Goal: Task Accomplishment & Management: Manage account settings

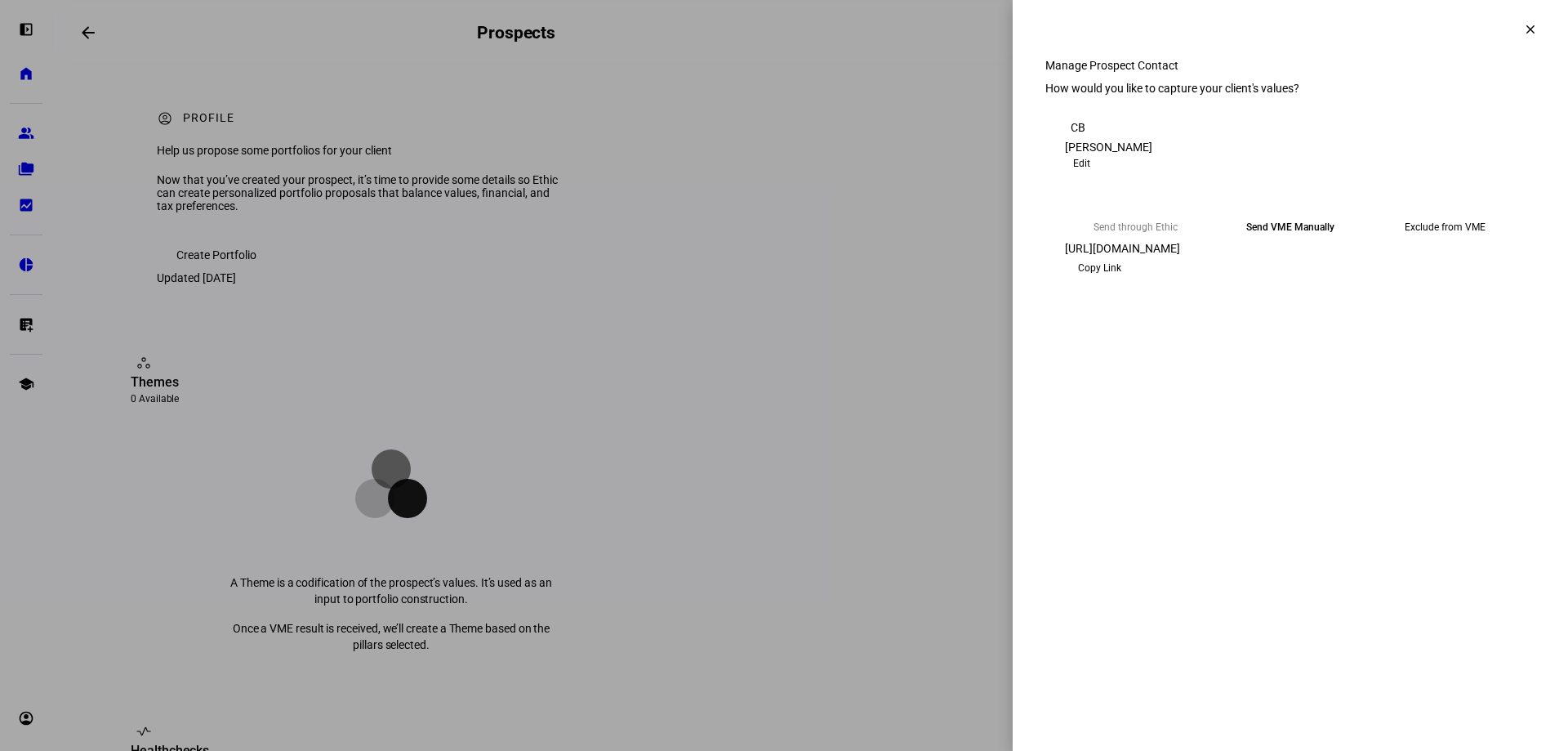
scroll to position [431, 0]
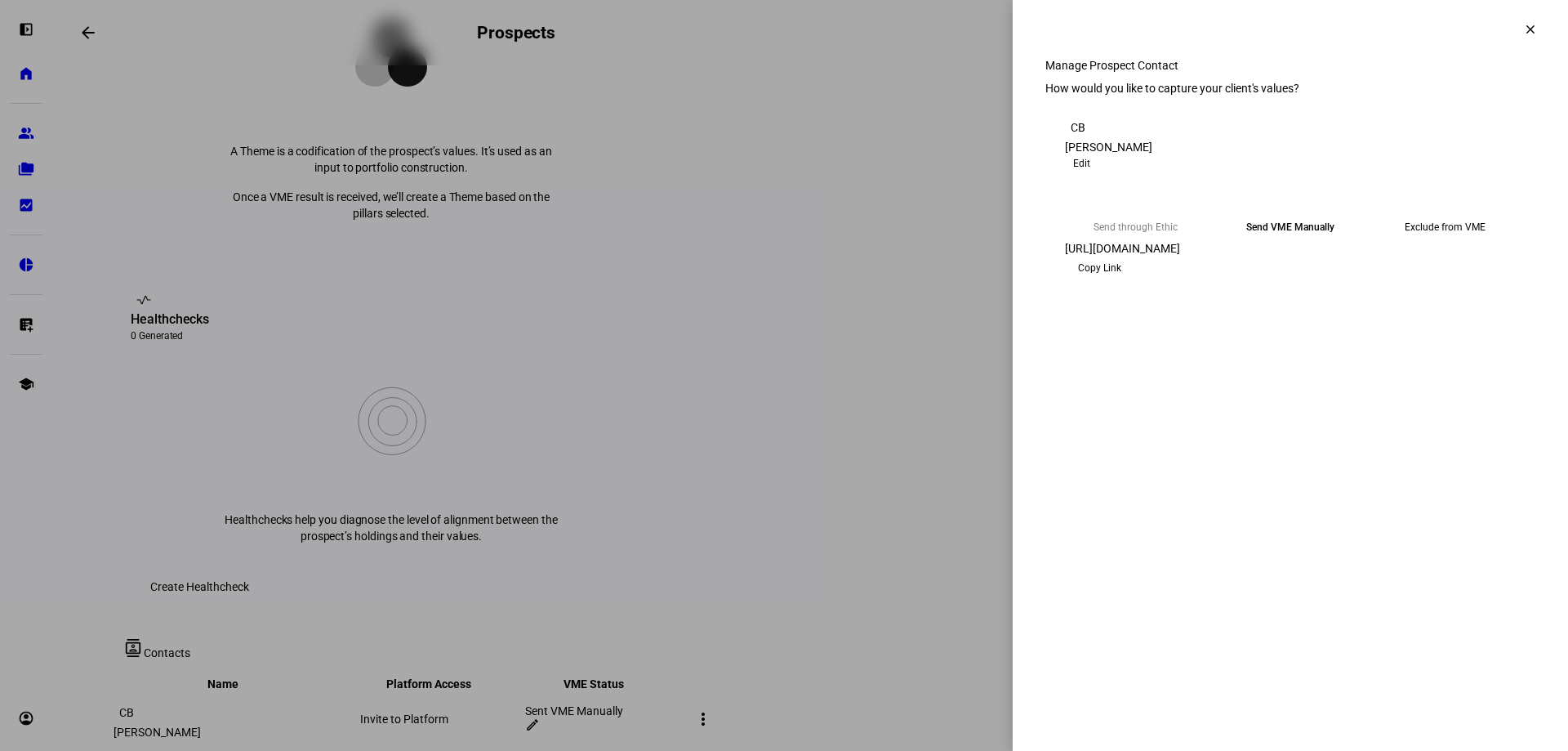
click at [1523, 24] on mat-icon "clear" at bounding box center [1530, 29] width 14 height 14
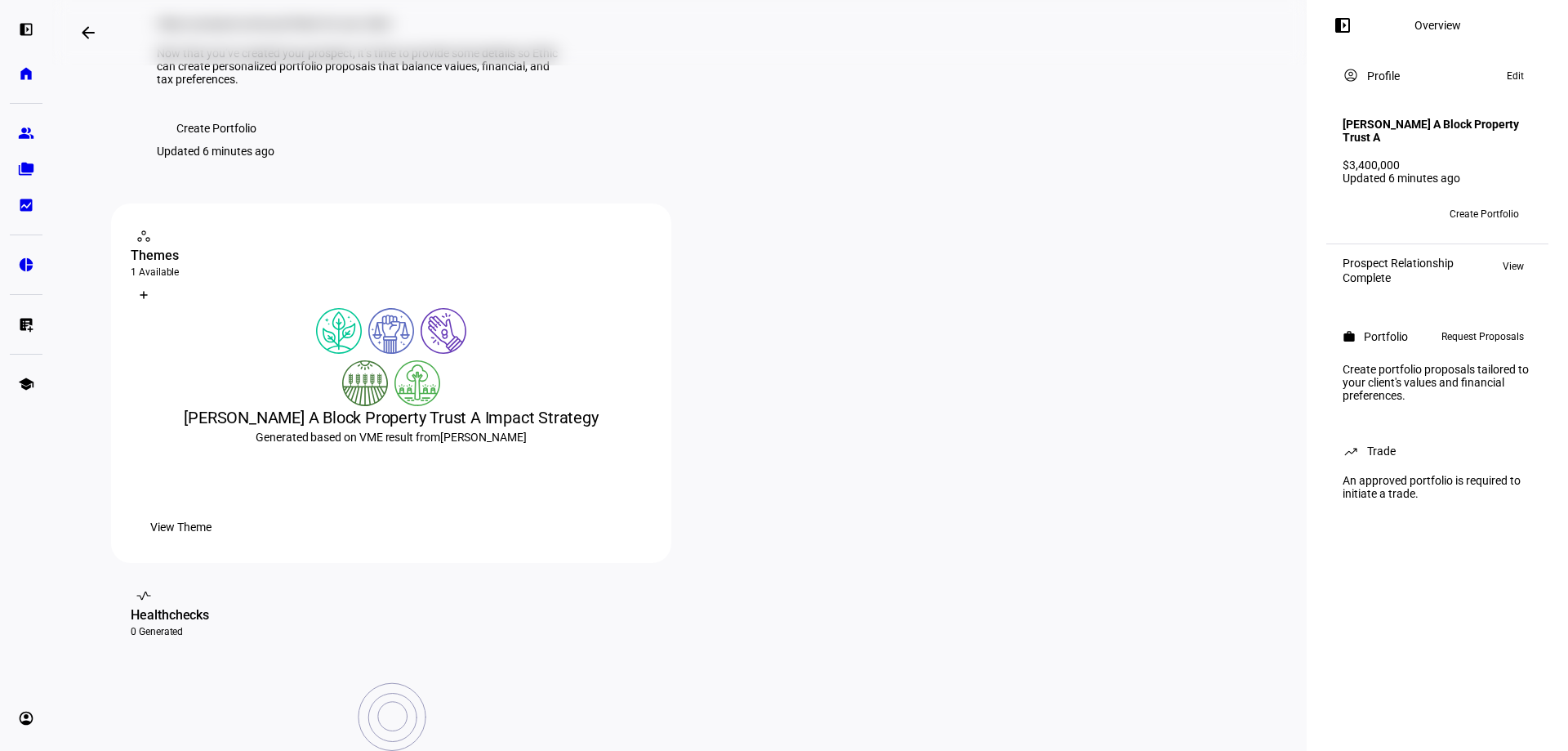
scroll to position [163, 0]
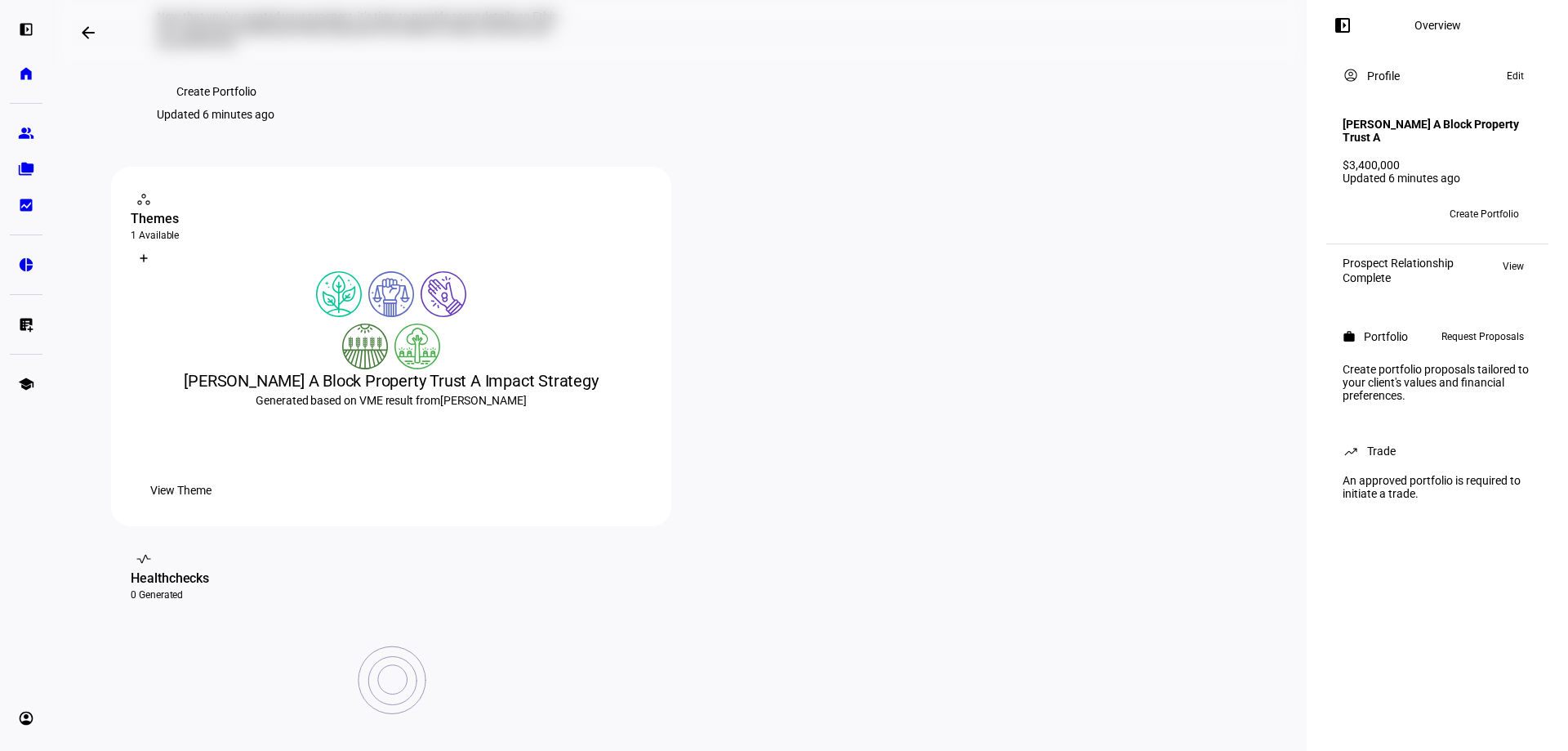
click at [211, 506] on span "View Theme" at bounding box center [181, 490] width 62 height 33
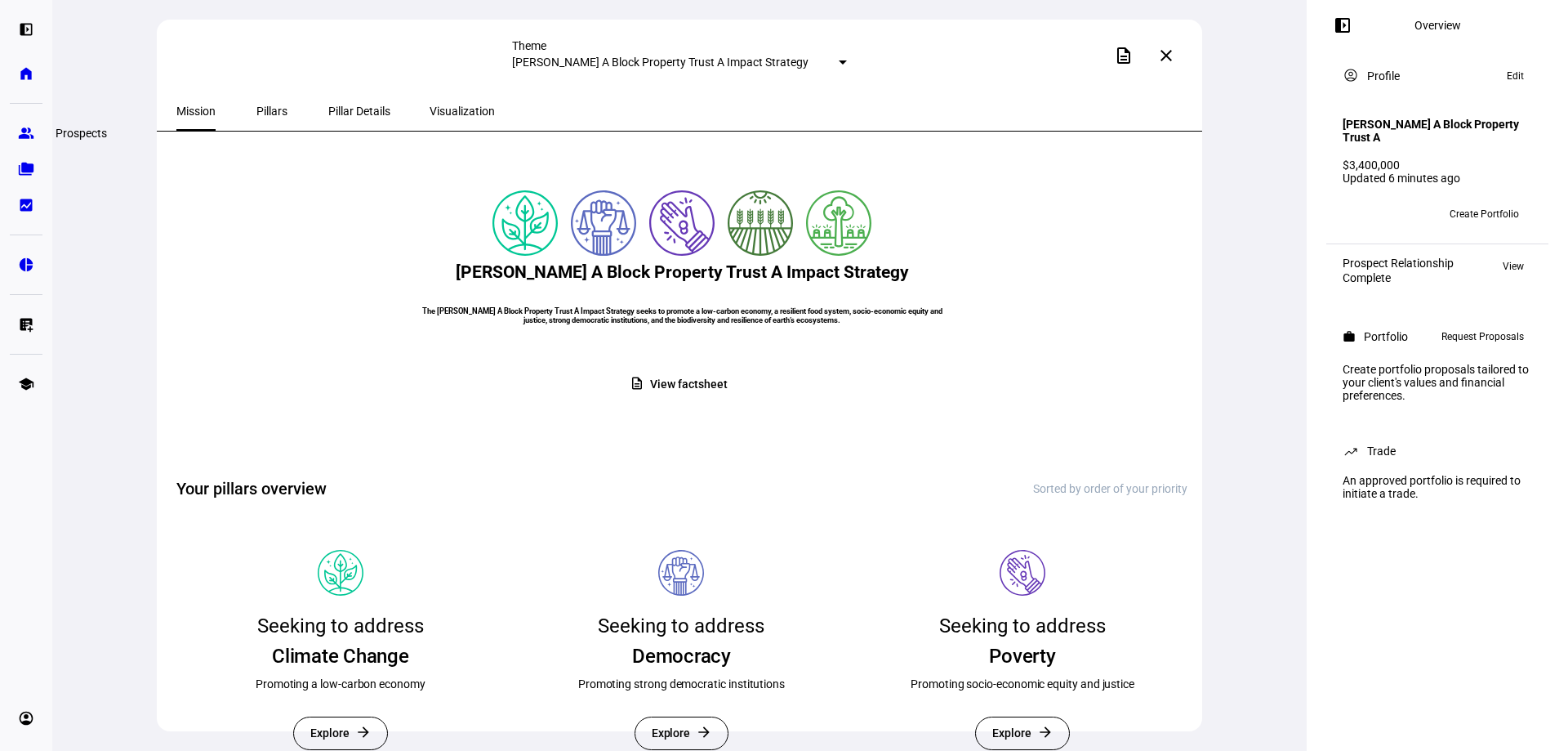
click at [18, 137] on eth-mat-symbol "group" at bounding box center [26, 133] width 16 height 16
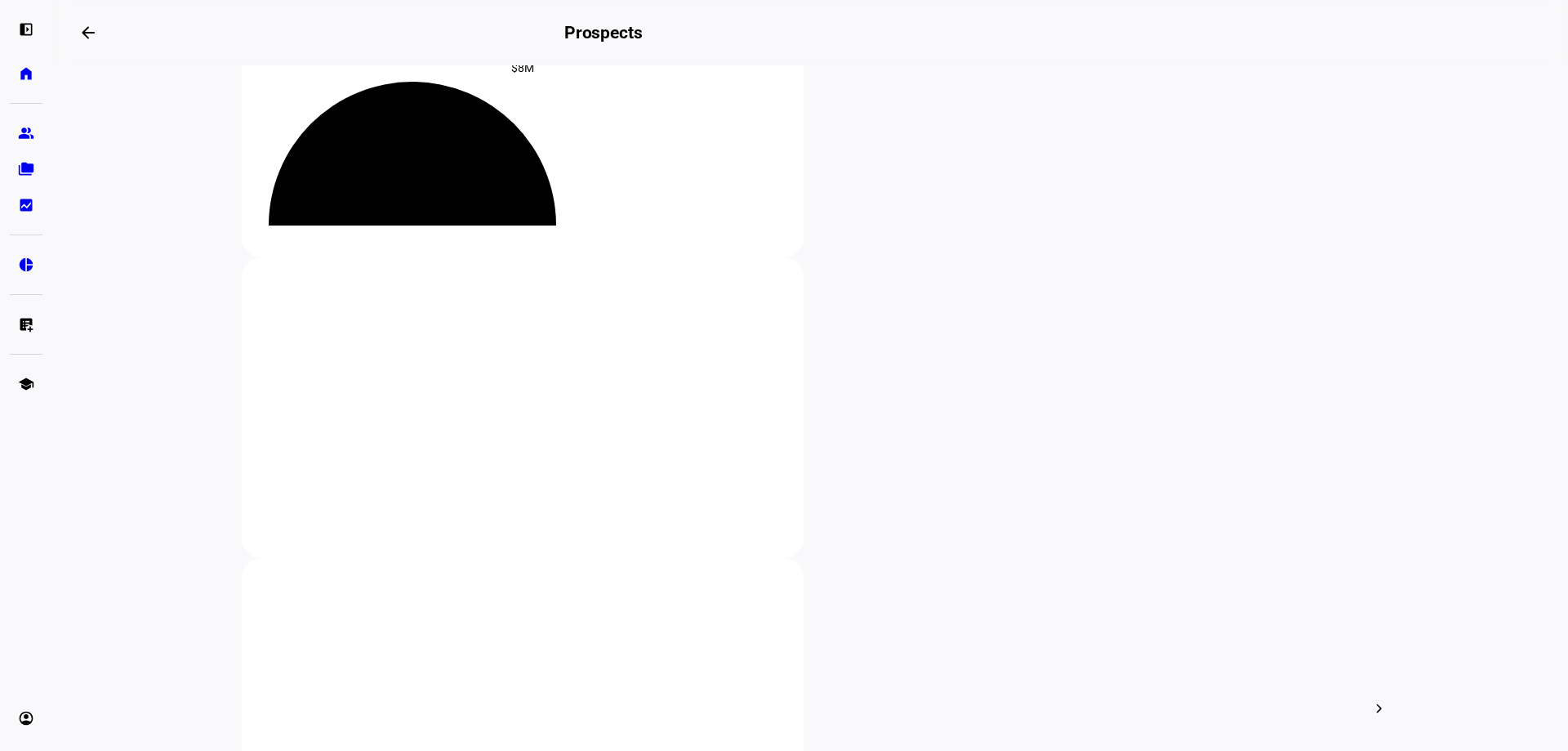
scroll to position [245, 0]
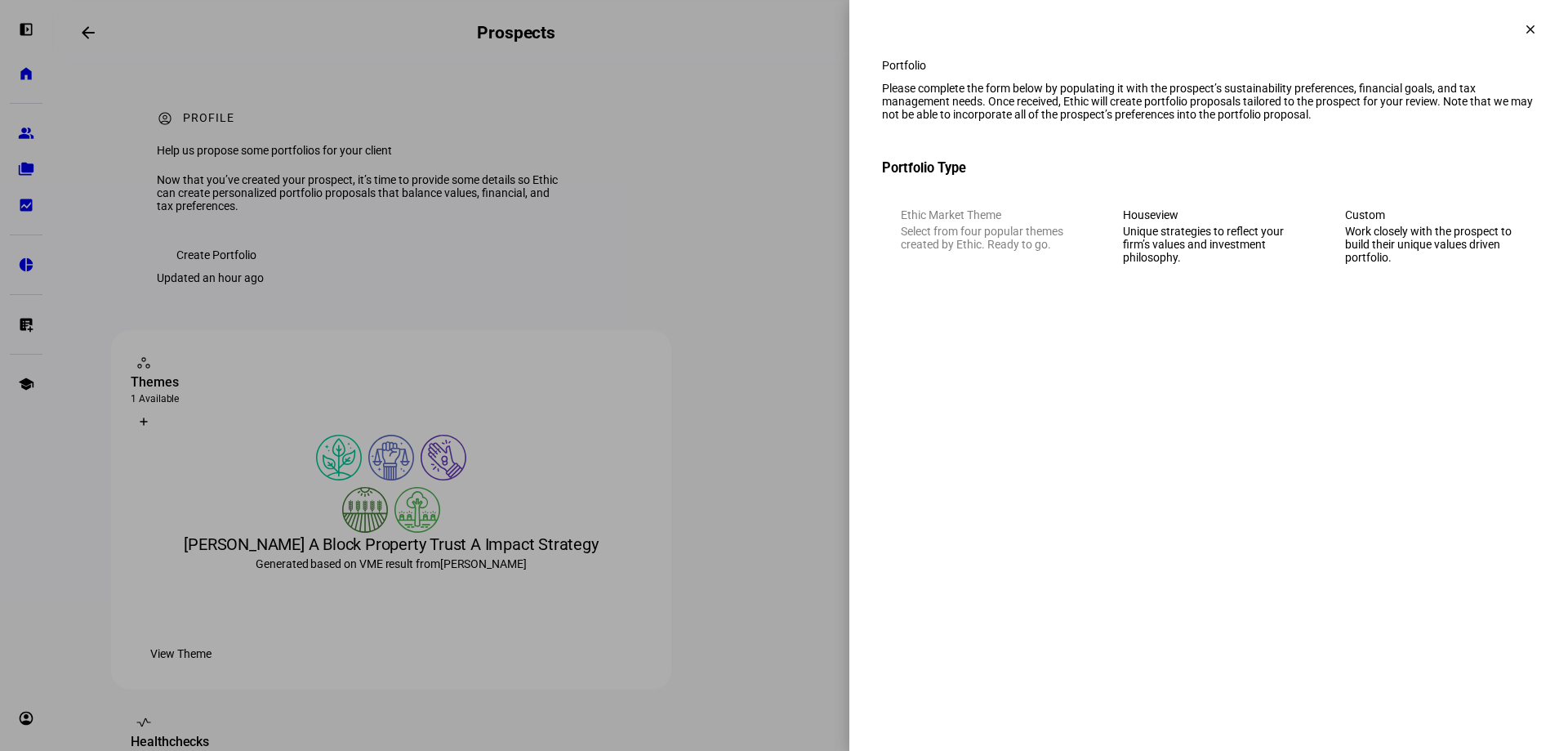
drag, startPoint x: 1530, startPoint y: 19, endPoint x: 923, endPoint y: 180, distance: 628.0
click at [1530, 19] on span at bounding box center [1530, 29] width 39 height 39
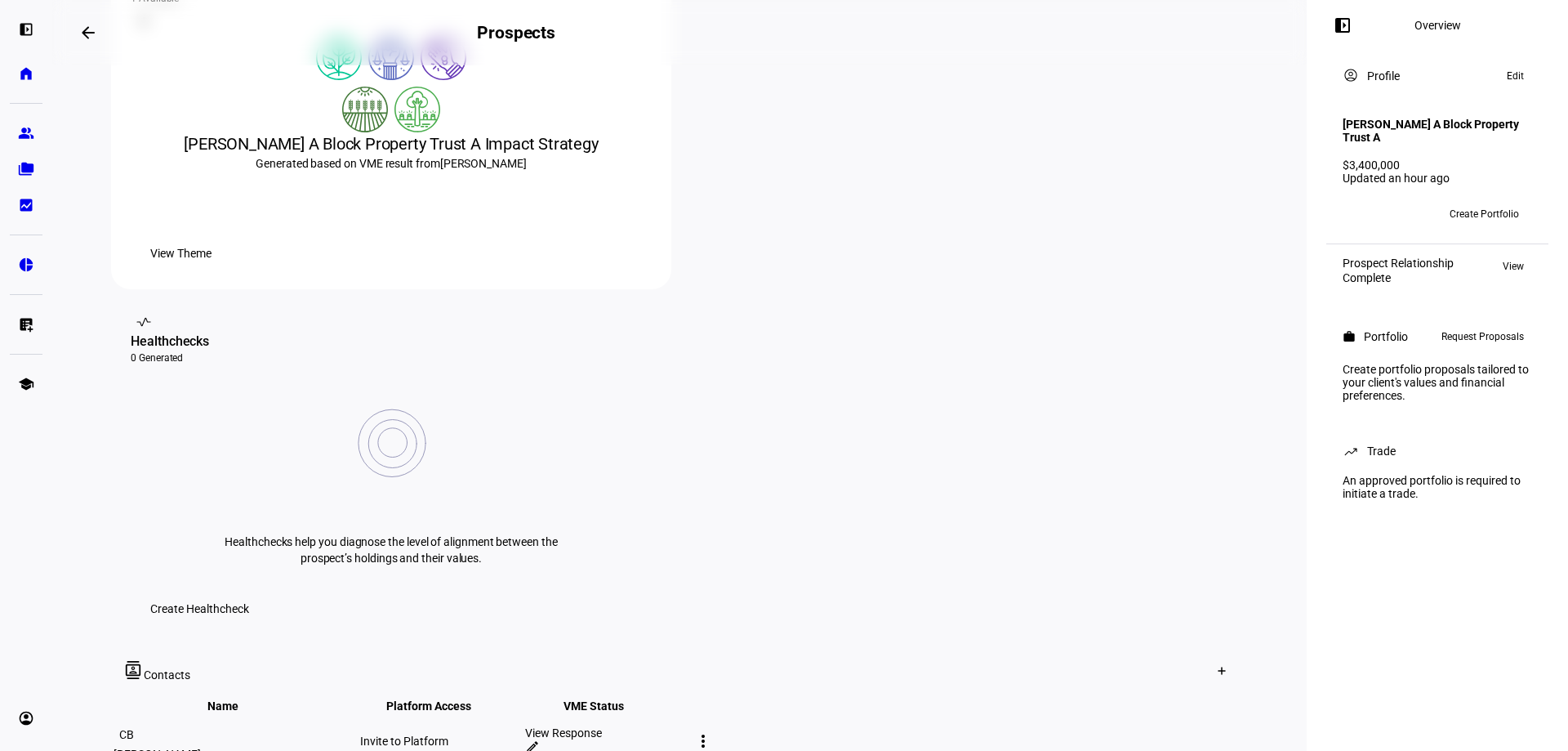
scroll to position [409, 0]
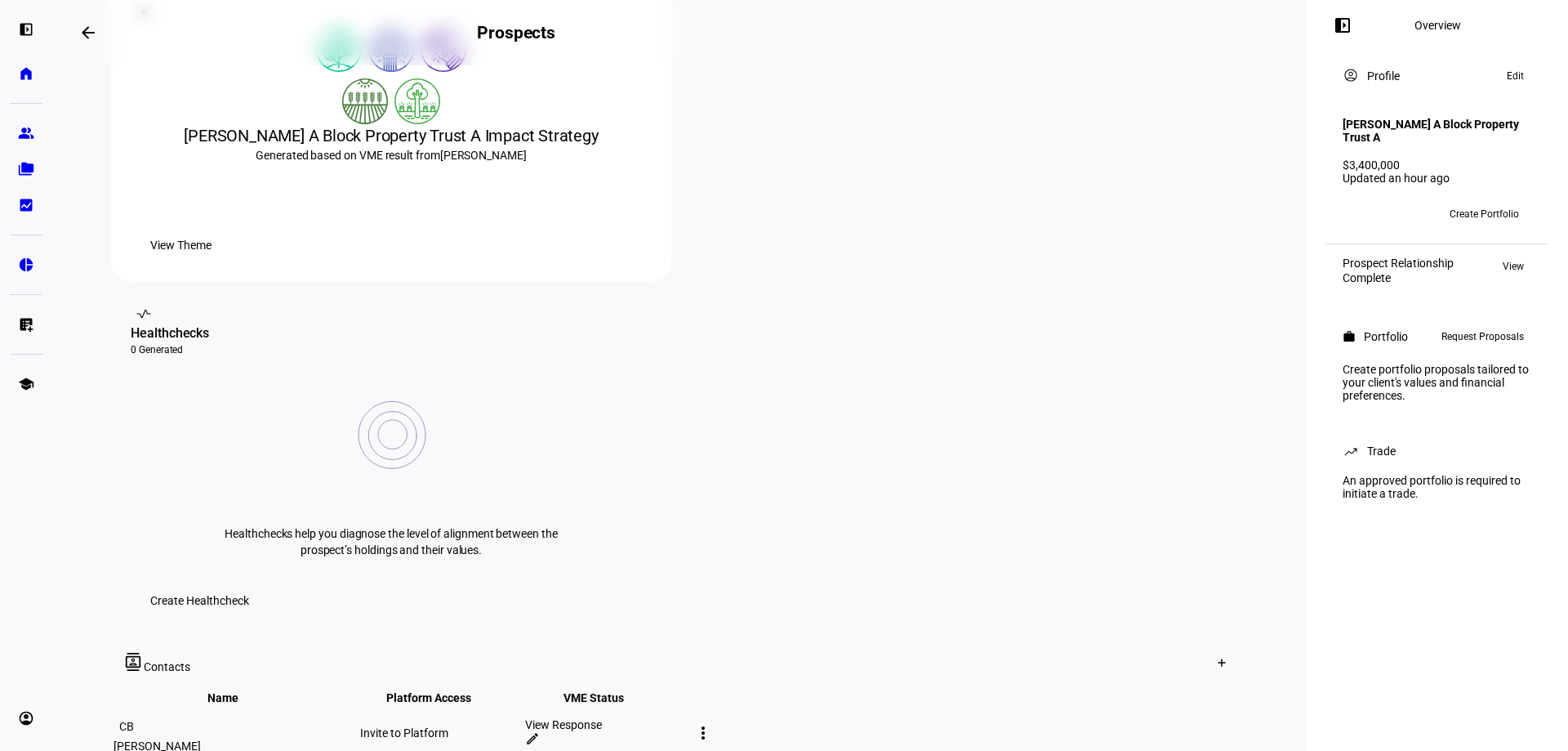
click at [540, 731] on mat-icon "edit" at bounding box center [533, 738] width 14 height 14
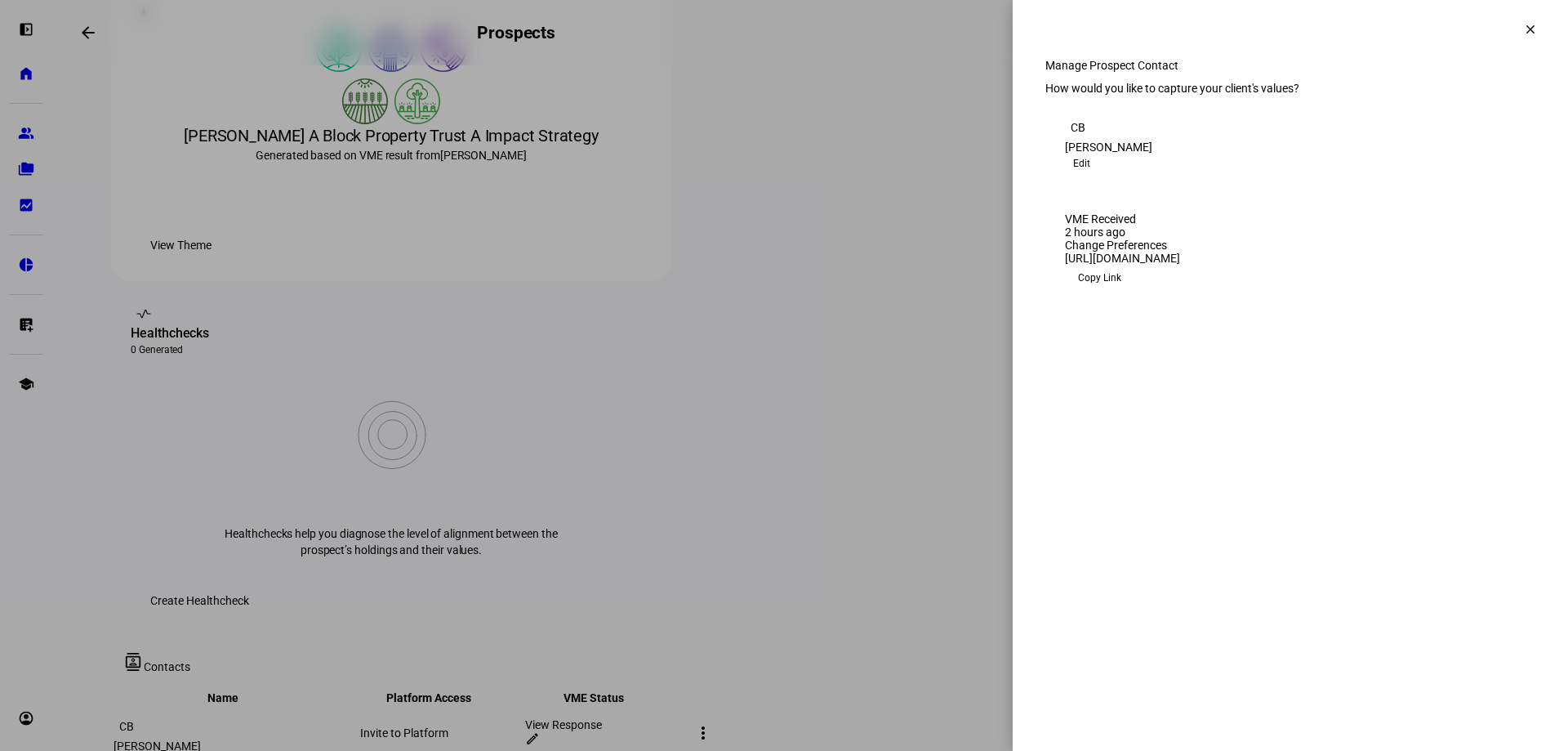
click at [1473, 252] on div "Change Preferences" at bounding box center [1291, 245] width 451 height 13
click at [1533, 27] on mat-icon "clear" at bounding box center [1530, 29] width 14 height 14
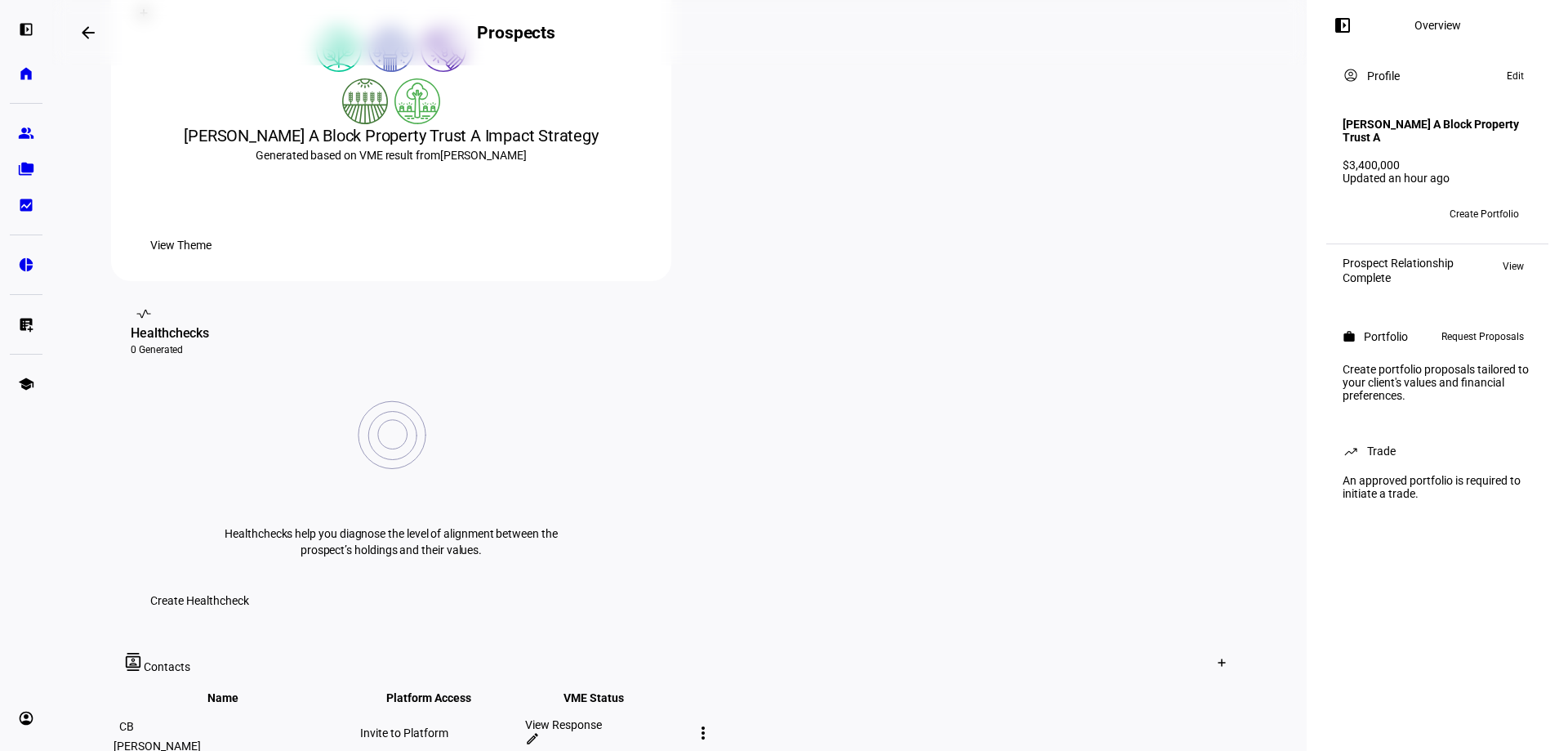
click at [713, 723] on mat-icon "more_vert" at bounding box center [703, 733] width 20 height 20
click at [1257, 601] on span "Edit contact" at bounding box center [1265, 607] width 62 height 13
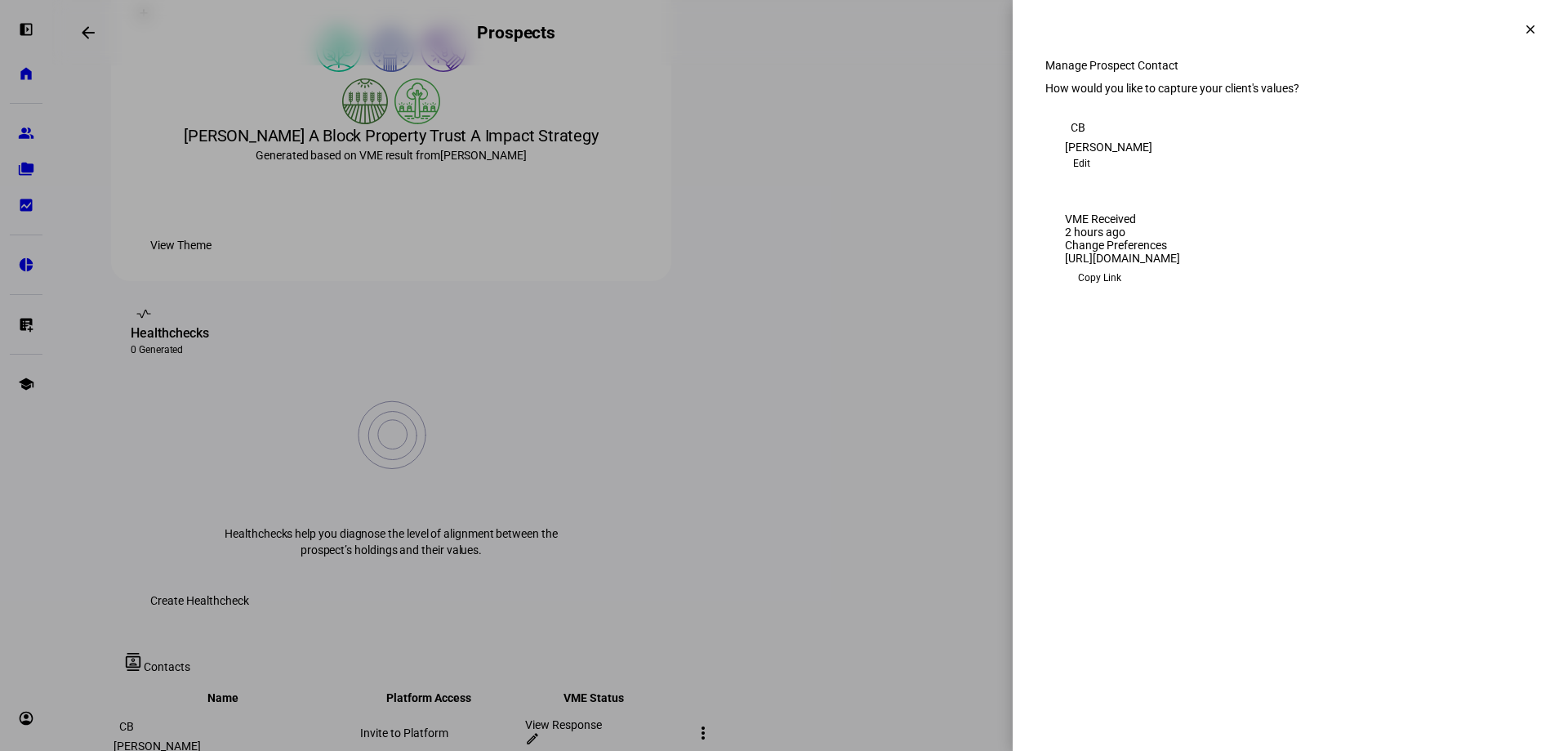
click at [1091, 173] on span "Edit" at bounding box center [1082, 163] width 17 height 20
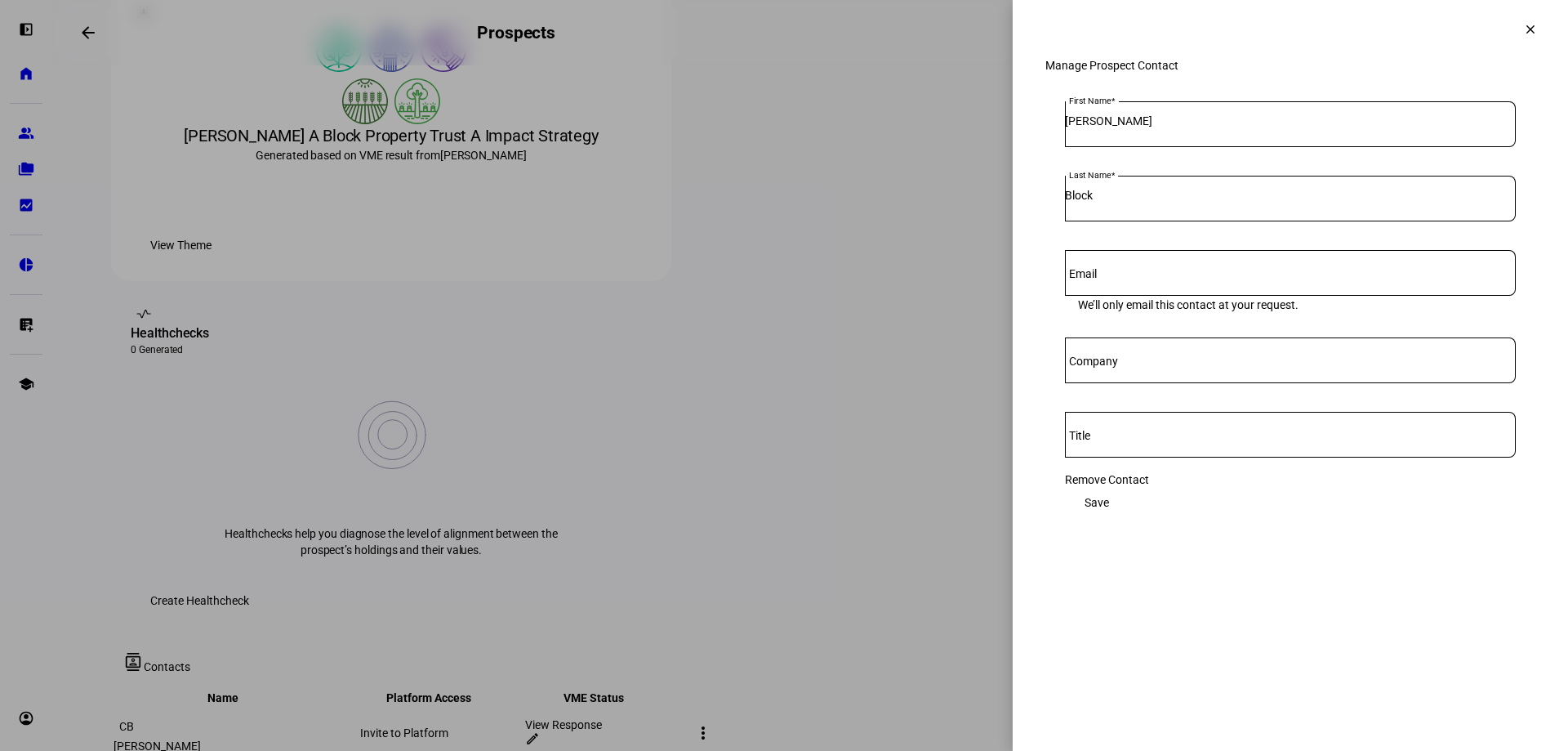
click at [1109, 499] on span "Save" at bounding box center [1096, 502] width 24 height 33
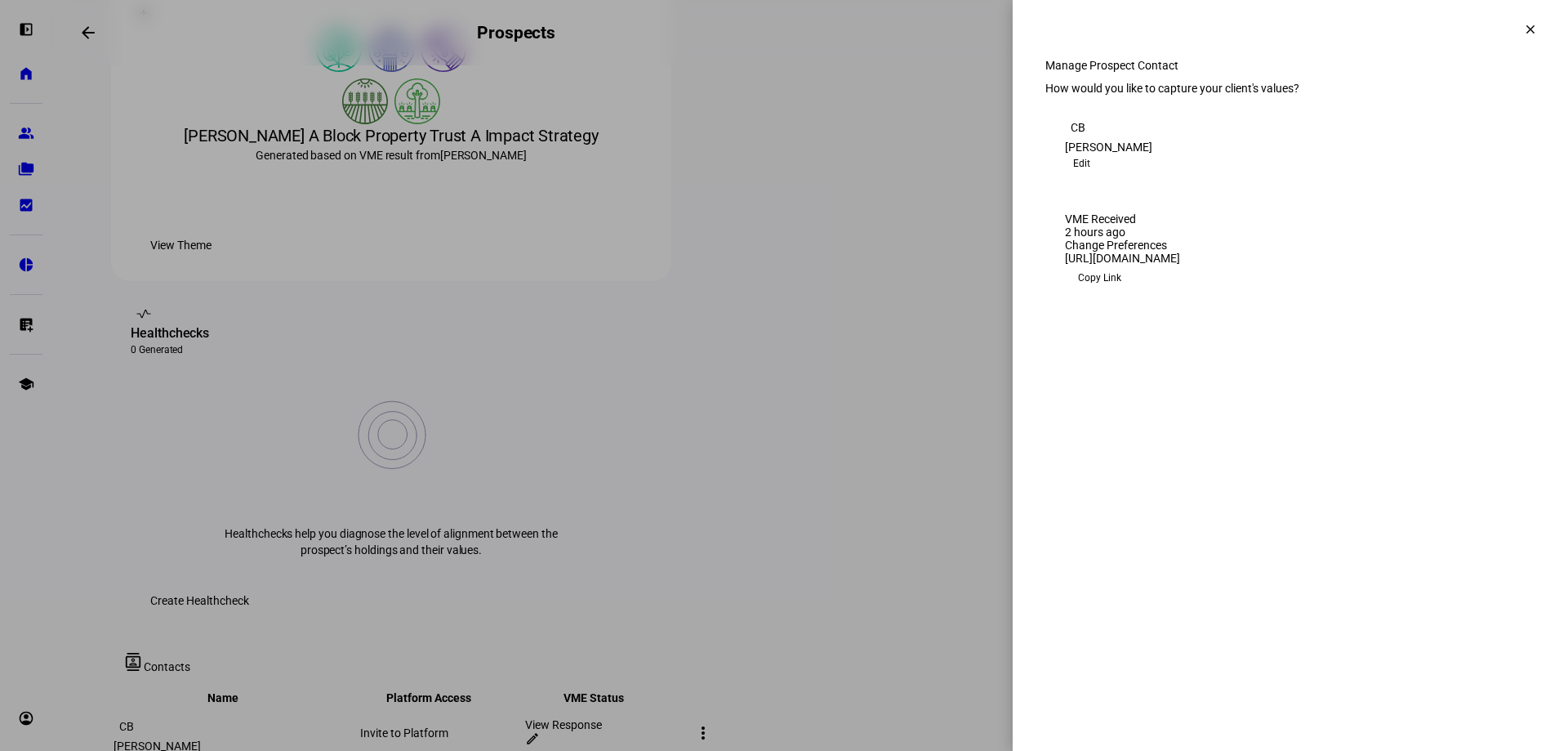
drag, startPoint x: 1528, startPoint y: 34, endPoint x: 1195, endPoint y: 63, distance: 334.3
click at [1526, 34] on mat-icon "clear" at bounding box center [1530, 29] width 14 height 14
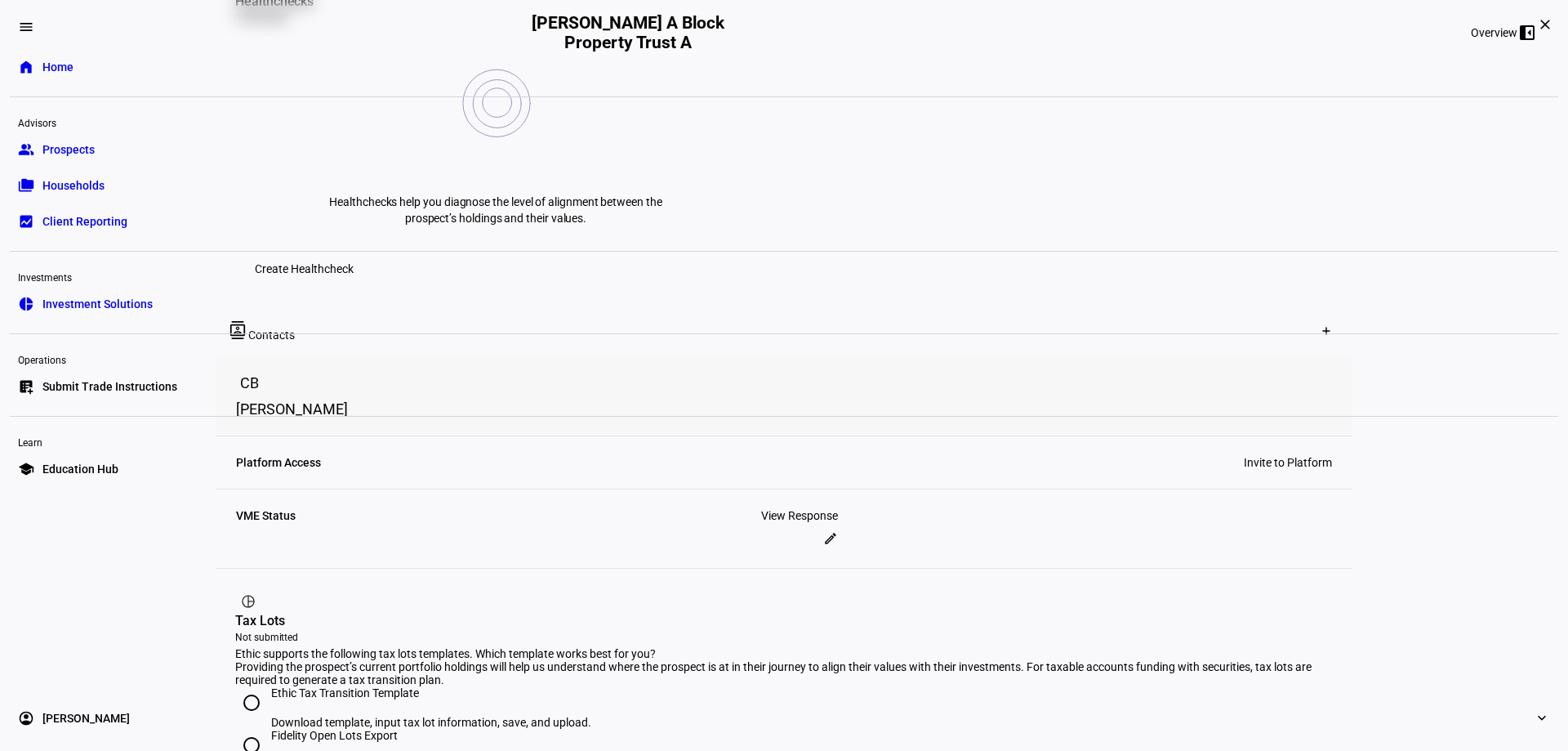
scroll to position [740, 0]
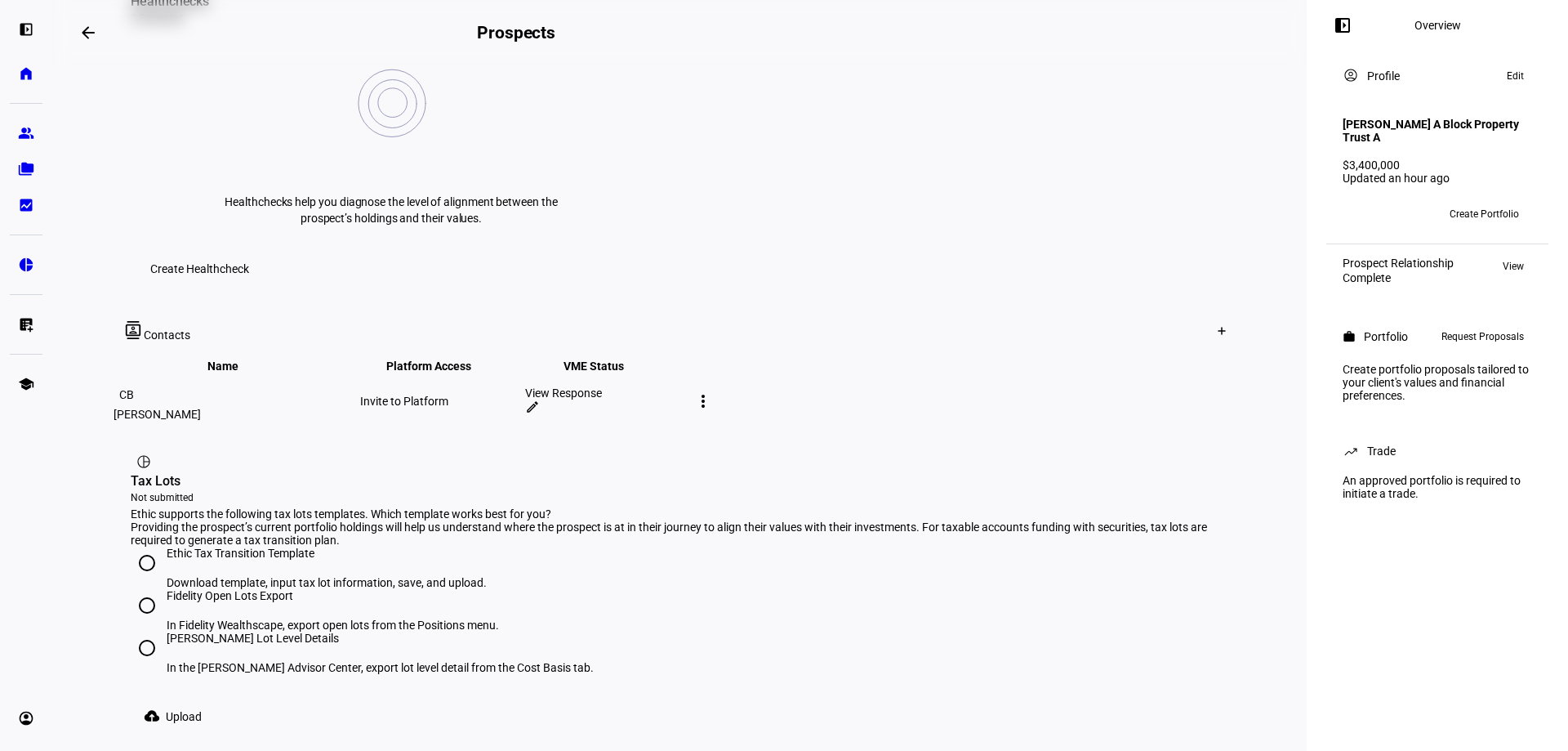
click at [881, 552] on eth-radio-group "Ethic Tax Transition Template Download template, input tax lot information, sav…" at bounding box center [679, 622] width 1098 height 153
click at [143, 631] on input "[PERSON_NAME] Lot Level Details In the [PERSON_NAME] Advisor Center, export lot…" at bounding box center [147, 648] width 33 height 33
radio input "true"
click at [177, 700] on span "Upload" at bounding box center [184, 717] width 36 height 33
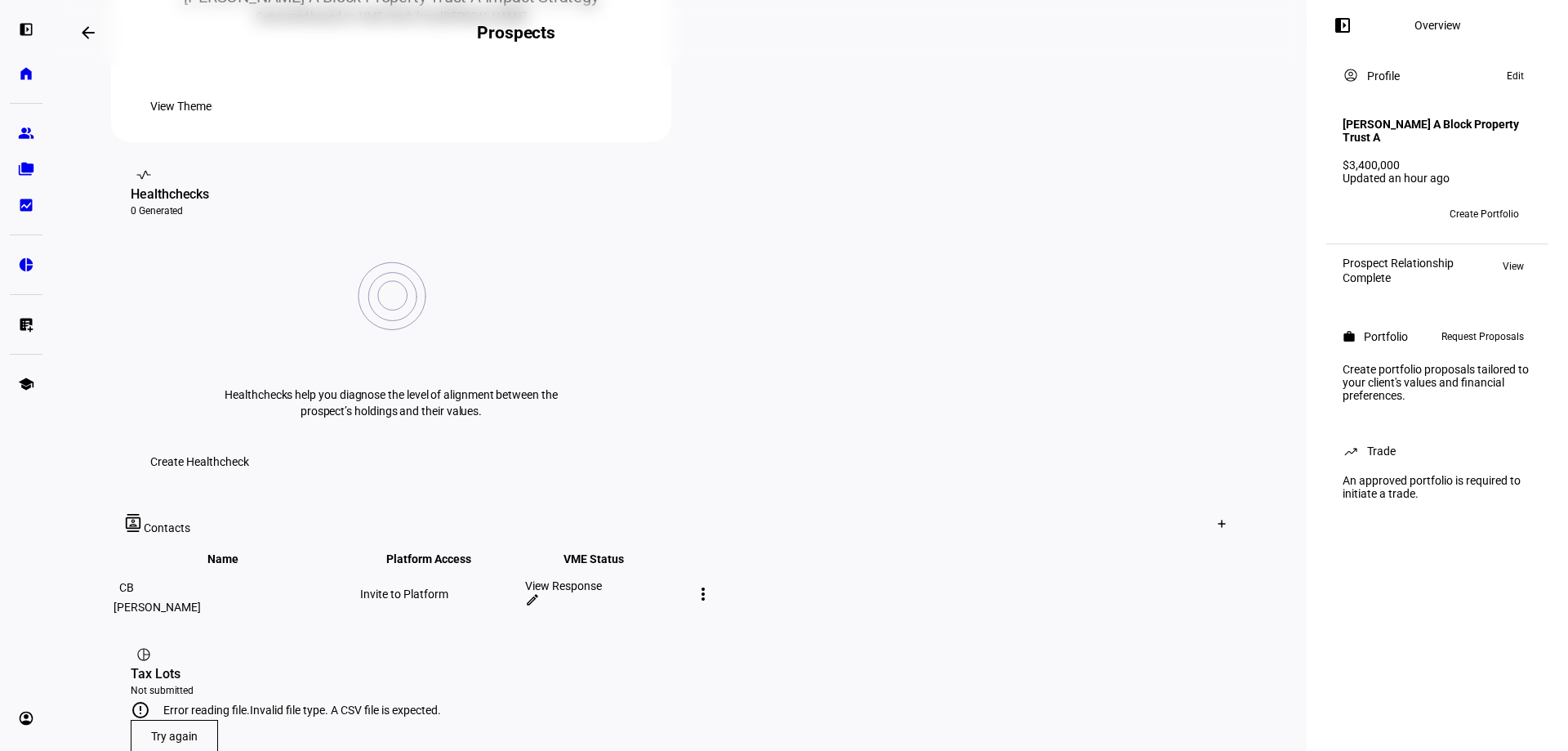
scroll to position [621, 0]
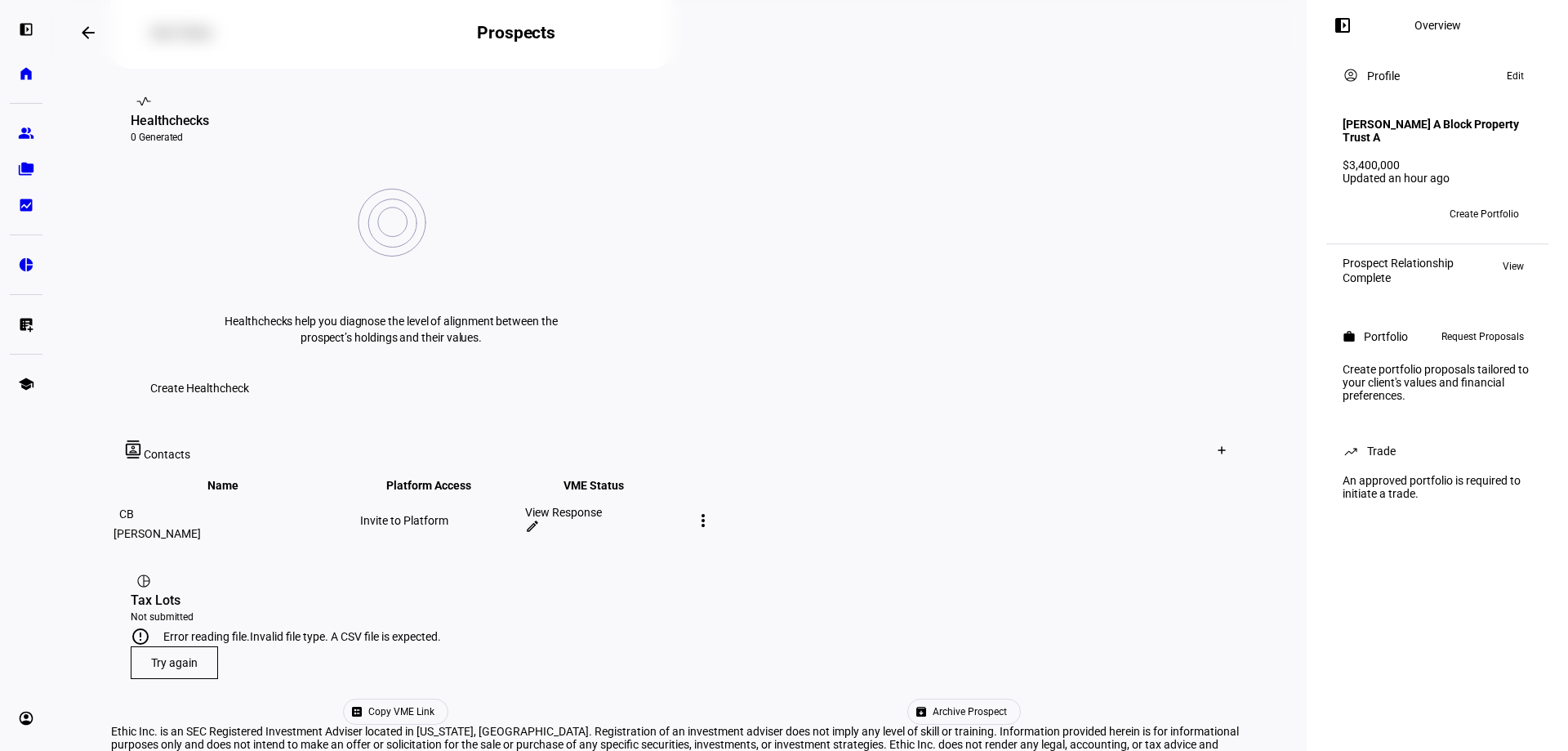
click at [203, 643] on span at bounding box center [174, 662] width 86 height 39
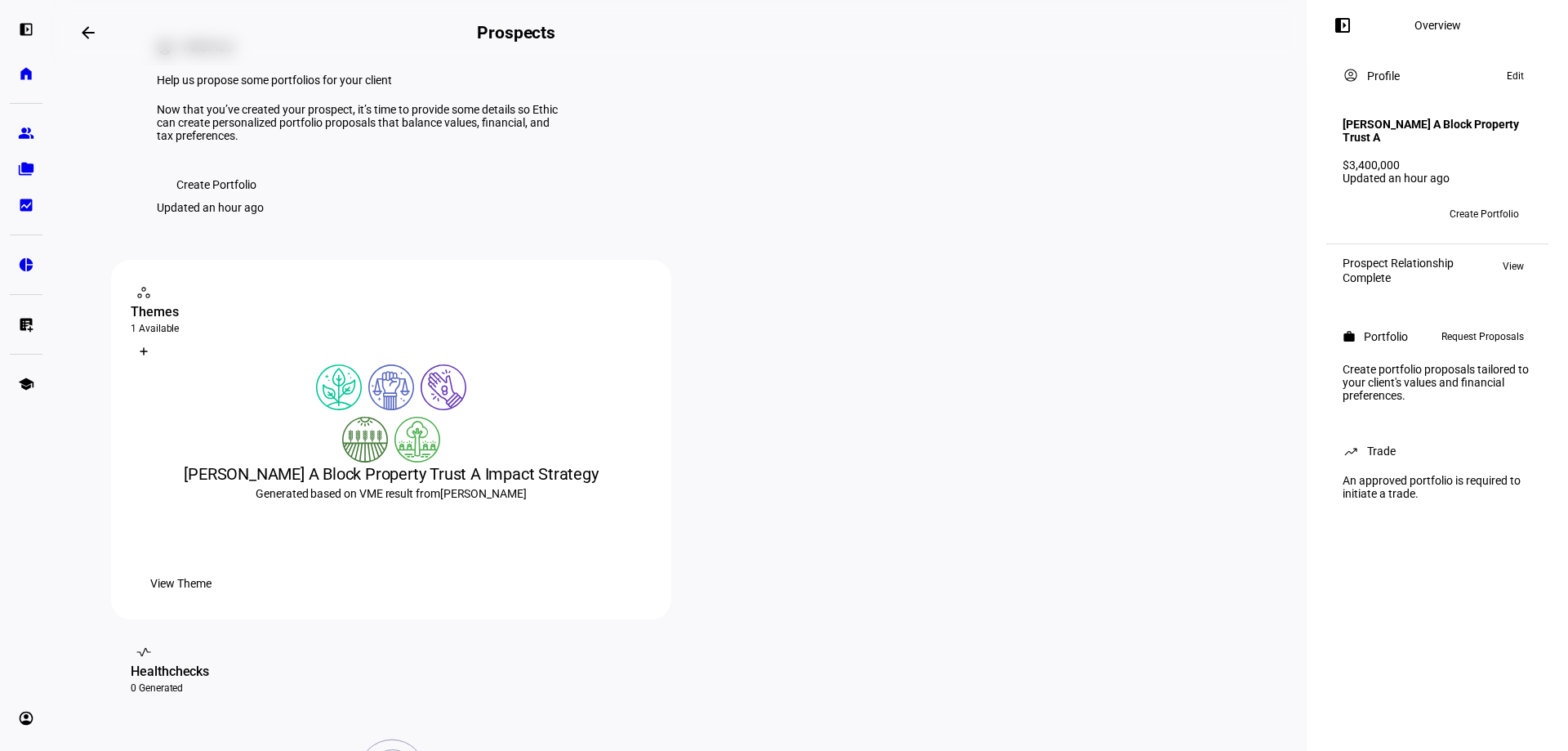
scroll to position [0, 0]
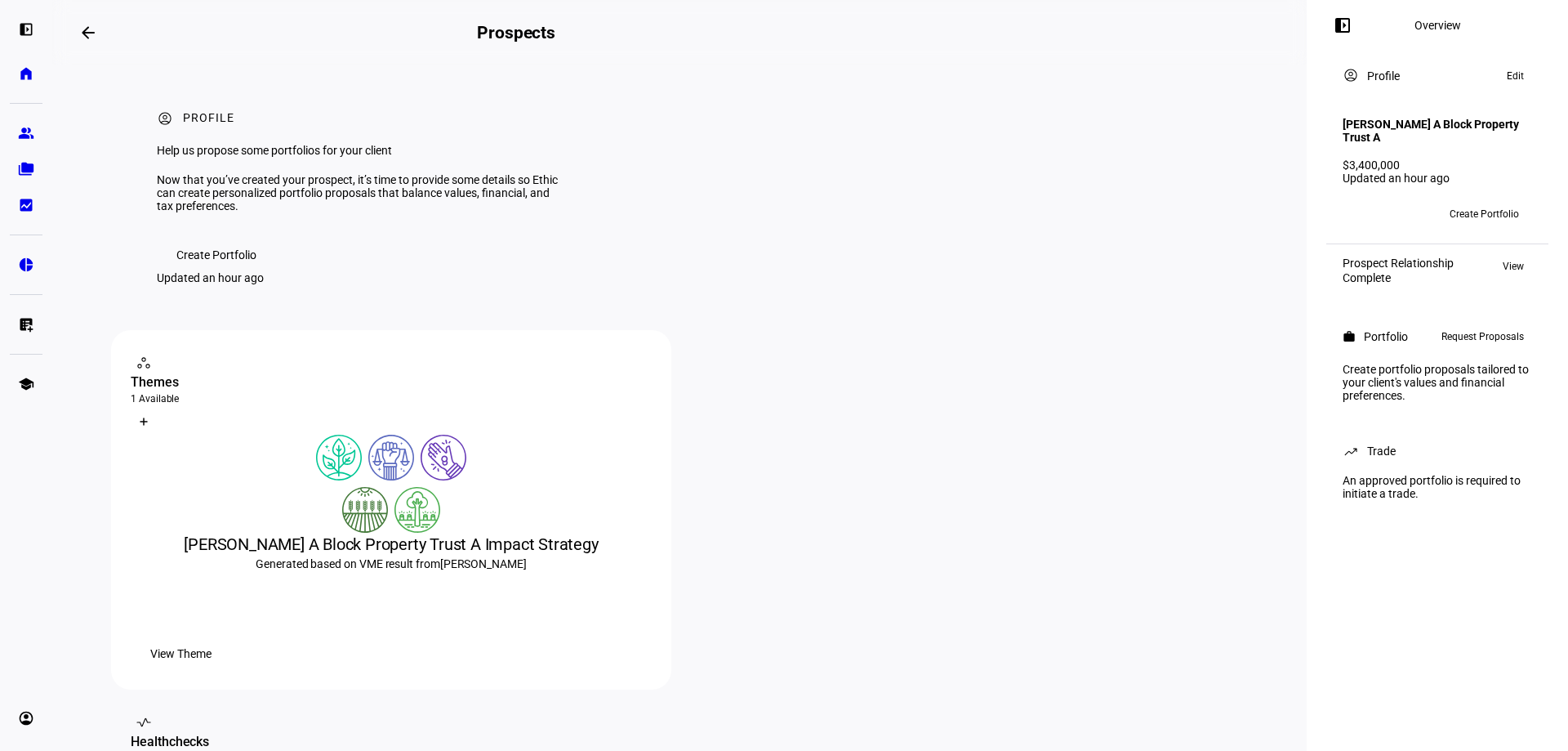
click at [259, 271] on span at bounding box center [216, 255] width 120 height 33
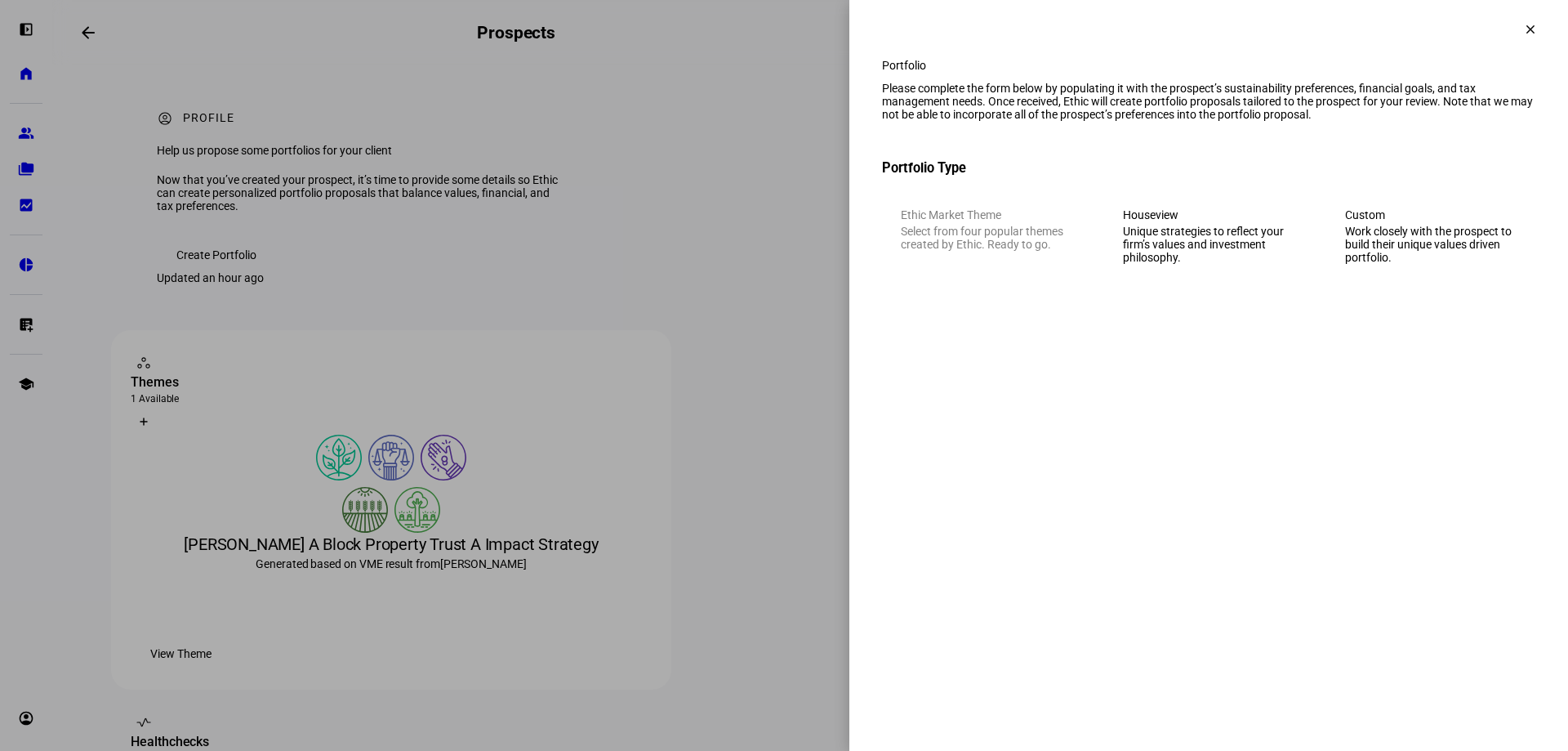
click at [1460, 257] on div "Work closely with the prospect to build their unique values driven portfolio." at bounding box center [1430, 244] width 171 height 39
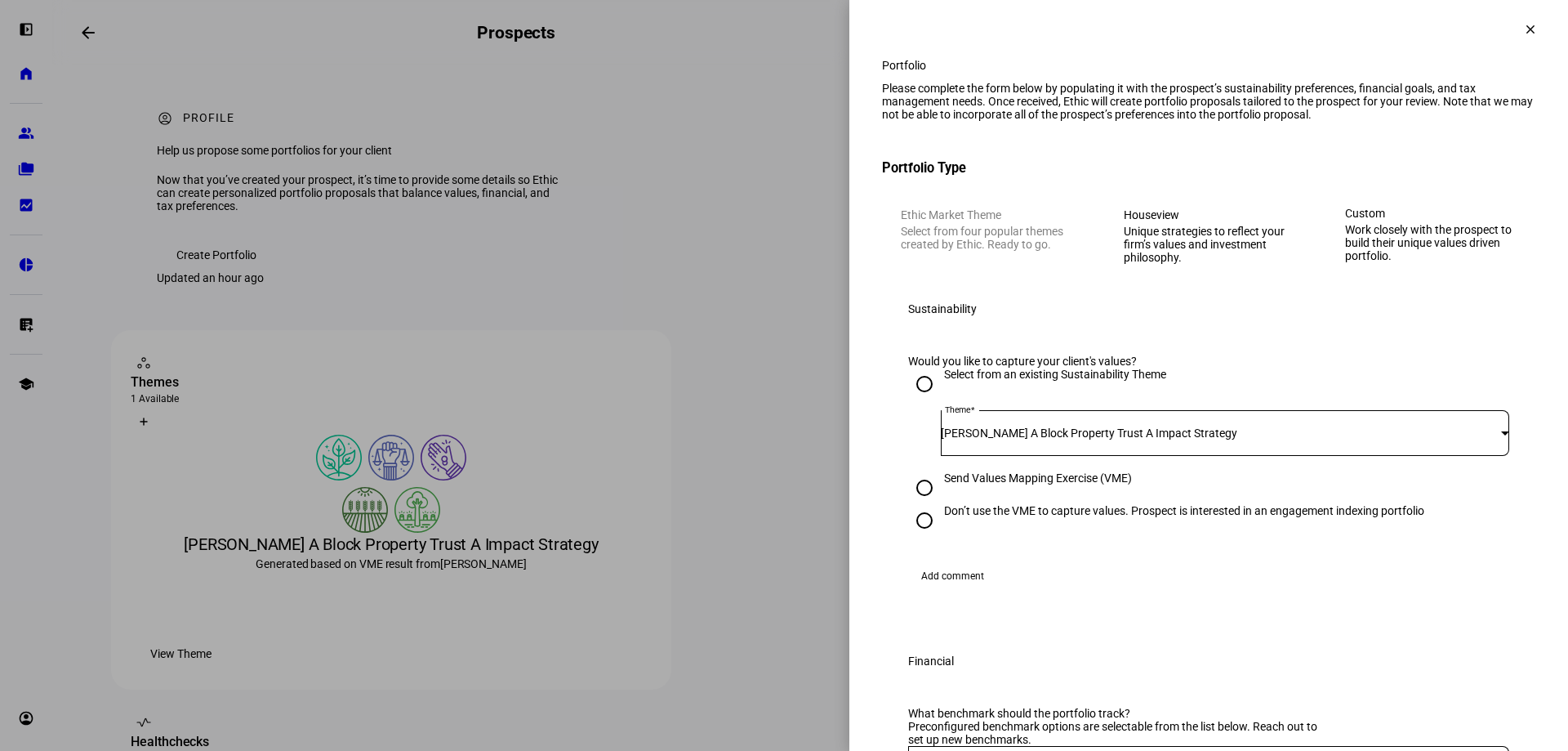
click at [909, 504] on input "Send Values Mapping Exercise (VME)" at bounding box center [925, 487] width 33 height 33
radio input "true"
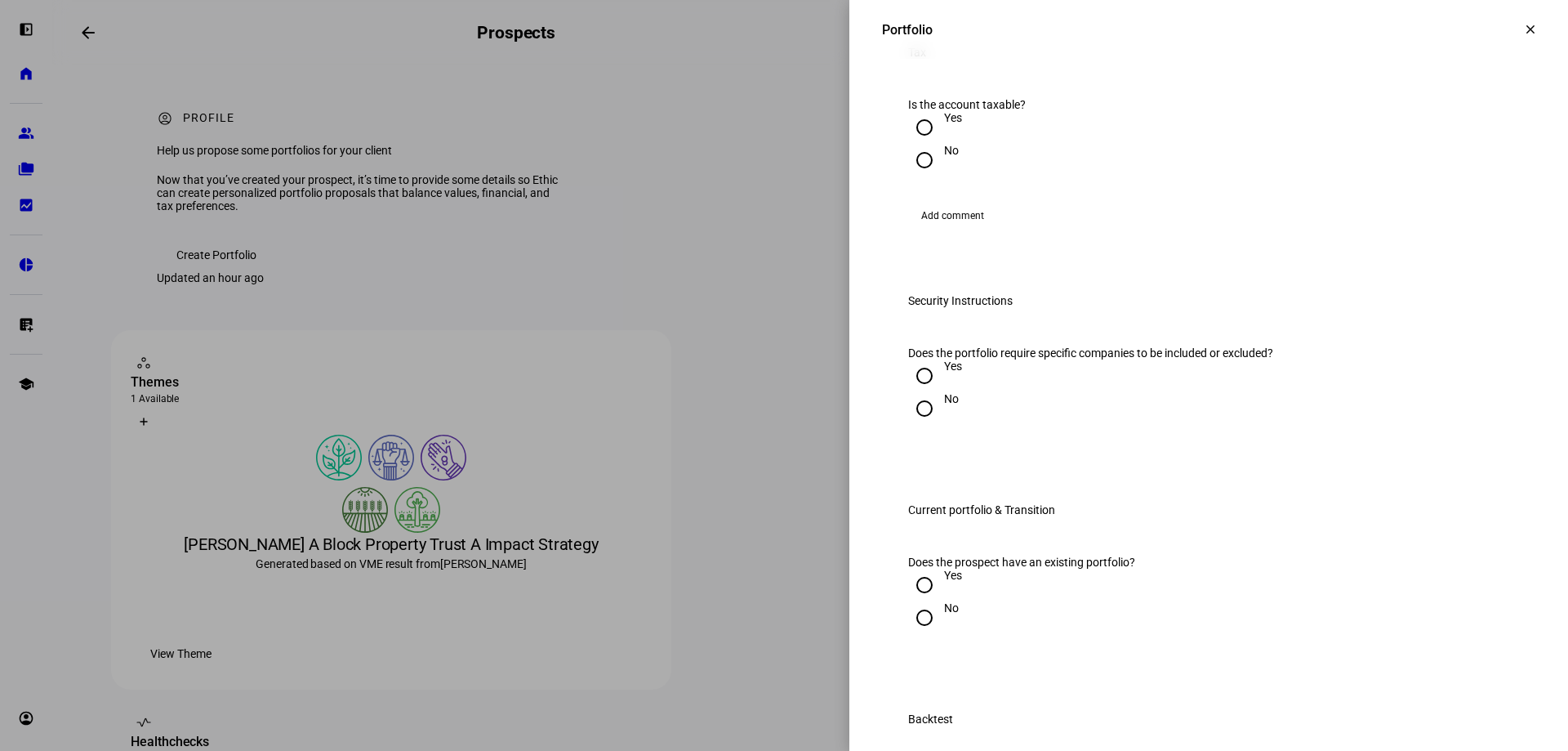
scroll to position [1638, 0]
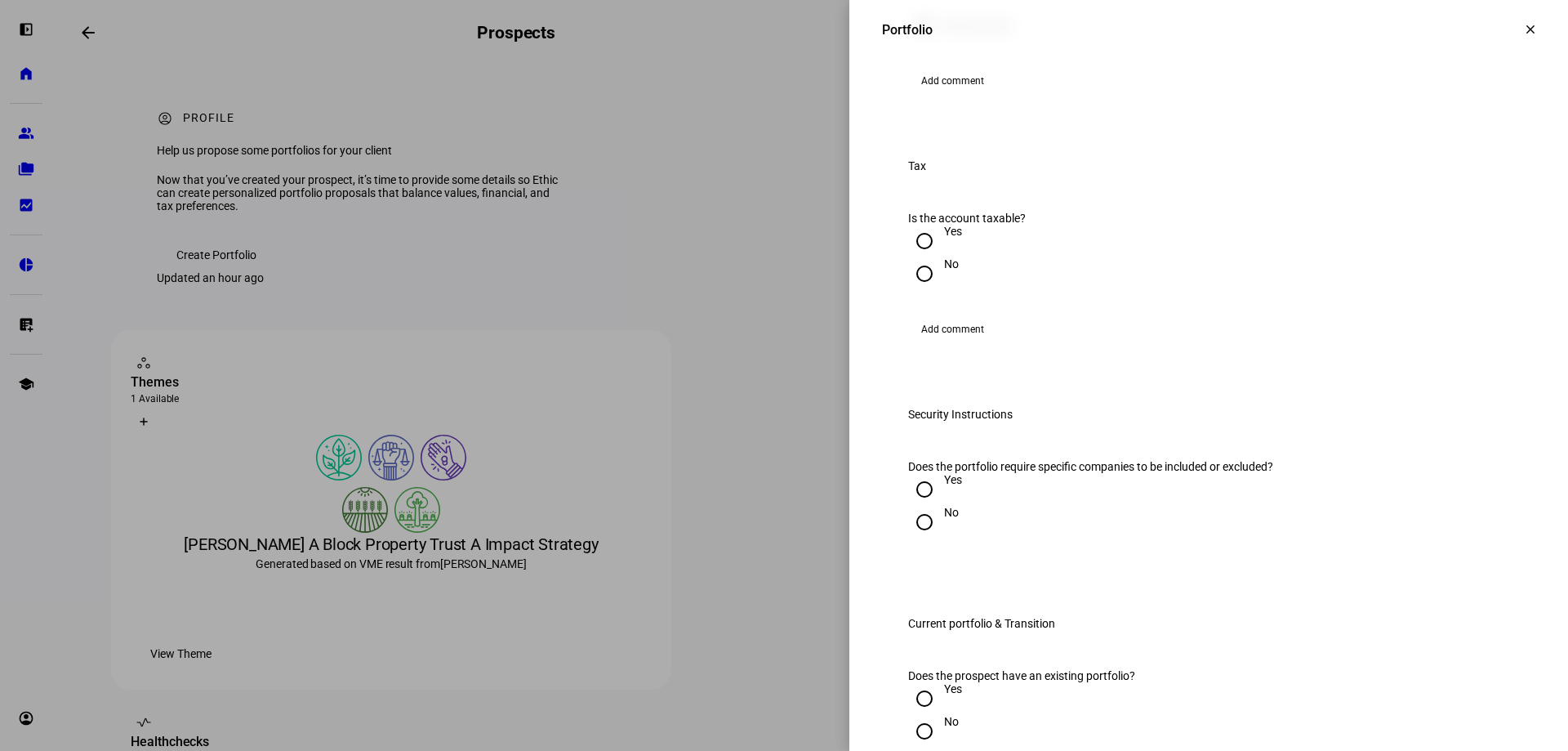
click at [1523, 32] on mat-icon "clear" at bounding box center [1530, 29] width 14 height 14
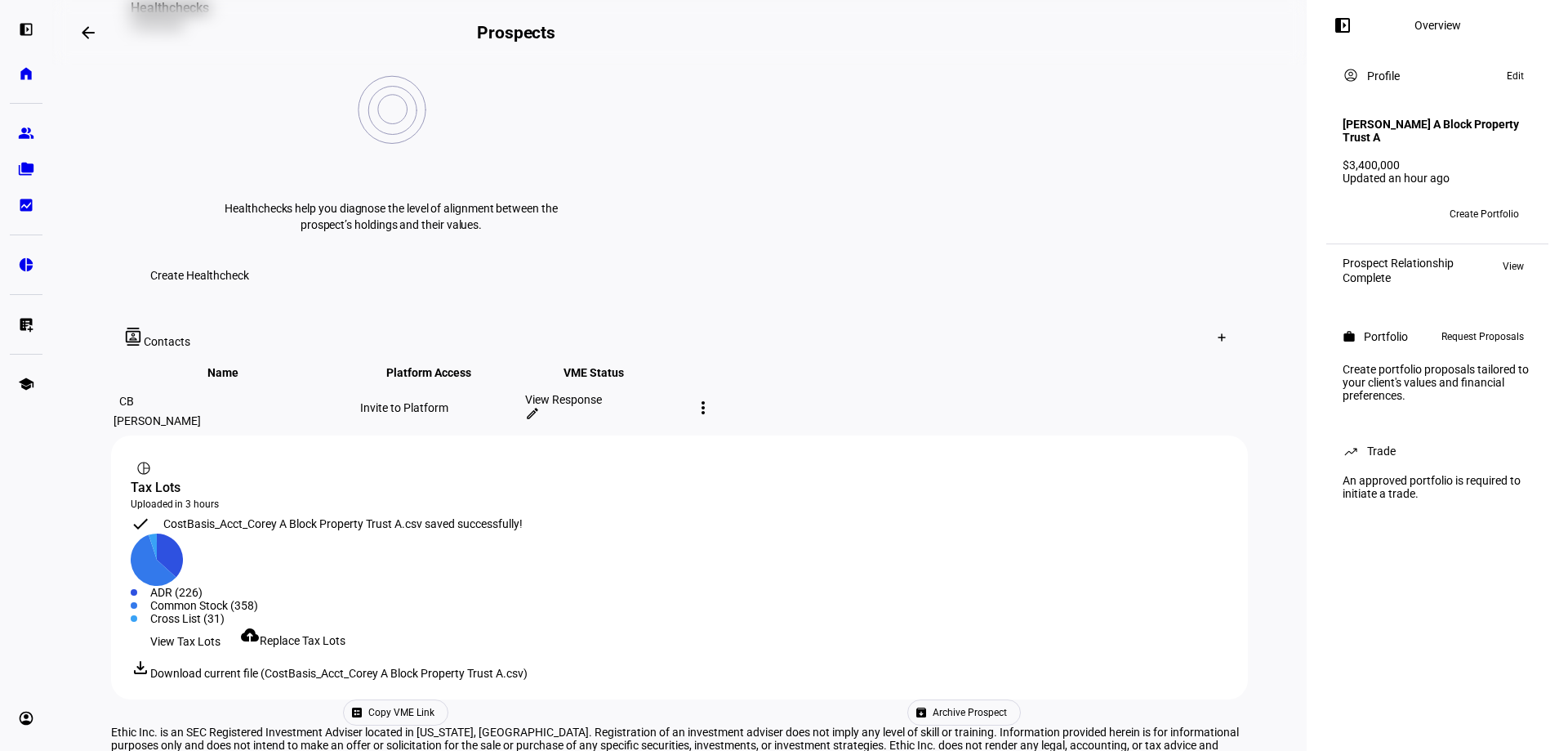
scroll to position [737, 0]
click at [1473, 226] on span "Create Portfolio" at bounding box center [1484, 214] width 70 height 26
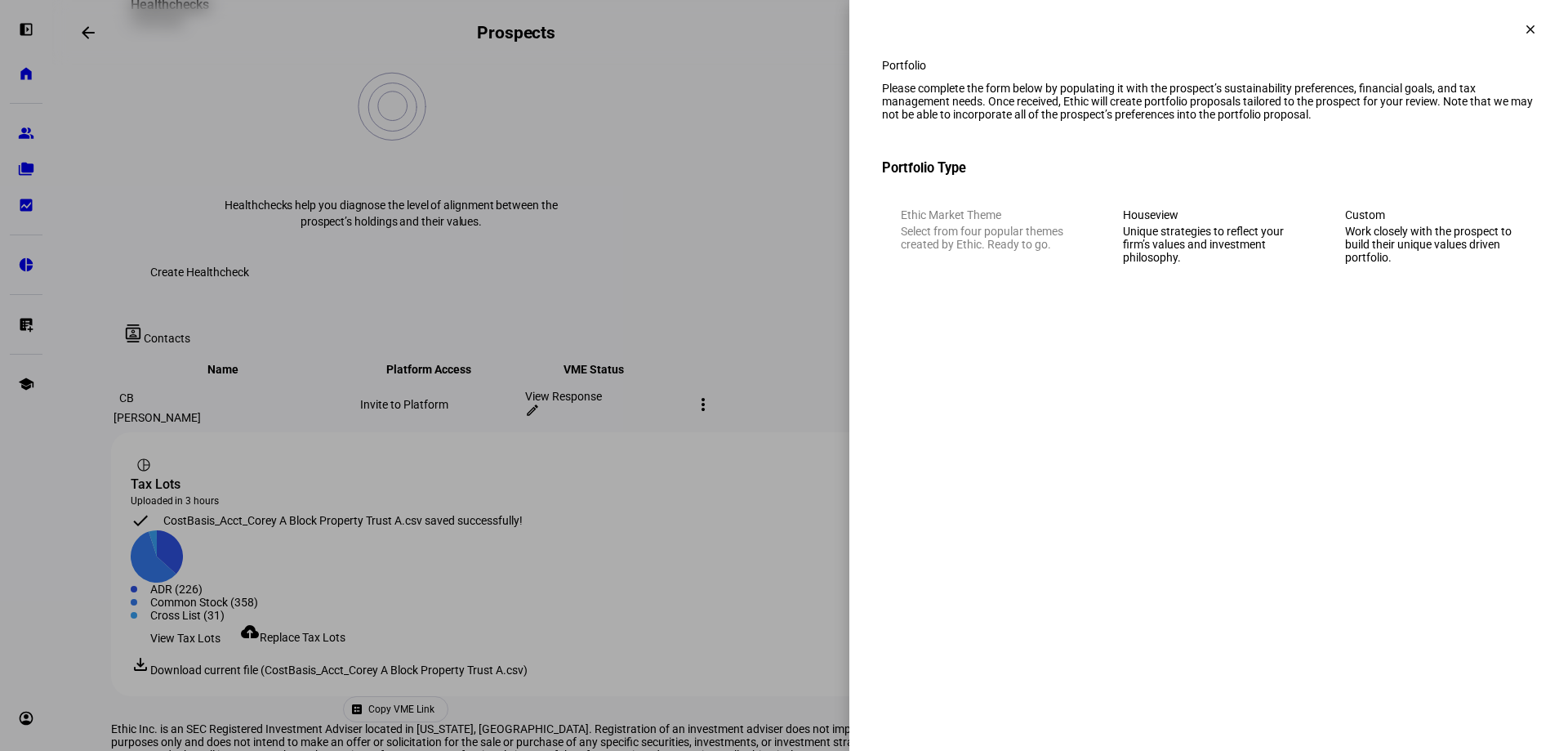
click at [1431, 221] on div "Custom" at bounding box center [1430, 215] width 171 height 13
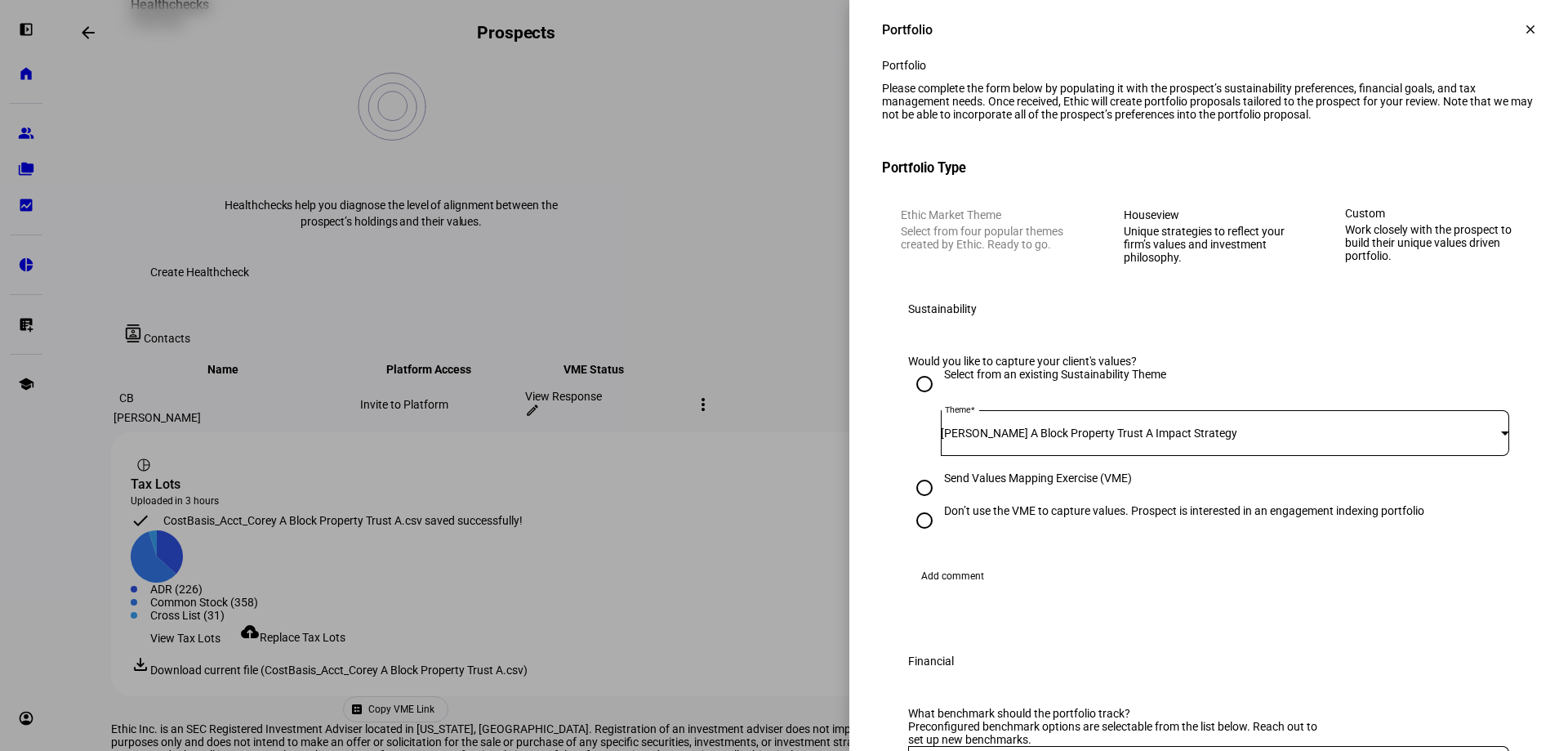
scroll to position [82, 0]
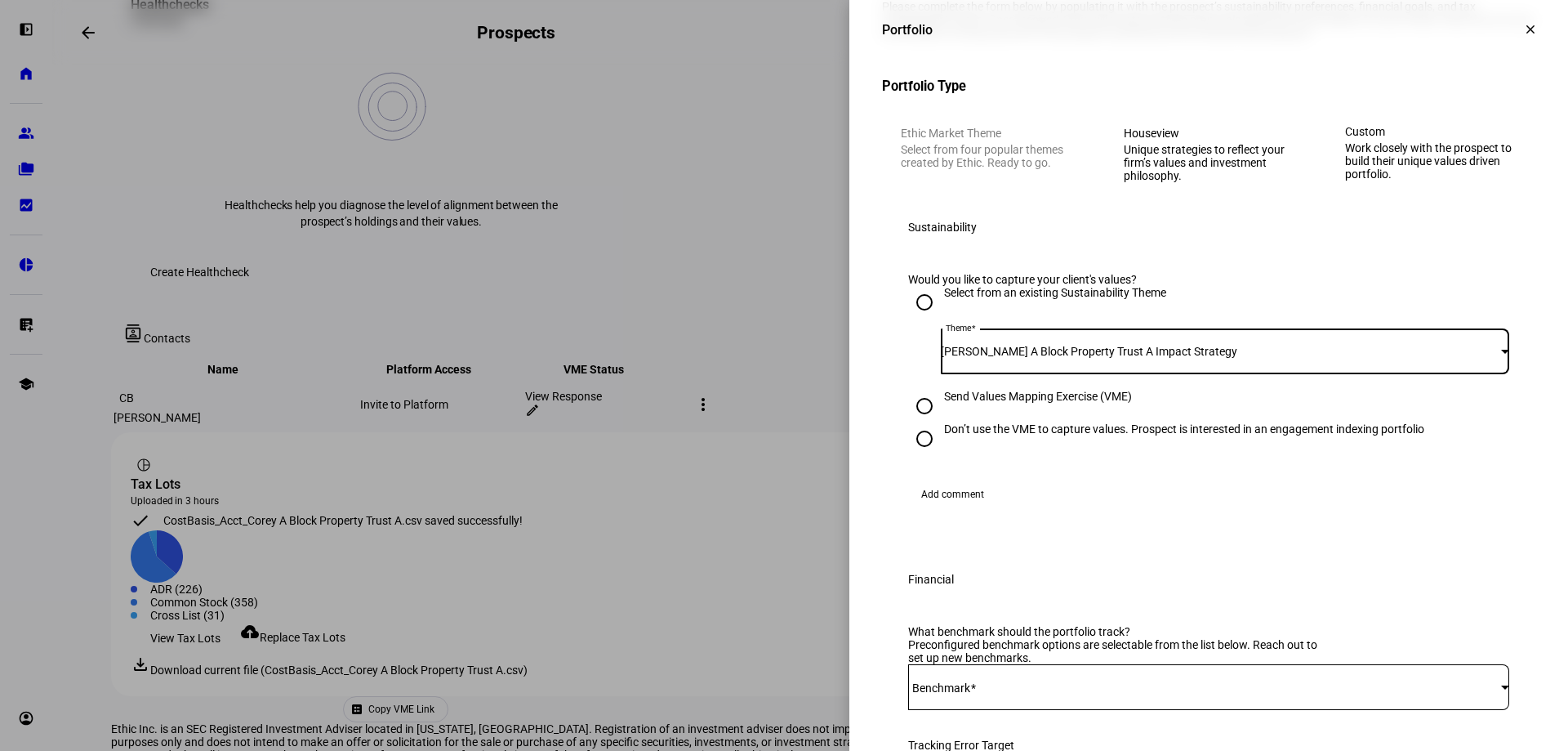
click at [1191, 358] on div "[PERSON_NAME] A Block Property Trust A Impact Strategy" at bounding box center [1221, 351] width 560 height 13
click at [1191, 436] on div at bounding box center [784, 375] width 1568 height 751
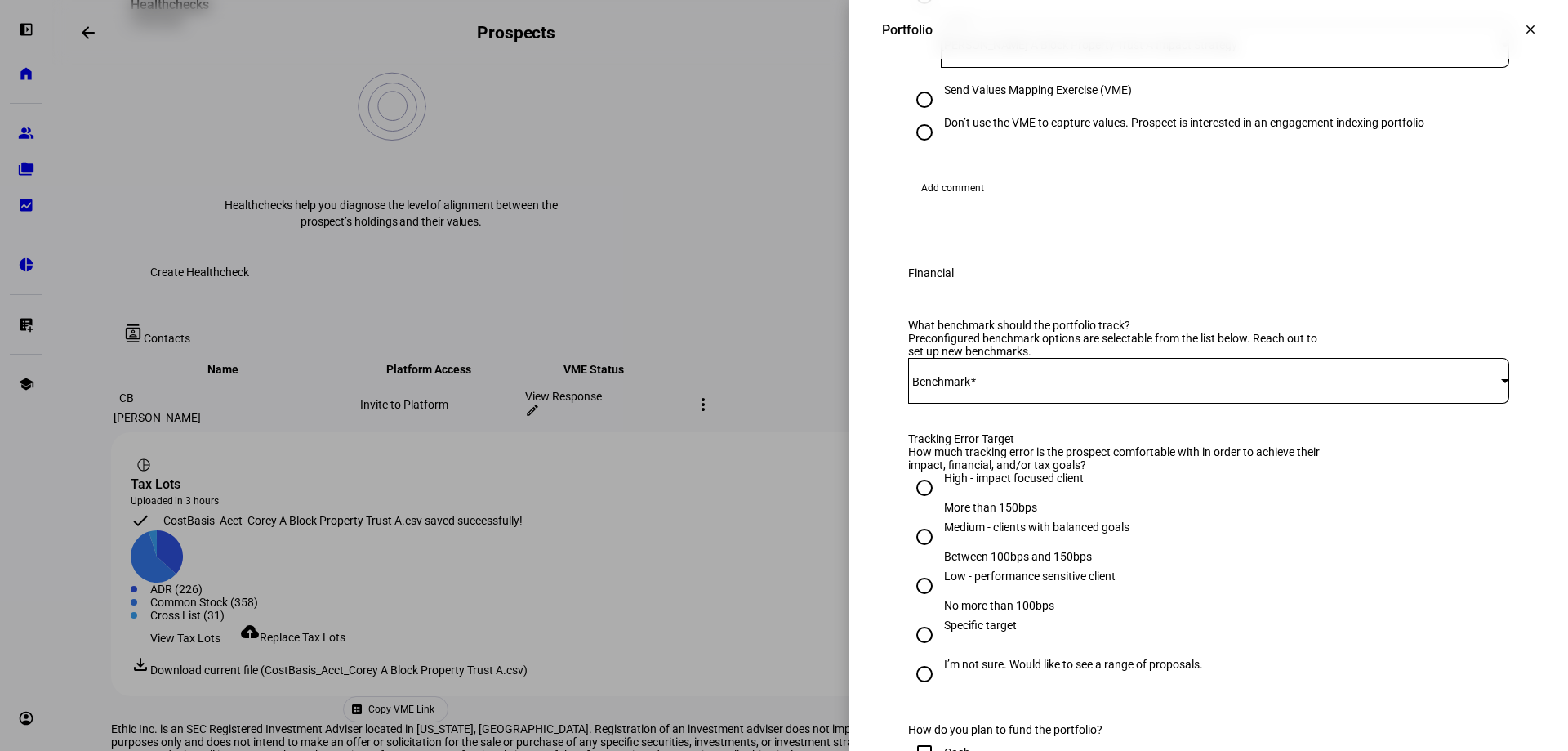
scroll to position [409, 0]
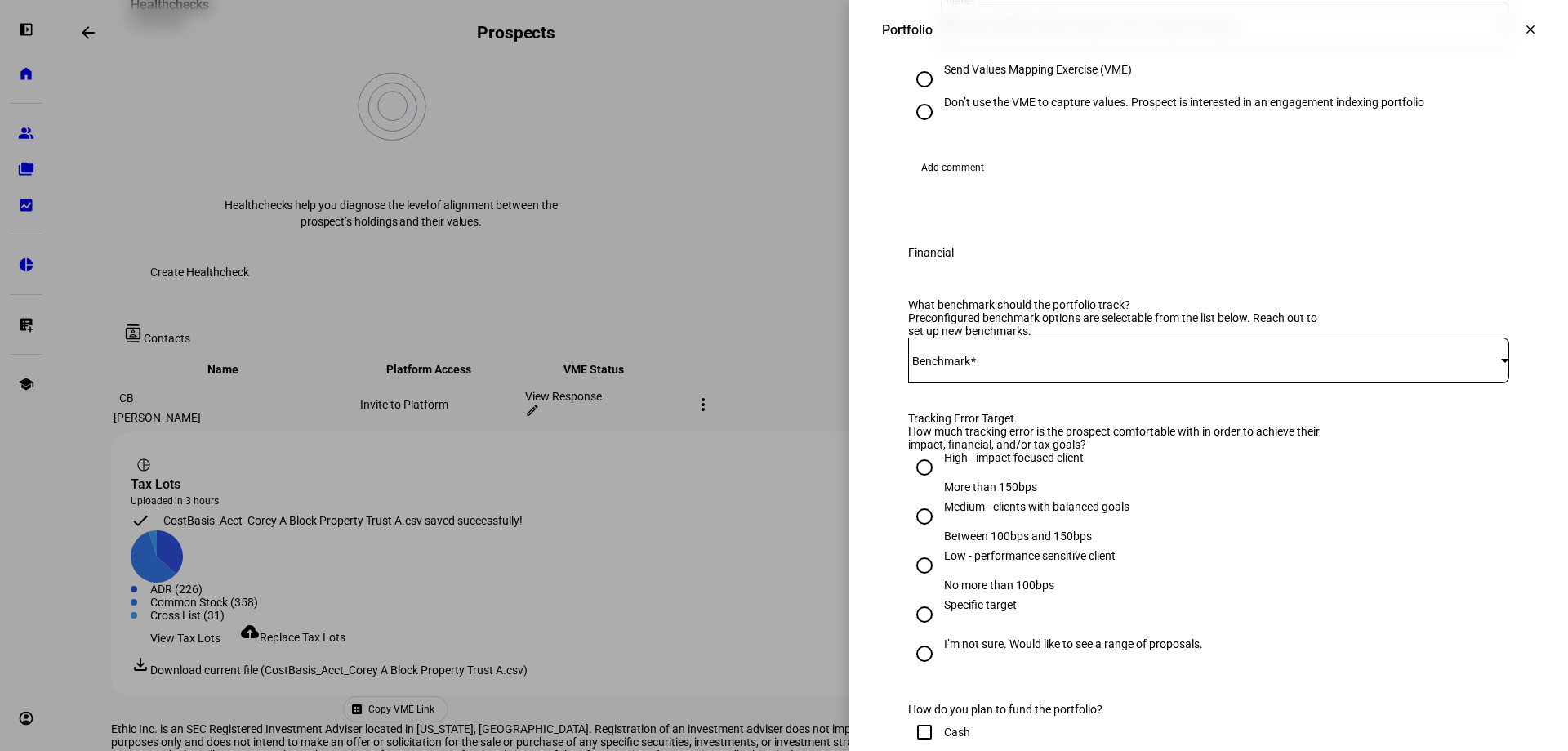
drag, startPoint x: 1034, startPoint y: 531, endPoint x: 1041, endPoint y: 504, distance: 27.9
click at [1034, 399] on div at bounding box center [1209, 390] width 601 height 15
click at [1042, 367] on span at bounding box center [1205, 360] width 593 height 13
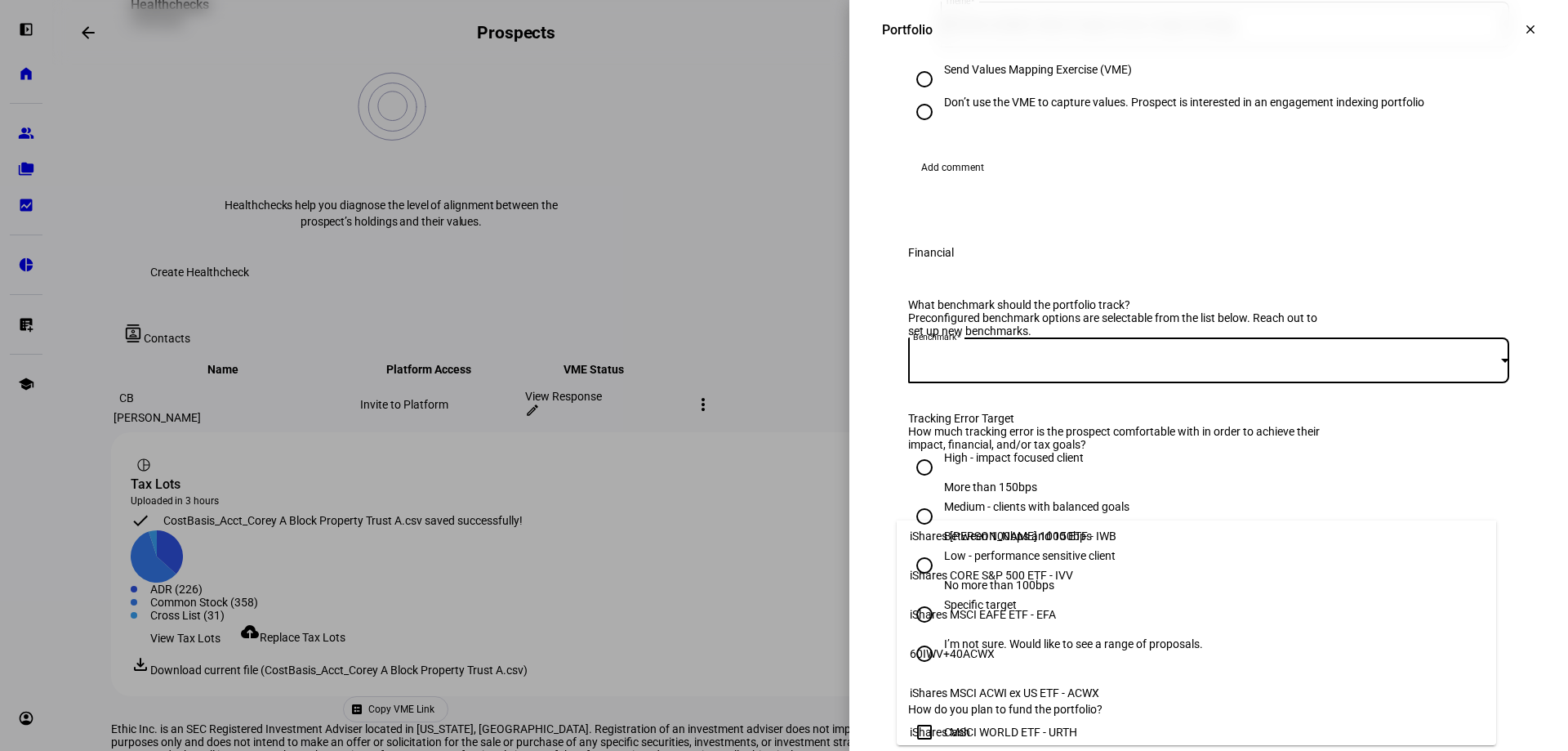
scroll to position [7, 0]
drag, startPoint x: 1563, startPoint y: 319, endPoint x: 1472, endPoint y: 391, distance: 116.0
click at [1567, 419] on div at bounding box center [784, 375] width 1568 height 751
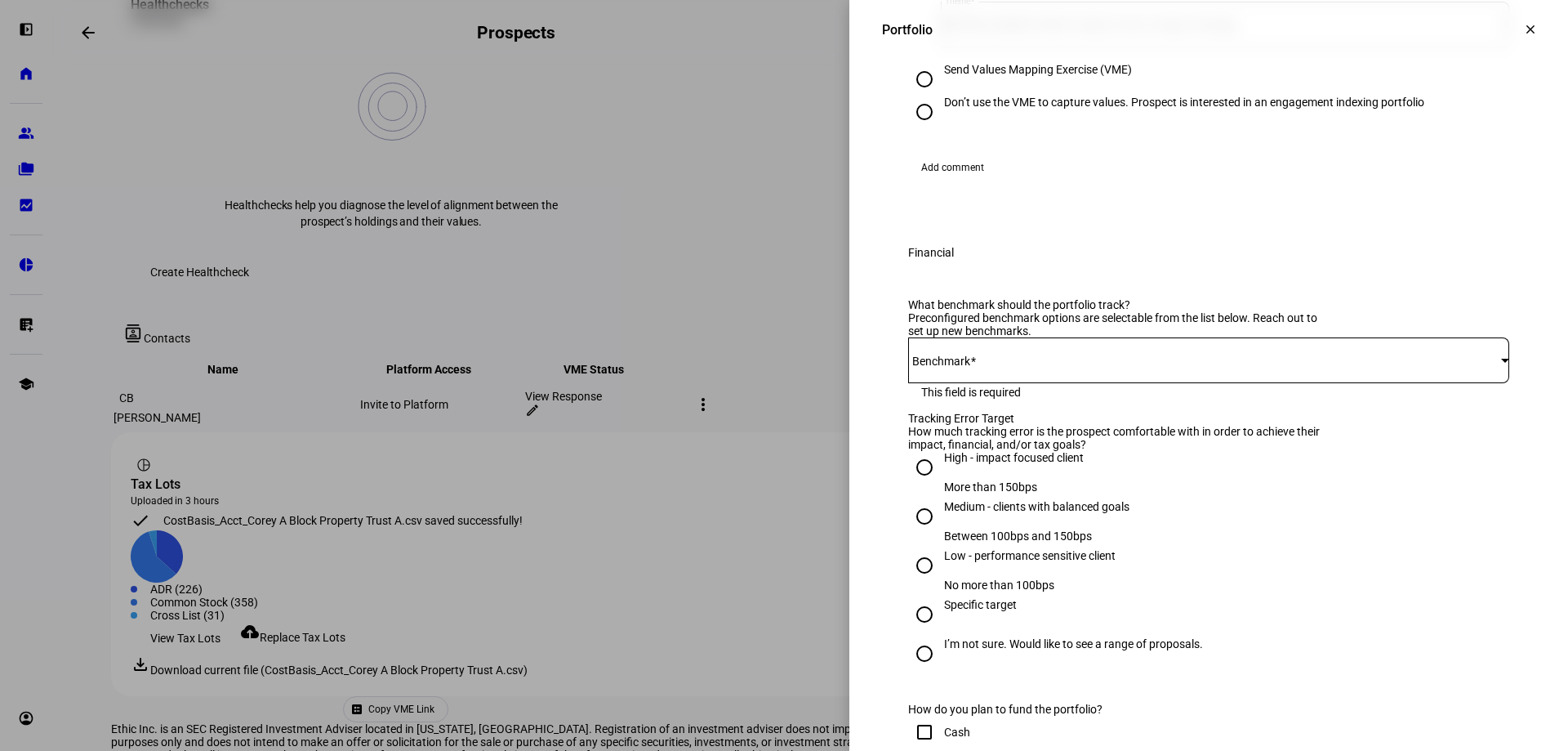
click at [1460, 387] on div "What benchmark should the portfolio track? Preconfigured benchmark options are …" at bounding box center [1208, 601] width 653 height 646
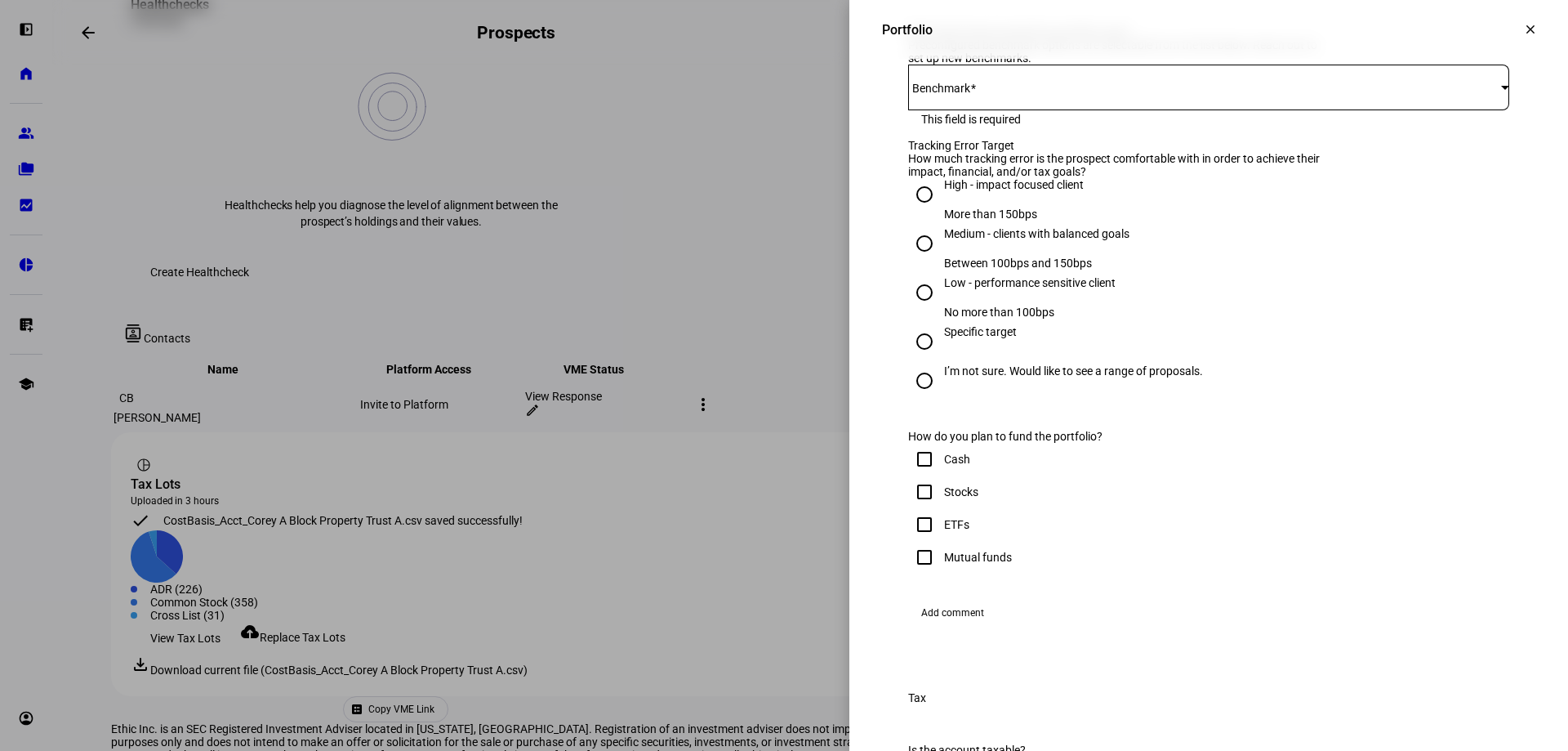
scroll to position [653, 0]
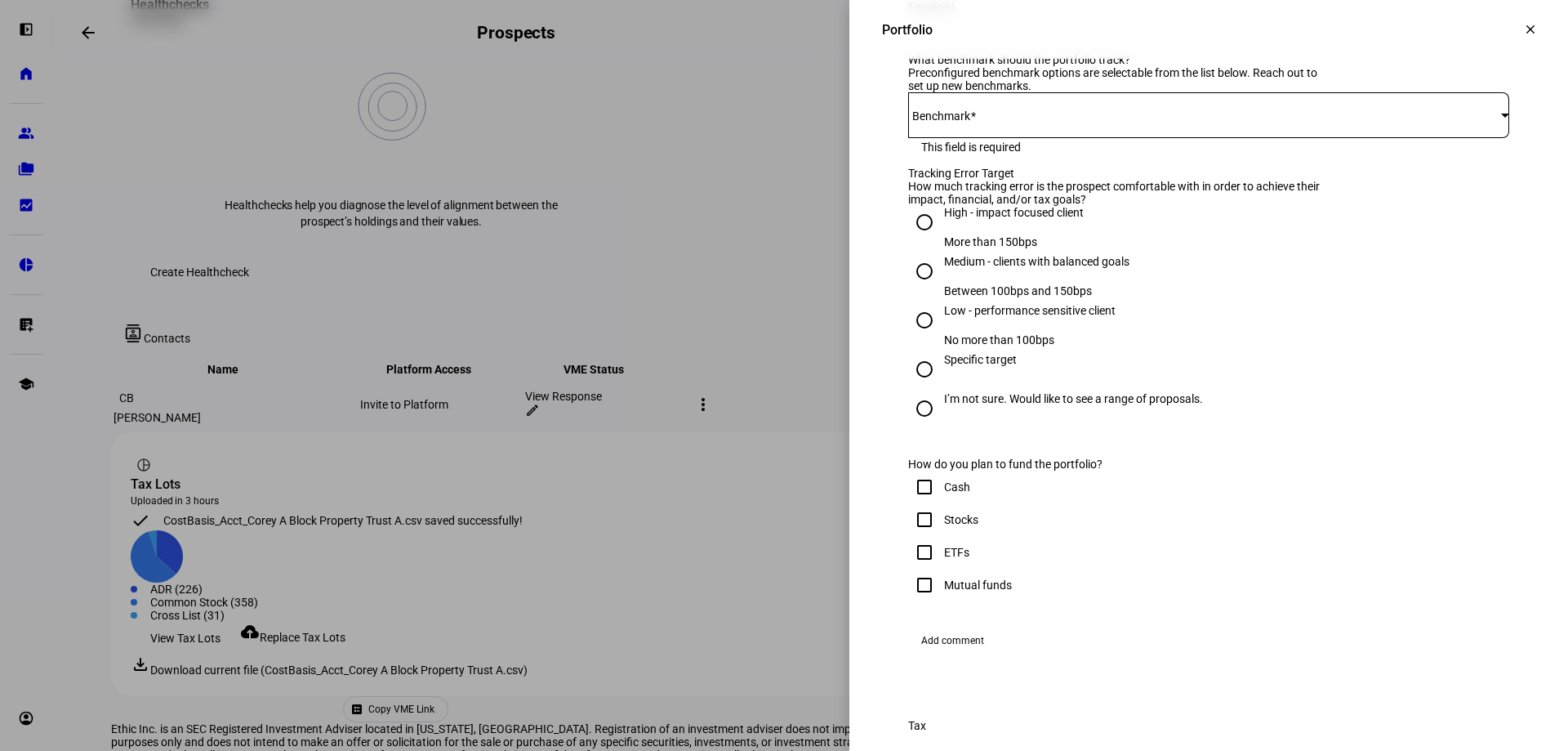
click at [1132, 121] on span at bounding box center [1205, 115] width 593 height 13
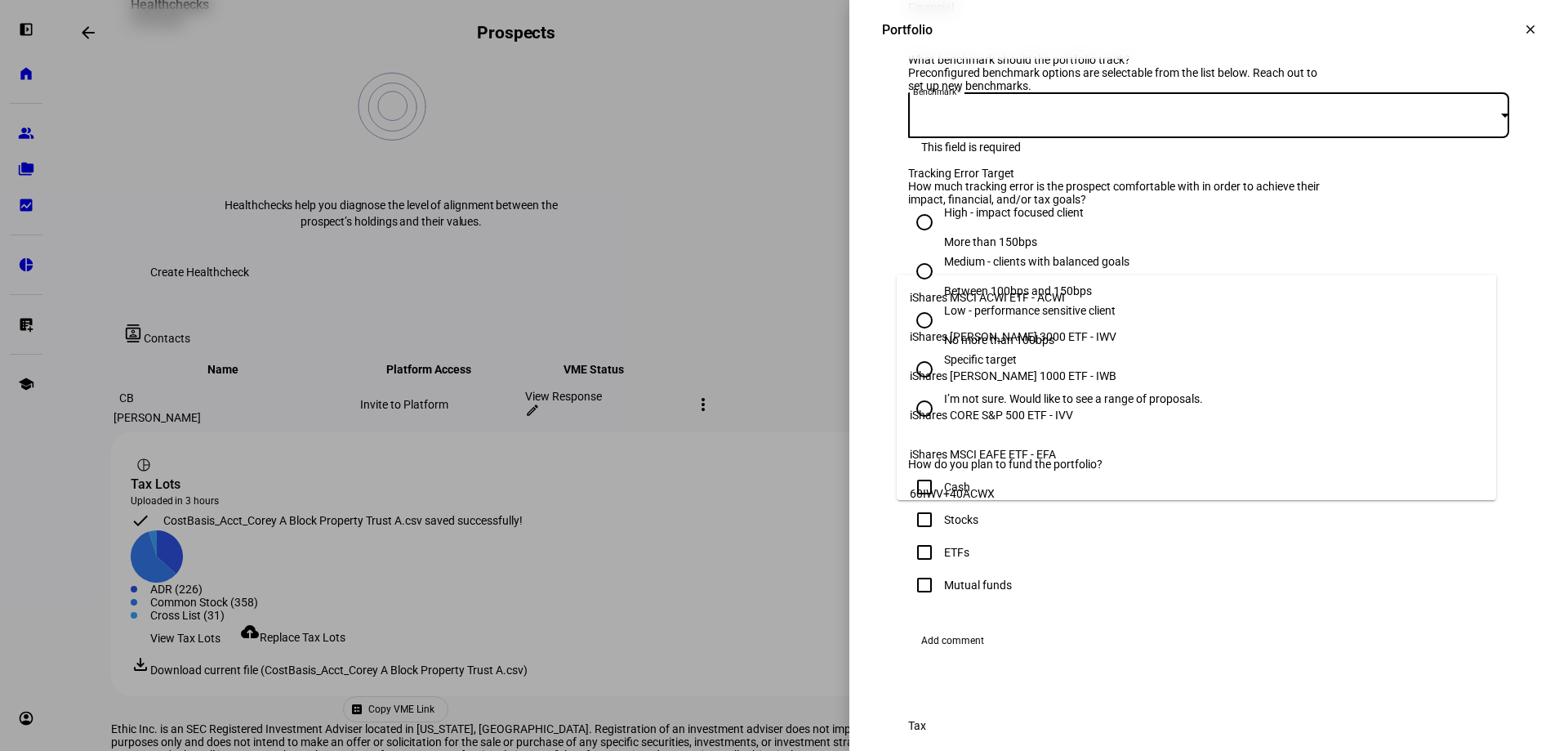
scroll to position [0, 0]
click at [1107, 303] on mat-option "iShares MSCI ACWI ETF - ACWI" at bounding box center [1197, 301] width 600 height 39
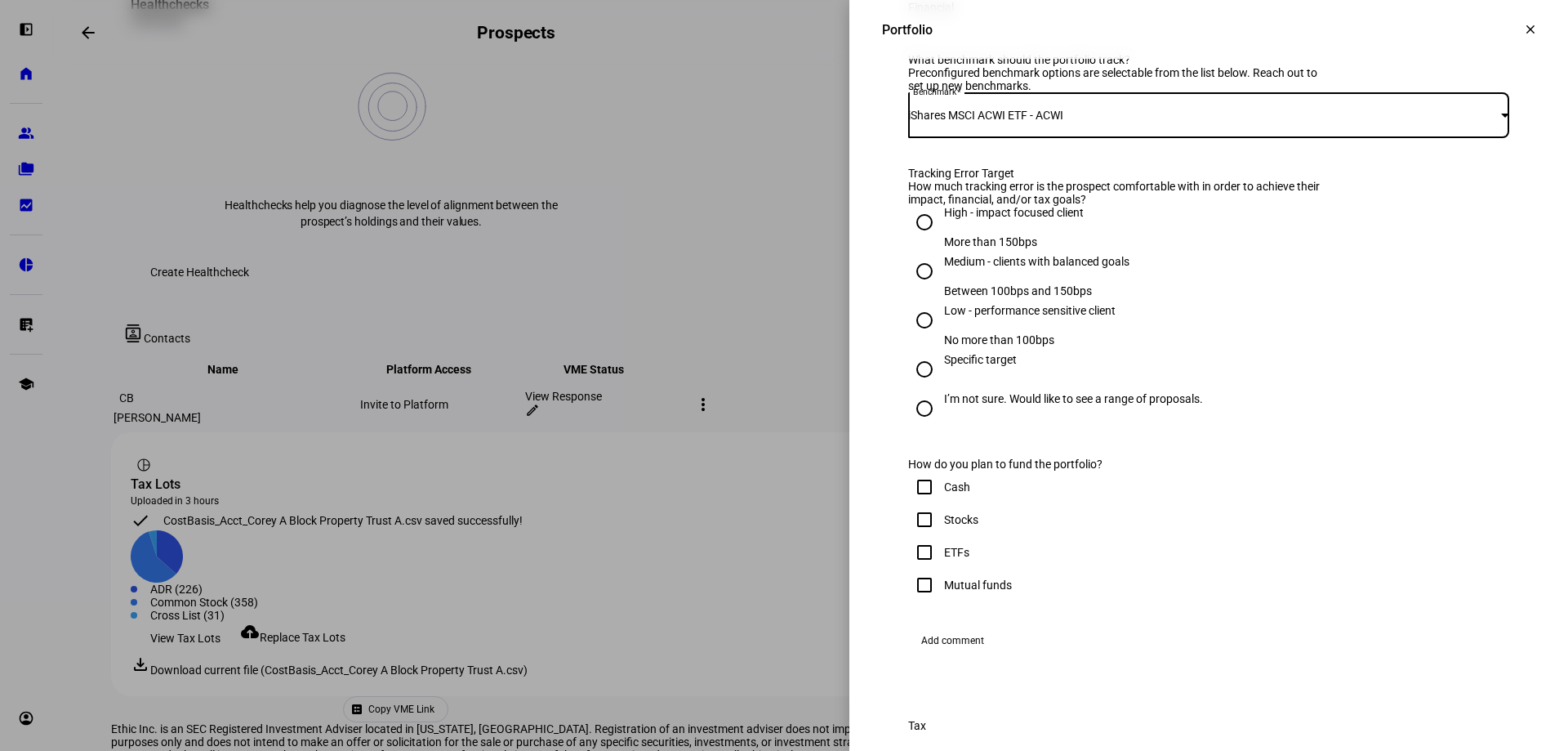
drag, startPoint x: 1121, startPoint y: 252, endPoint x: 902, endPoint y: 255, distance: 219.0
click at [909, 138] on div "Benchmark iShares MSCI ACWI ETF - ACWI" at bounding box center [1209, 115] width 601 height 45
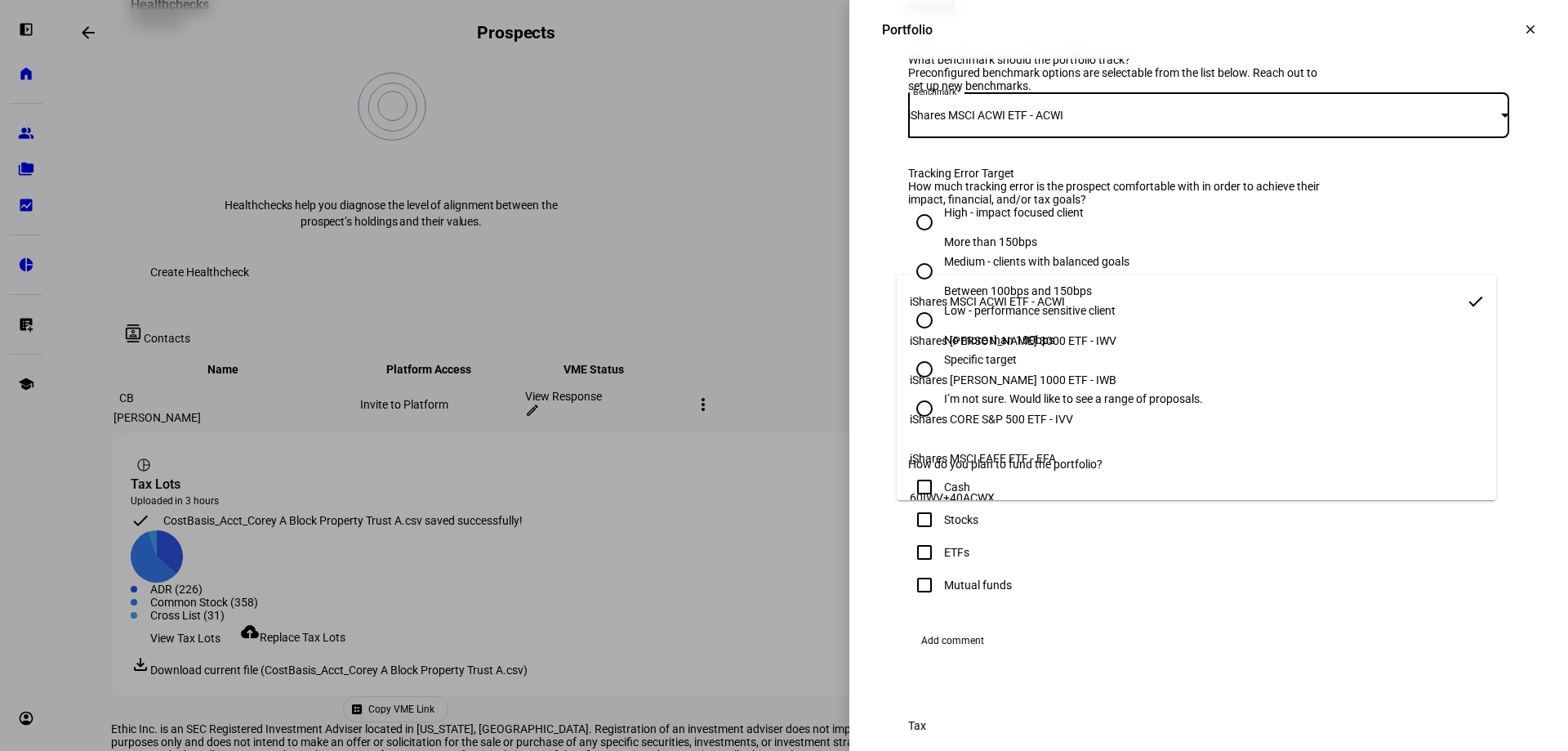
copy span "iShares MSCI ACWI ETF - ACWI"
click at [1414, 610] on div at bounding box center [784, 375] width 1568 height 751
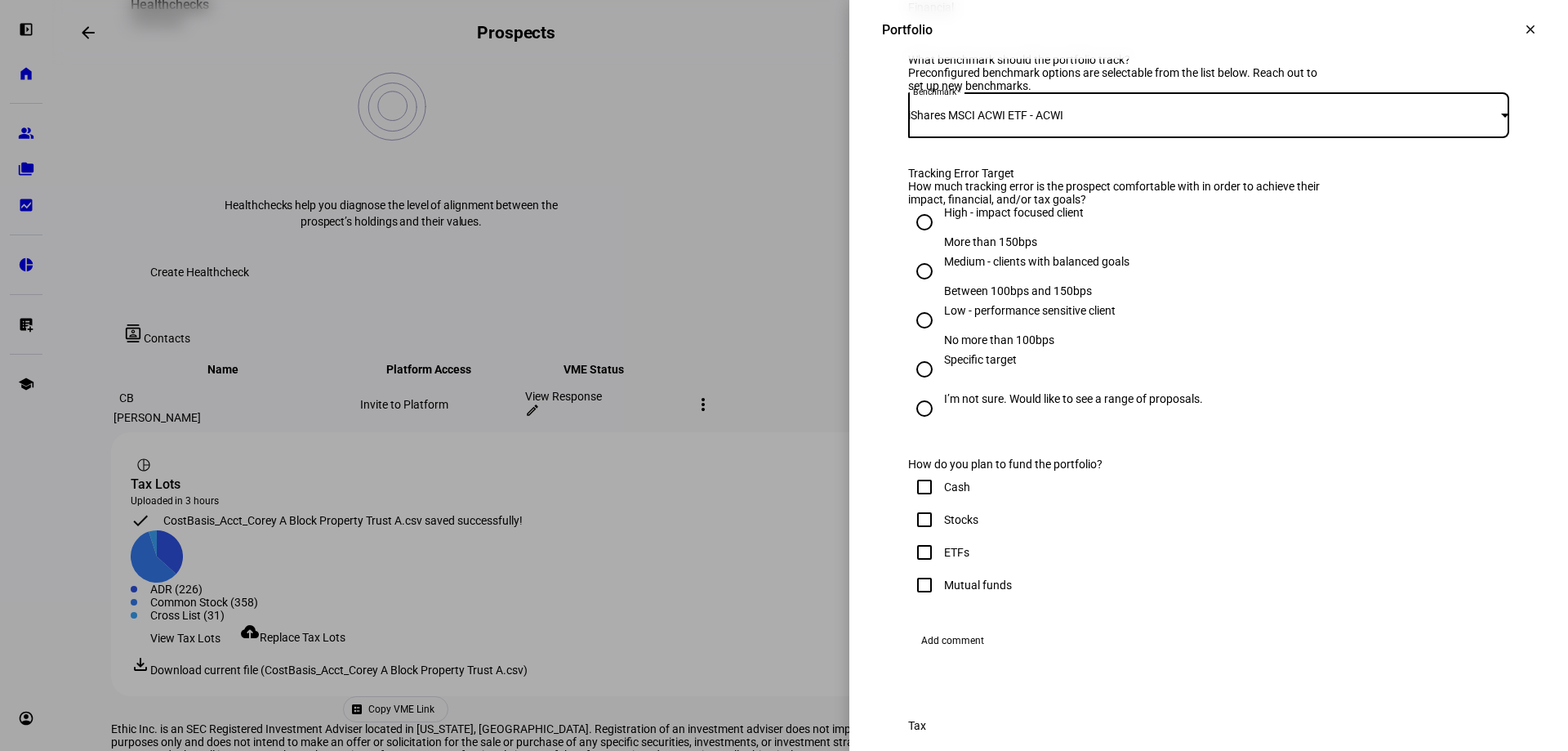
click at [1115, 121] on div "iShares MSCI ACWI ETF - ACWI" at bounding box center [1205, 115] width 593 height 13
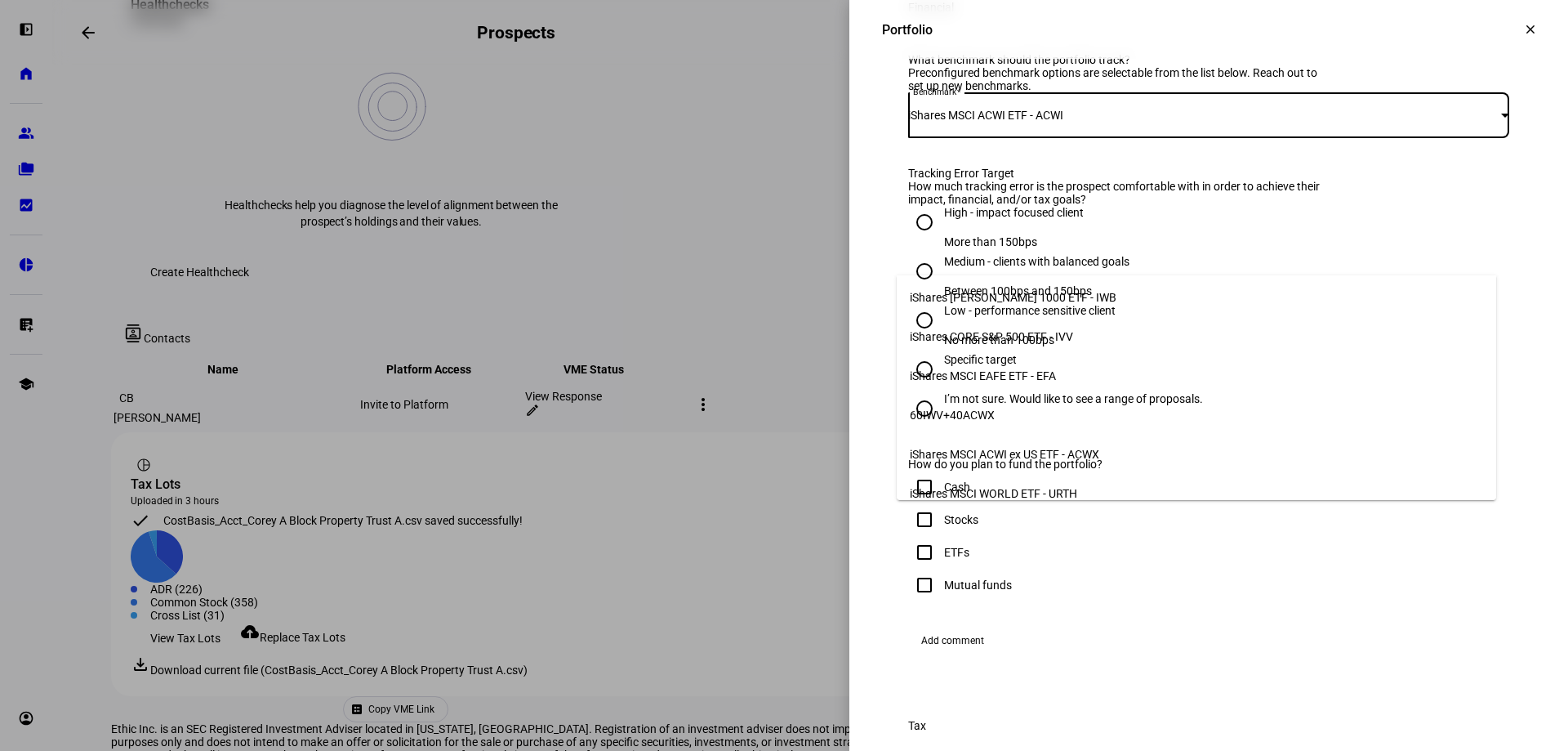
scroll to position [89, 0]
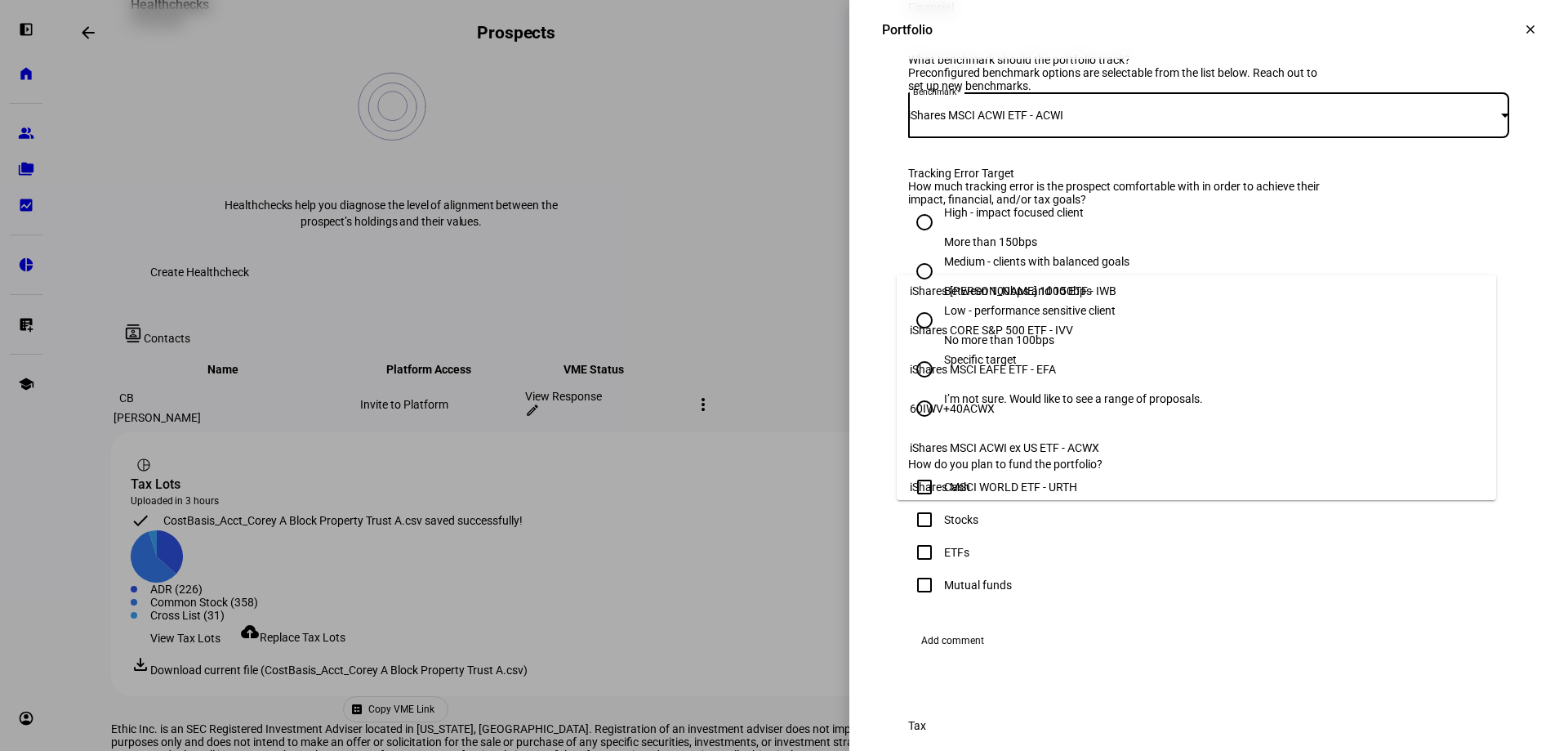
click at [1406, 621] on div at bounding box center [784, 375] width 1568 height 751
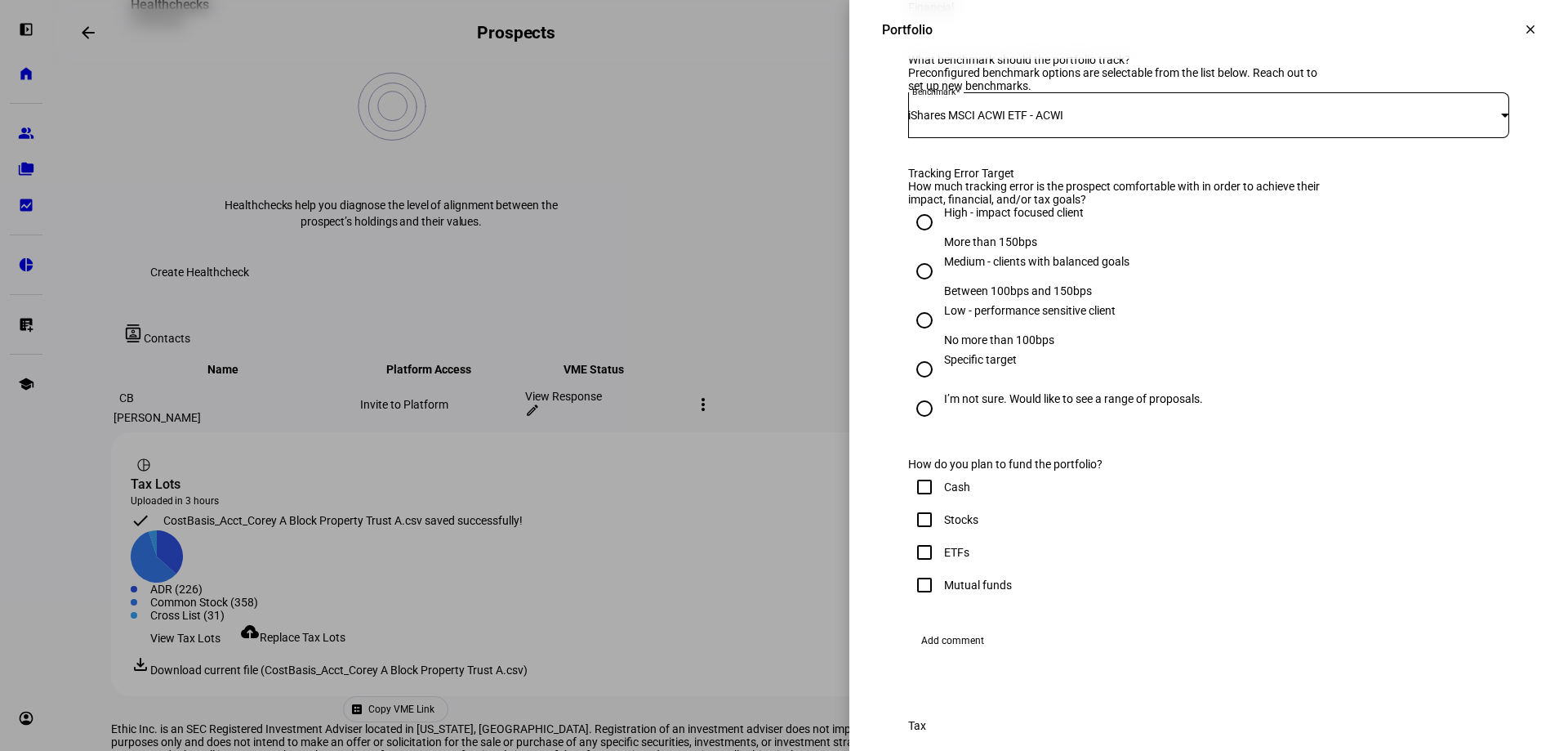
drag, startPoint x: 911, startPoint y: 596, endPoint x: 996, endPoint y: 592, distance: 85.1
click at [913, 425] on input "I’m not sure. Would like to see a range of proposals." at bounding box center [925, 409] width 33 height 33
radio input "true"
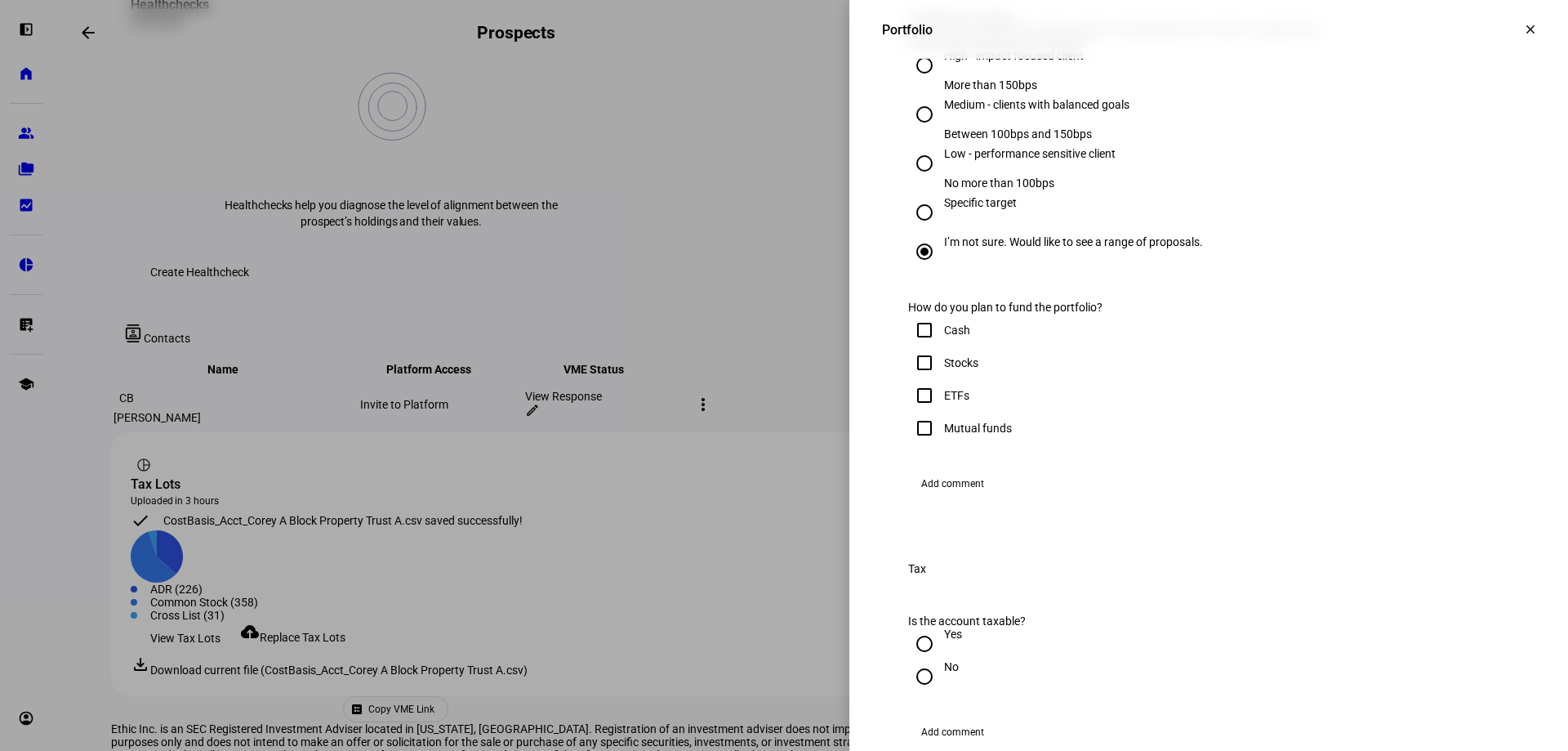
scroll to position [817, 0]
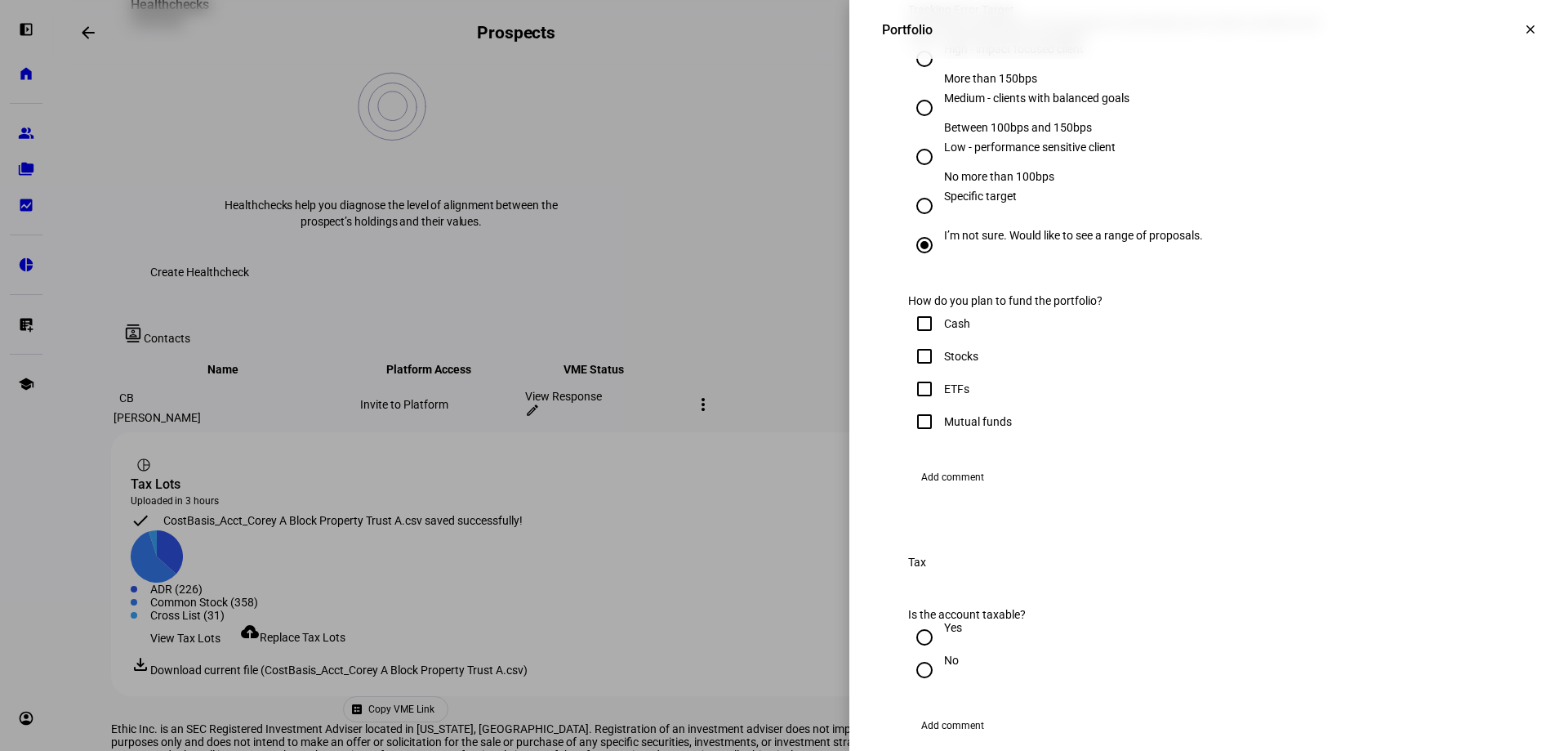
click at [921, 372] on input "Stocks" at bounding box center [925, 356] width 33 height 33
checkbox input "true"
click at [909, 340] on input "Cash" at bounding box center [925, 323] width 33 height 33
checkbox input "true"
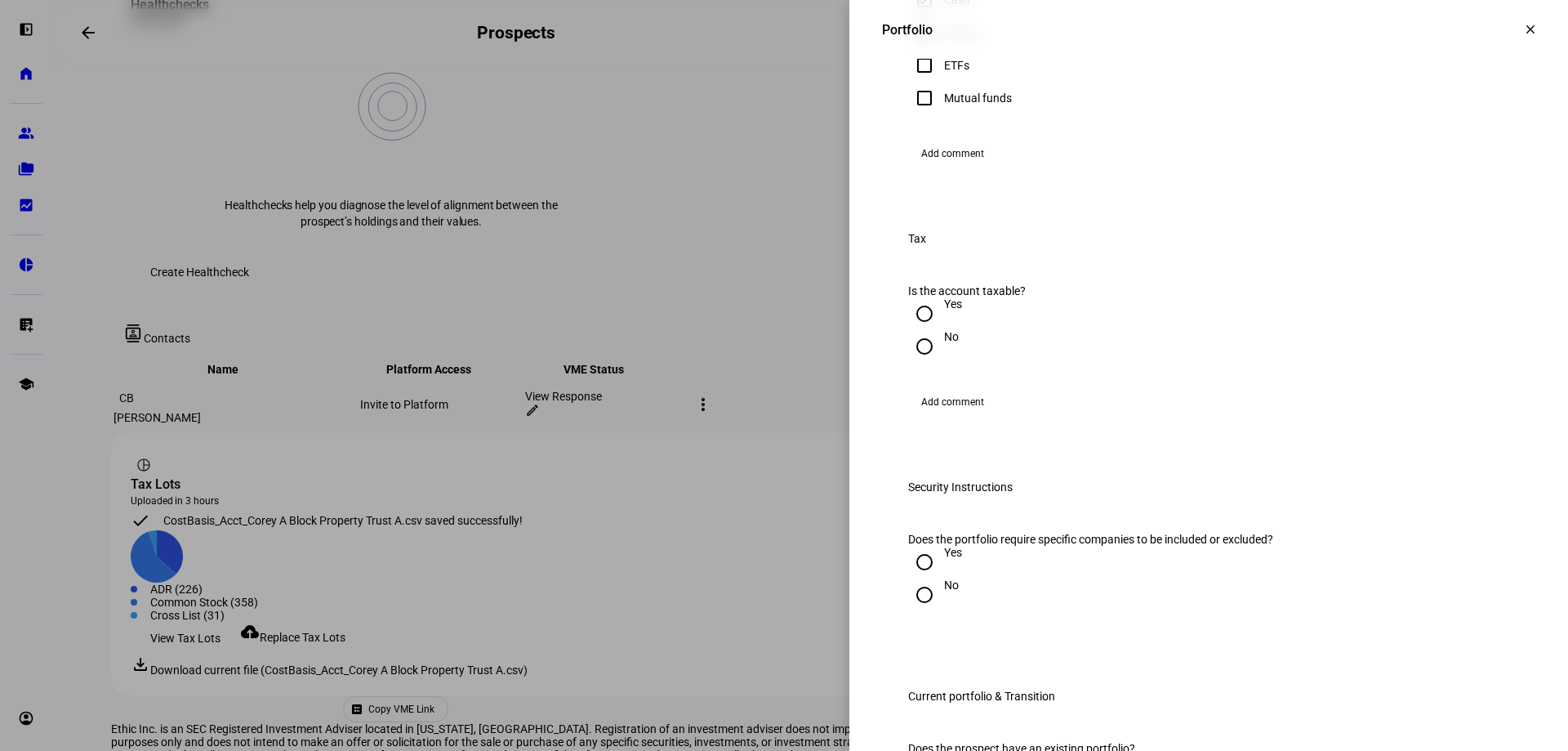
scroll to position [1143, 0]
click at [909, 327] on input "Yes" at bounding box center [925, 311] width 33 height 33
radio input "true"
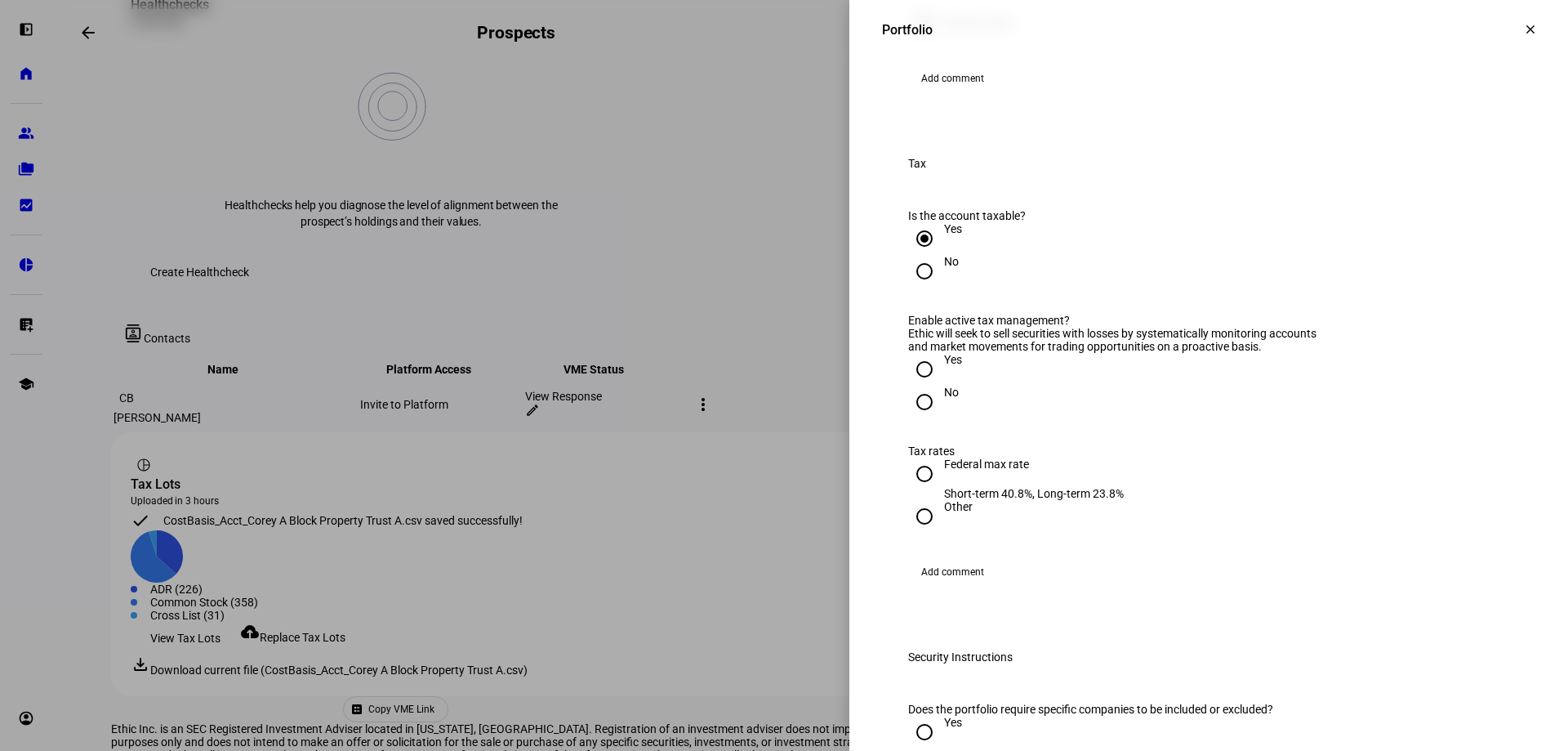
scroll to position [1306, 0]
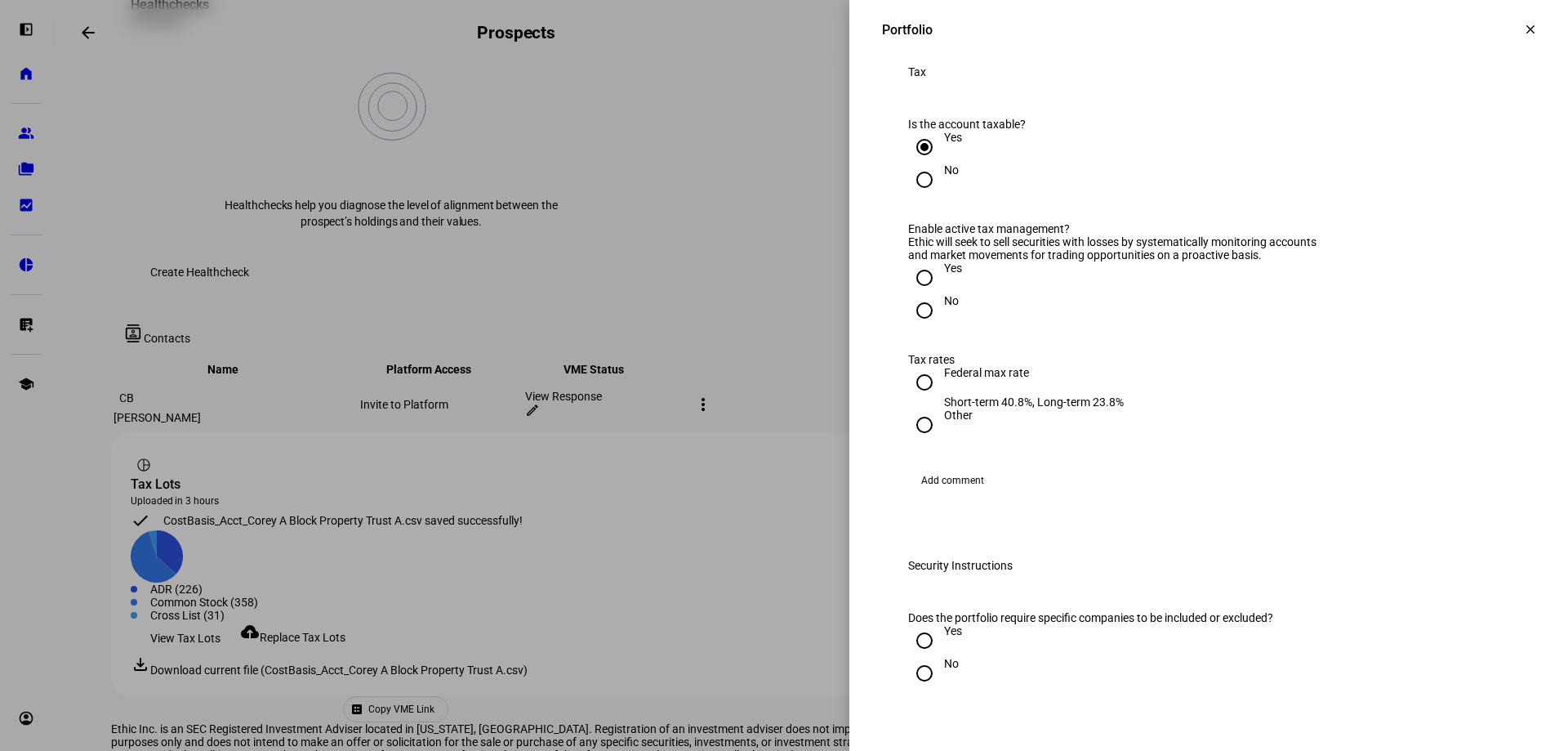
click at [912, 294] on input "Yes" at bounding box center [925, 277] width 33 height 33
radio input "true"
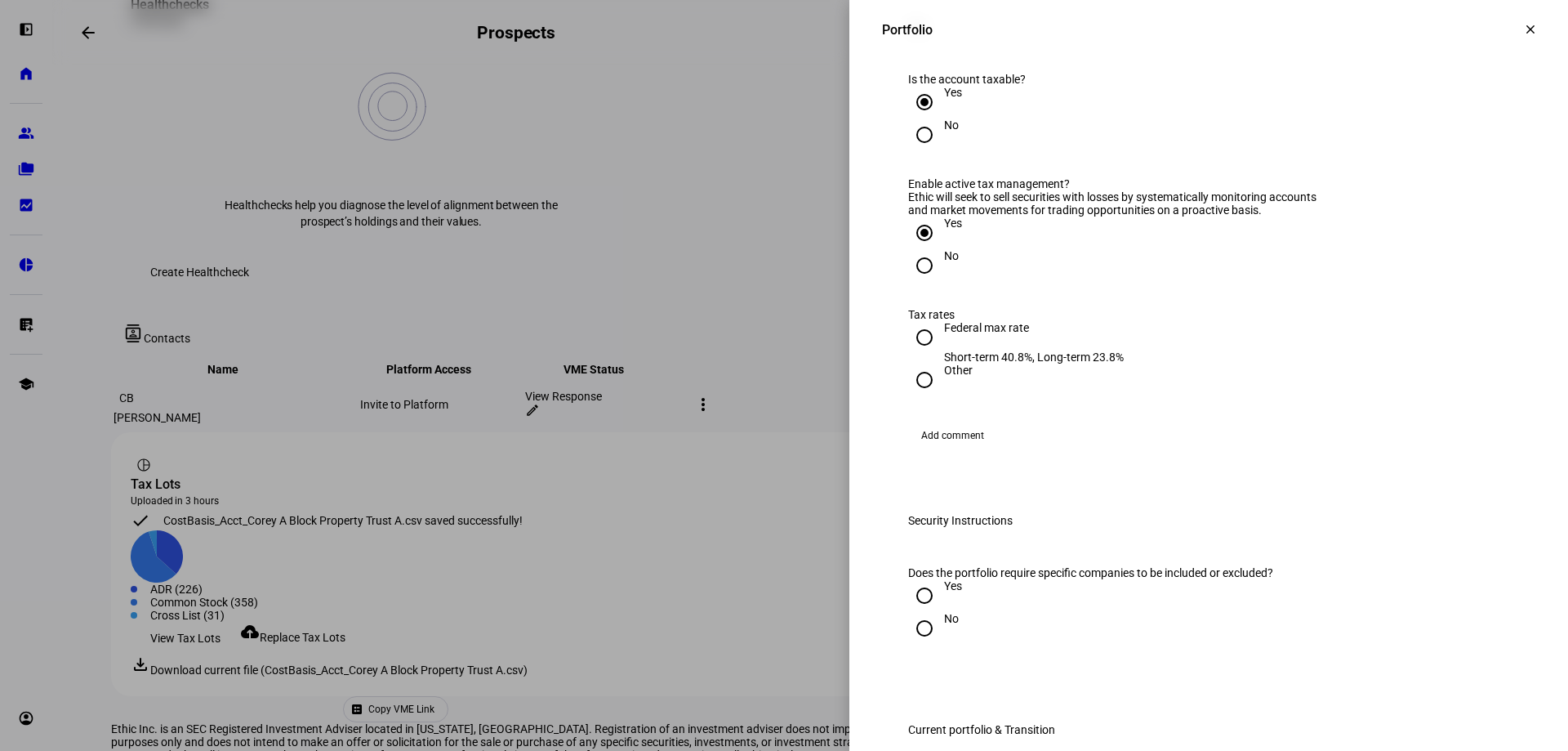
scroll to position [1389, 0]
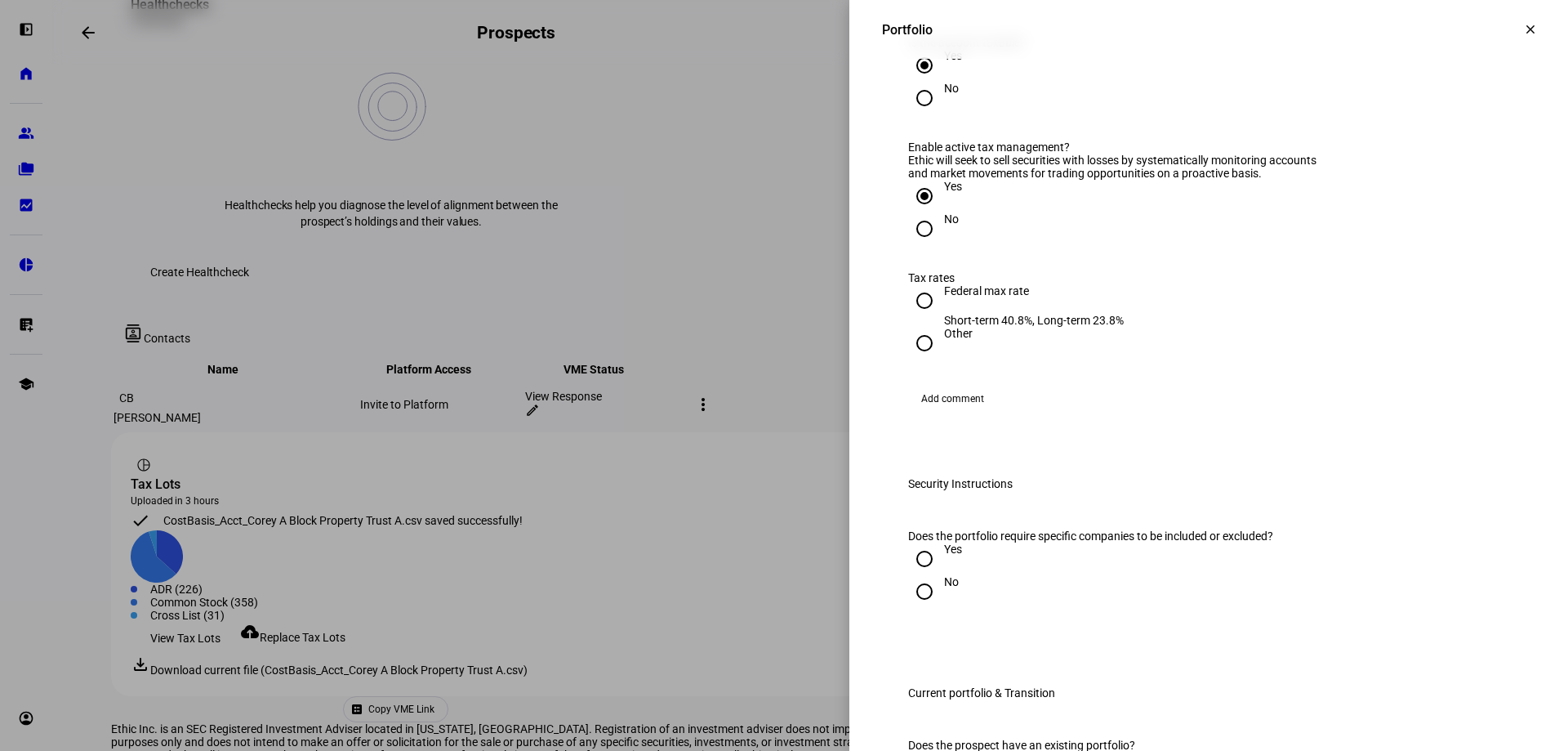
drag, startPoint x: 913, startPoint y: 567, endPoint x: 1115, endPoint y: 544, distance: 203.3
click at [915, 317] on input "Federal max rate Short-term 40.8%, Long-term 23.8%" at bounding box center [925, 301] width 33 height 33
radio input "true"
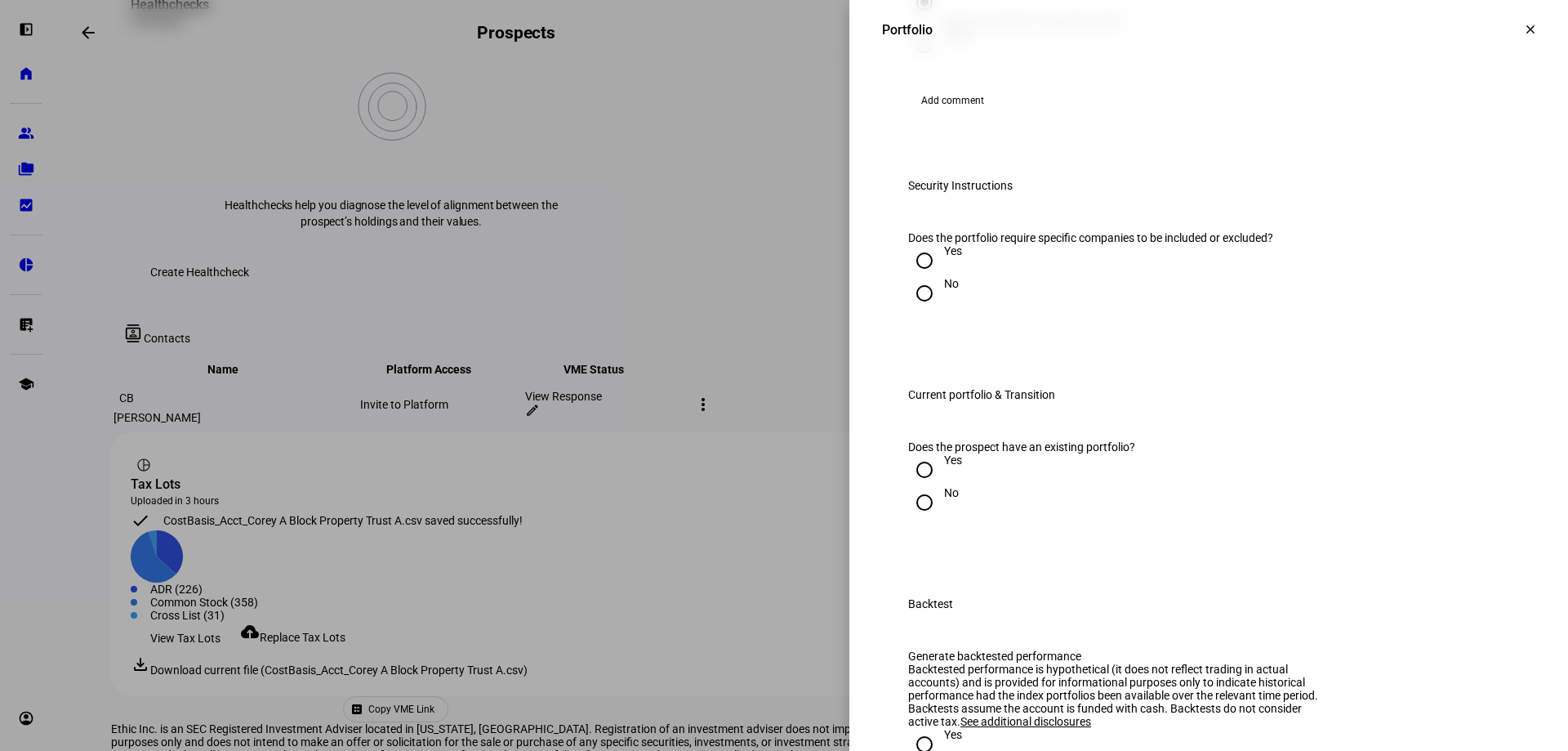
scroll to position [1715, 0]
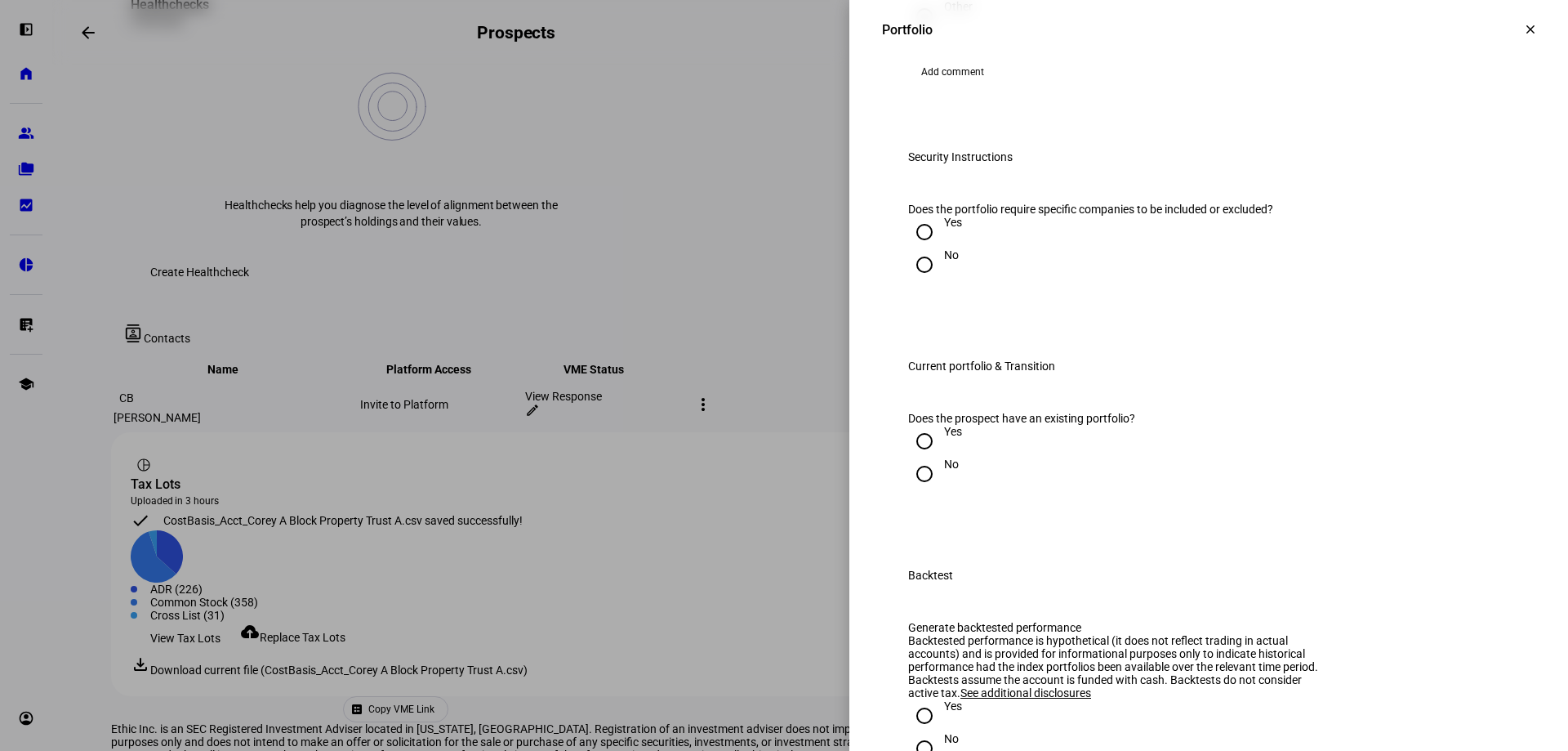
click at [912, 248] on input "Yes" at bounding box center [925, 232] width 33 height 33
radio input "true"
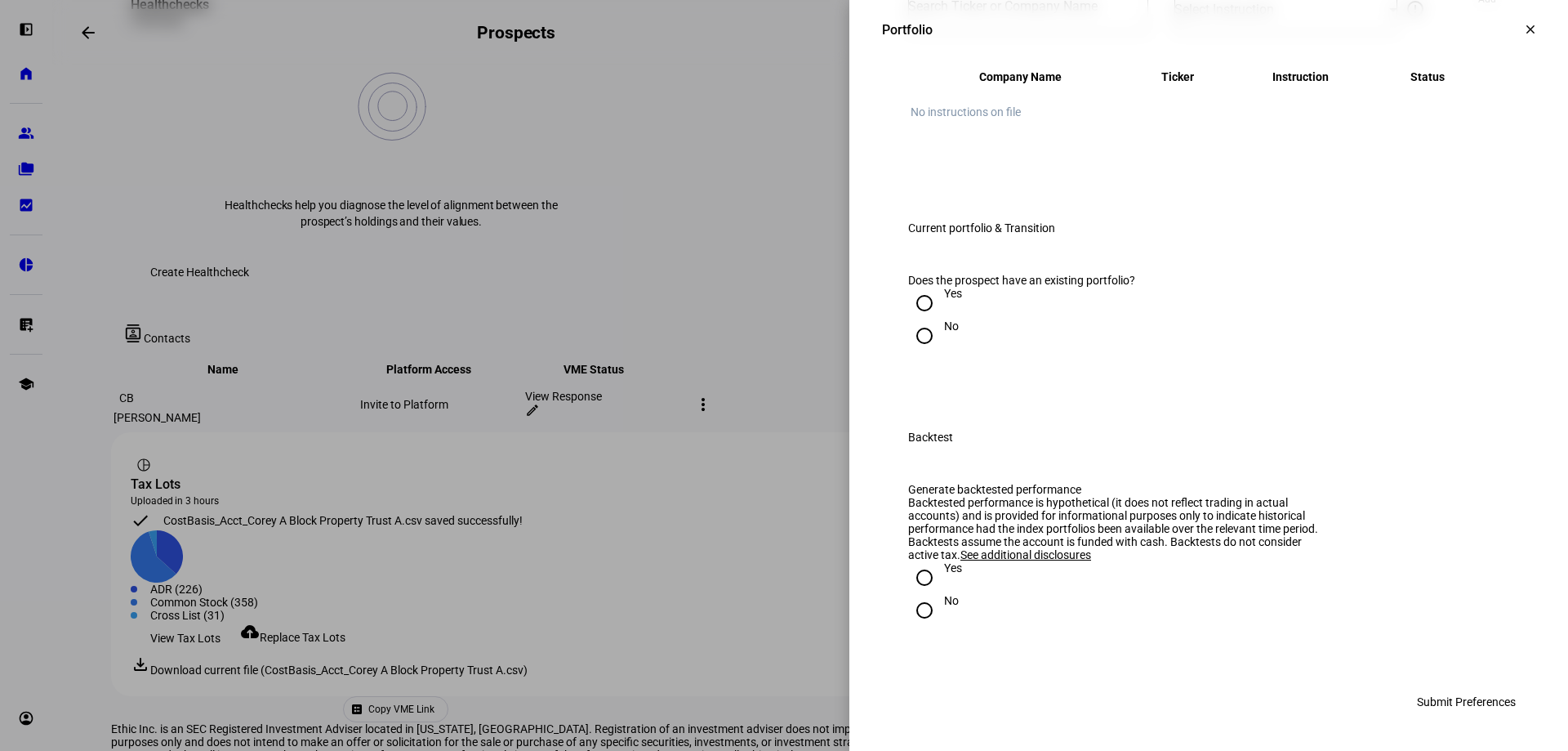
scroll to position [2123, 0]
click at [915, 319] on input "Yes" at bounding box center [925, 303] width 33 height 33
radio input "true"
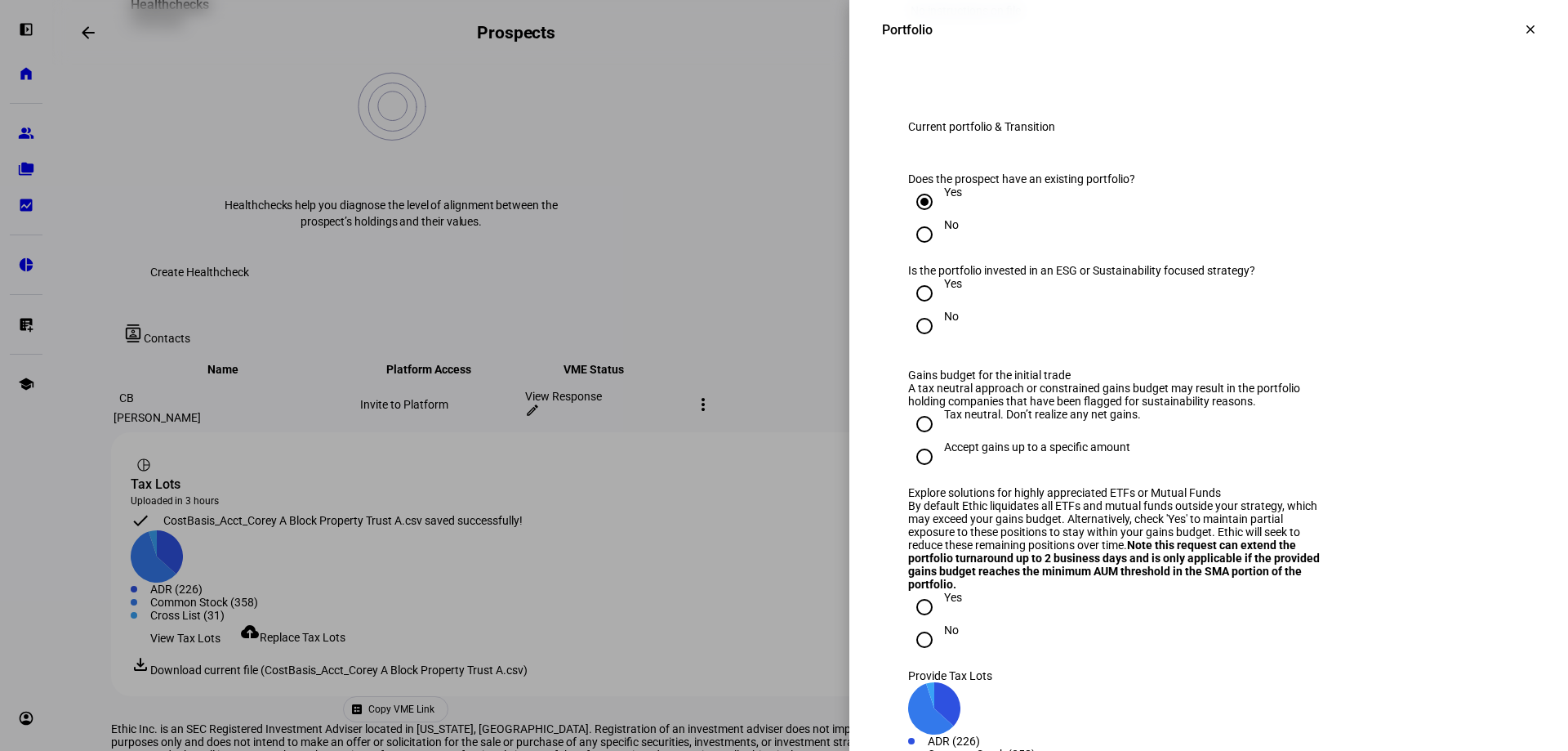
click at [909, 310] on input "Yes" at bounding box center [925, 294] width 33 height 33
radio input "true"
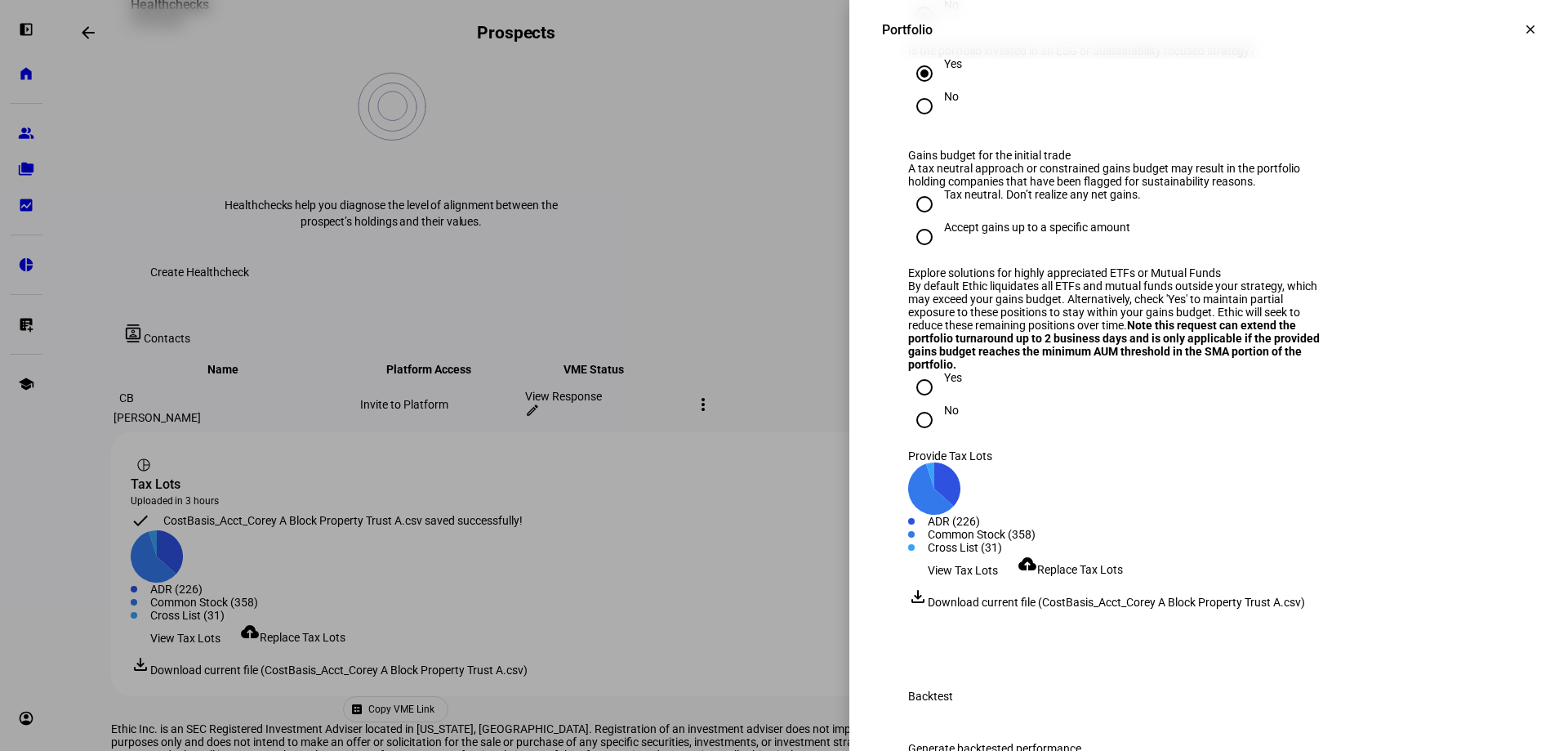
scroll to position [2368, 0]
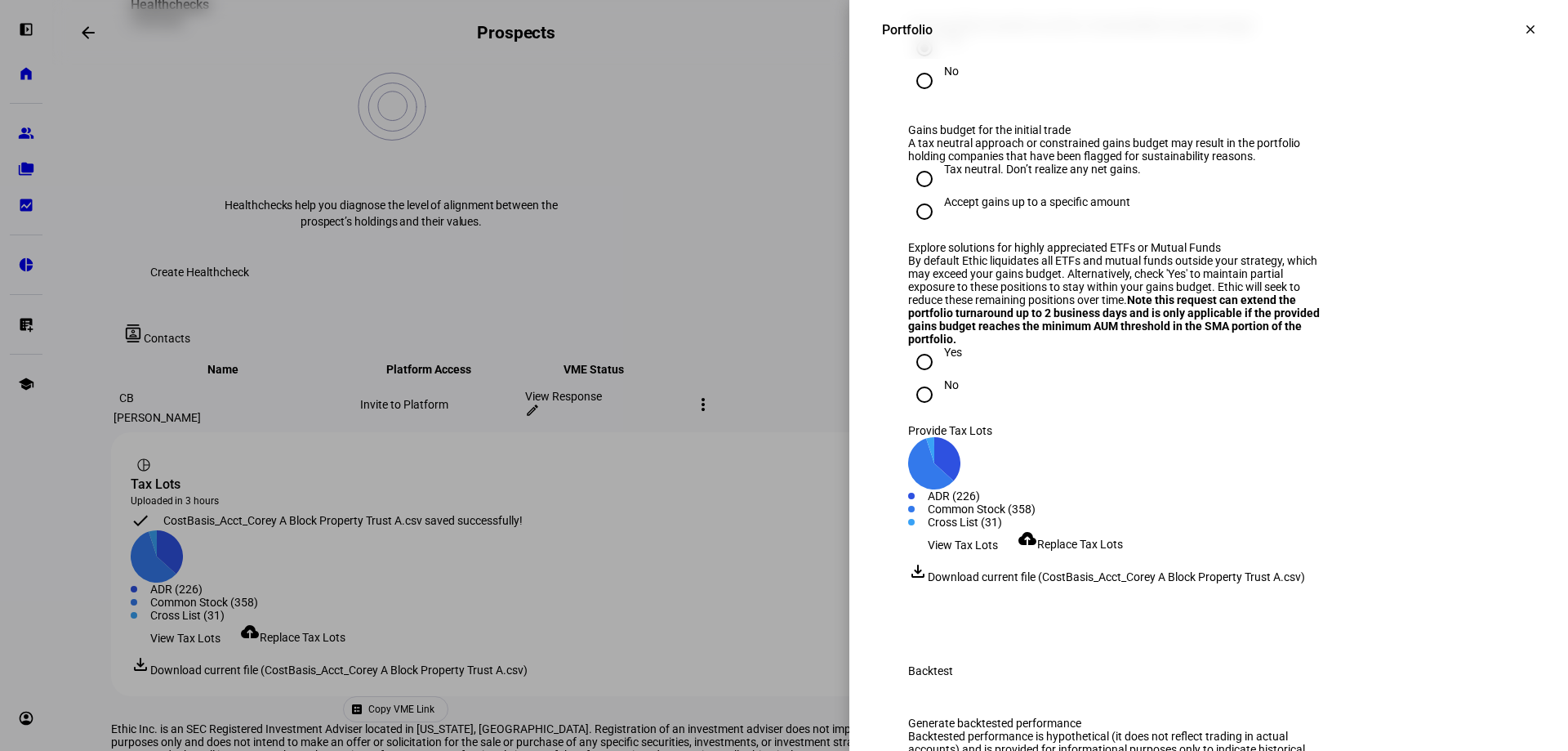
click at [922, 195] on input "Tax neutral. Don’t realize any net gains." at bounding box center [925, 178] width 33 height 33
radio input "true"
click at [909, 228] on input "Accept gains up to a specific amount" at bounding box center [925, 211] width 33 height 33
radio input "true"
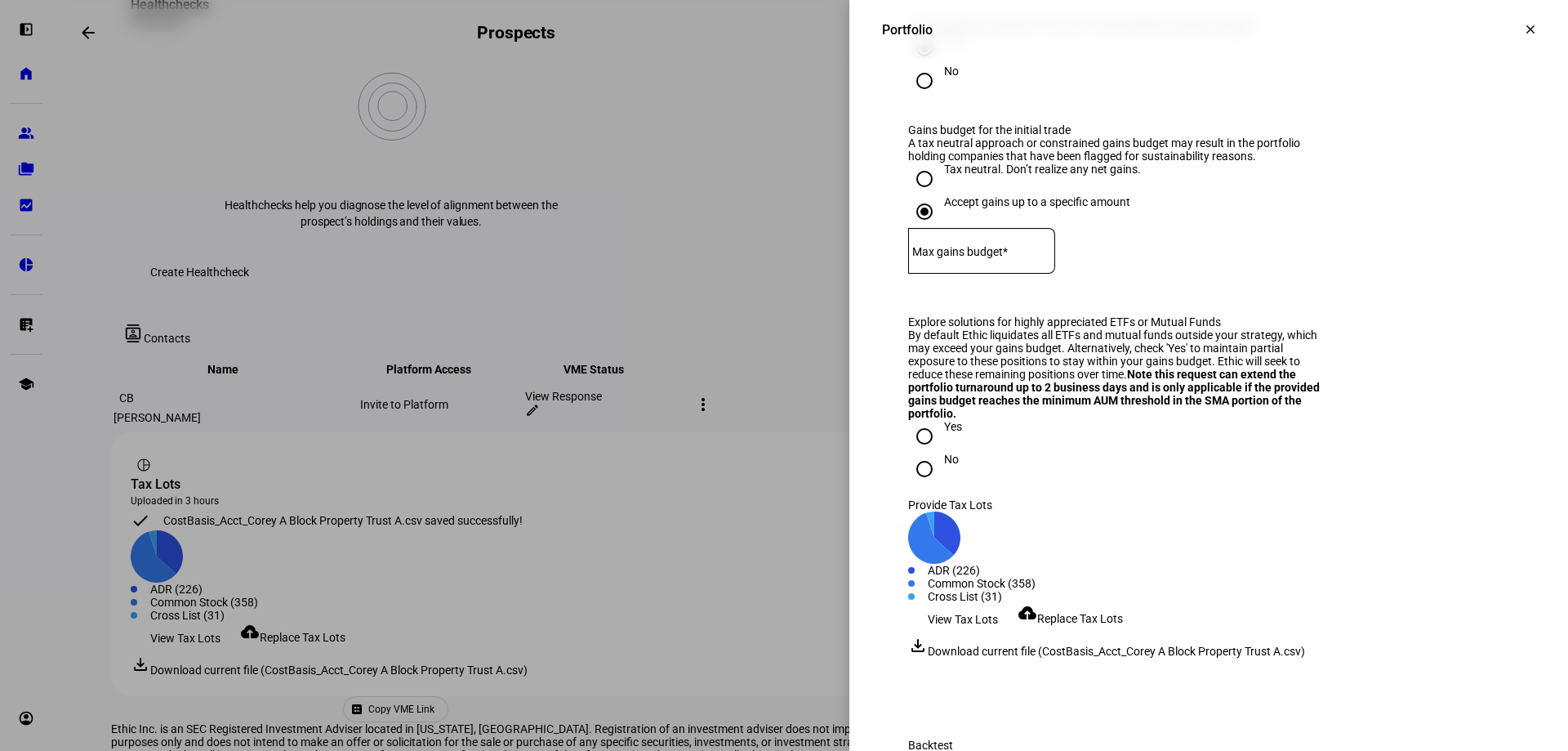
click at [914, 195] on input "Tax neutral. Don’t realize any net gains." at bounding box center [925, 178] width 33 height 33
radio input "true"
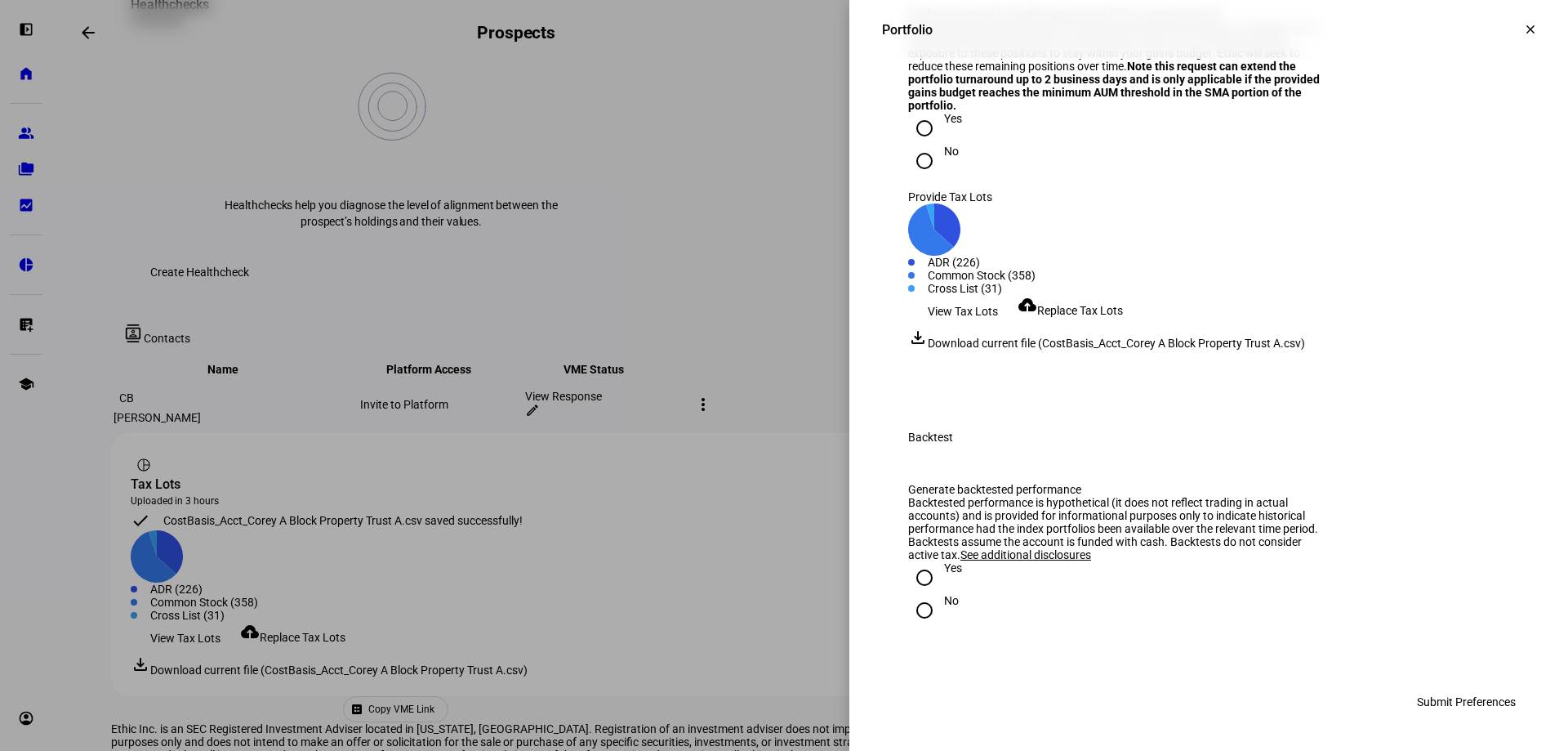
scroll to position [2777, 0]
drag, startPoint x: 909, startPoint y: 354, endPoint x: 1053, endPoint y: 432, distance: 163.8
click at [910, 178] on input "No" at bounding box center [925, 161] width 33 height 33
radio input "true"
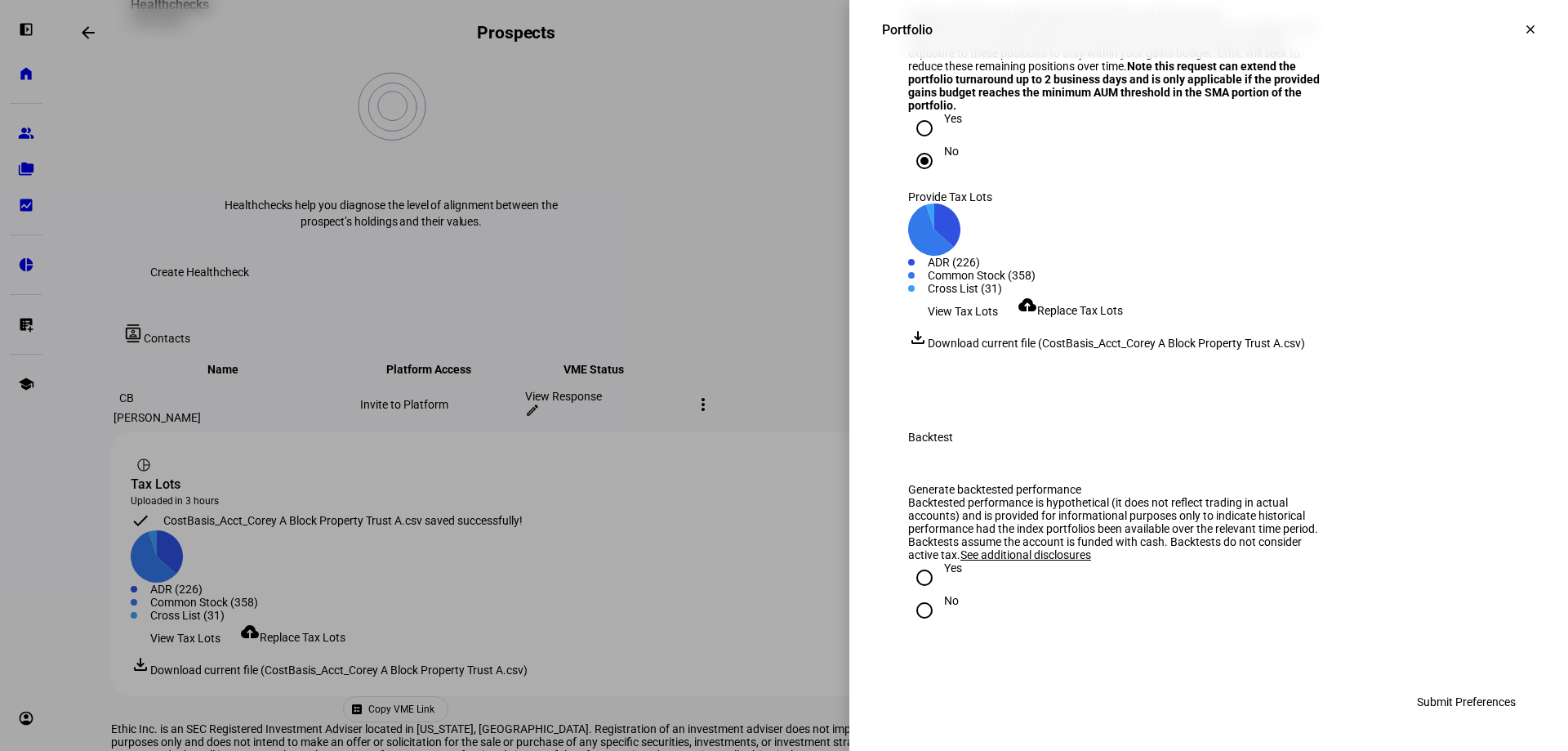
drag, startPoint x: 917, startPoint y: 614, endPoint x: 1190, endPoint y: 565, distance: 277.4
click at [918, 614] on input "No" at bounding box center [925, 610] width 33 height 33
radio input "true"
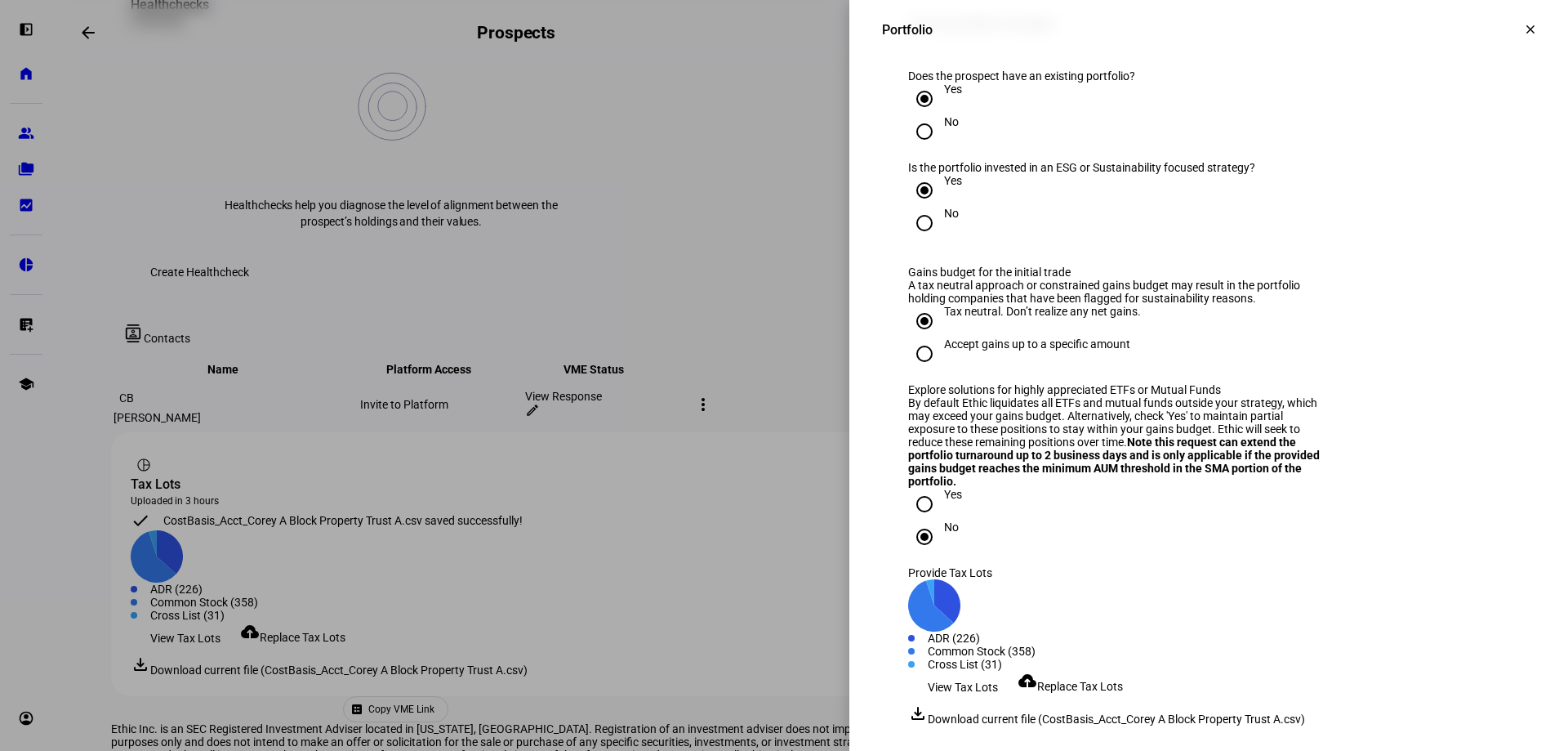
scroll to position [1977, 0]
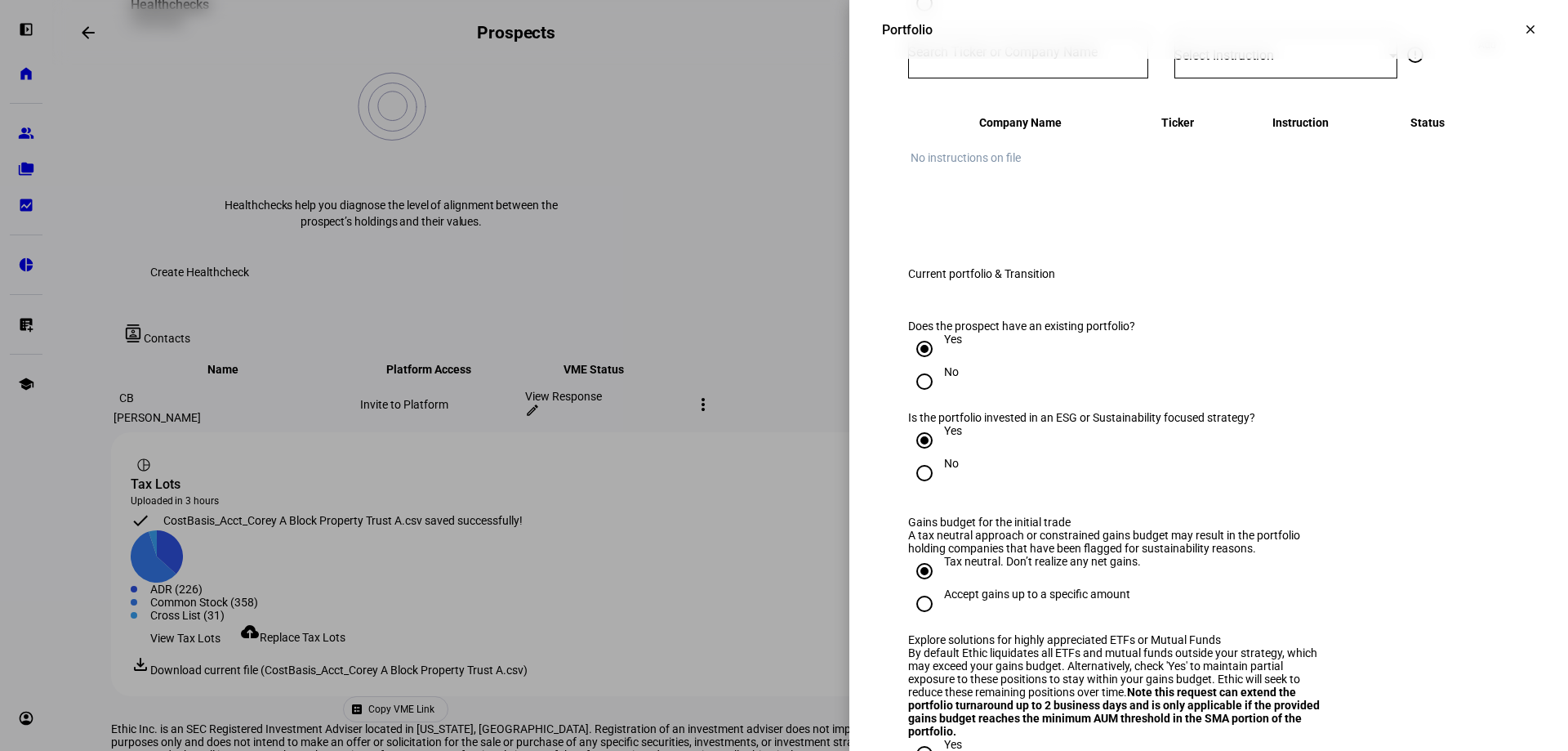
click at [971, 79] on div at bounding box center [1028, 55] width 240 height 45
click at [975, 79] on div at bounding box center [1028, 55] width 240 height 45
click at [974, 79] on div at bounding box center [1028, 55] width 240 height 45
type input "tesla"
click at [996, 400] on mat-option "TESLA INC TSLA" at bounding box center [1016, 394] width 240 height 45
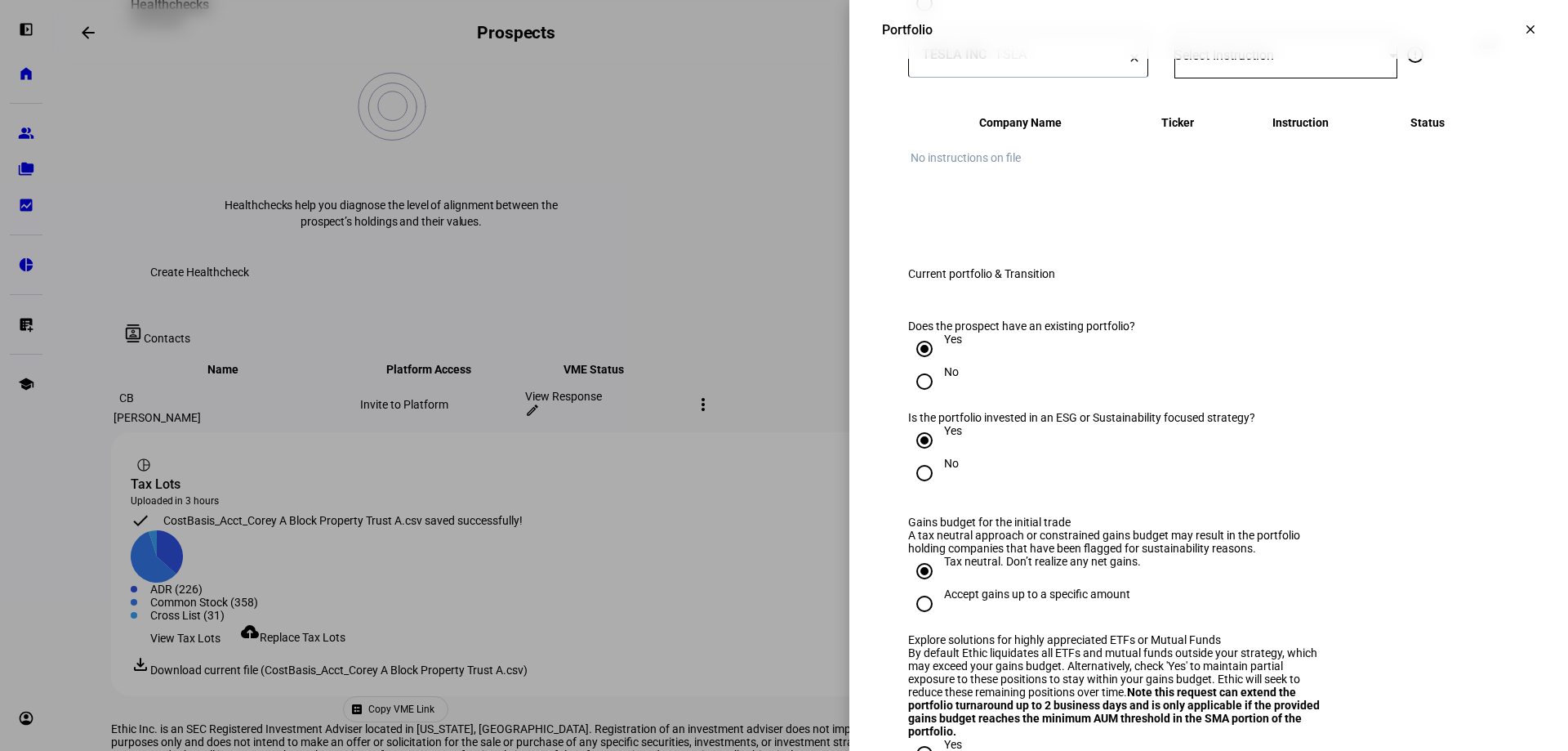
click at [1235, 63] on span "Select Instruction" at bounding box center [1224, 54] width 100 height 15
click at [1265, 430] on mat-option "Do Not Trade" at bounding box center [1274, 429] width 222 height 39
click at [1478, 58] on span "Add" at bounding box center [1487, 44] width 18 height 26
click at [982, 59] on input "Number" at bounding box center [1028, 52] width 240 height 13
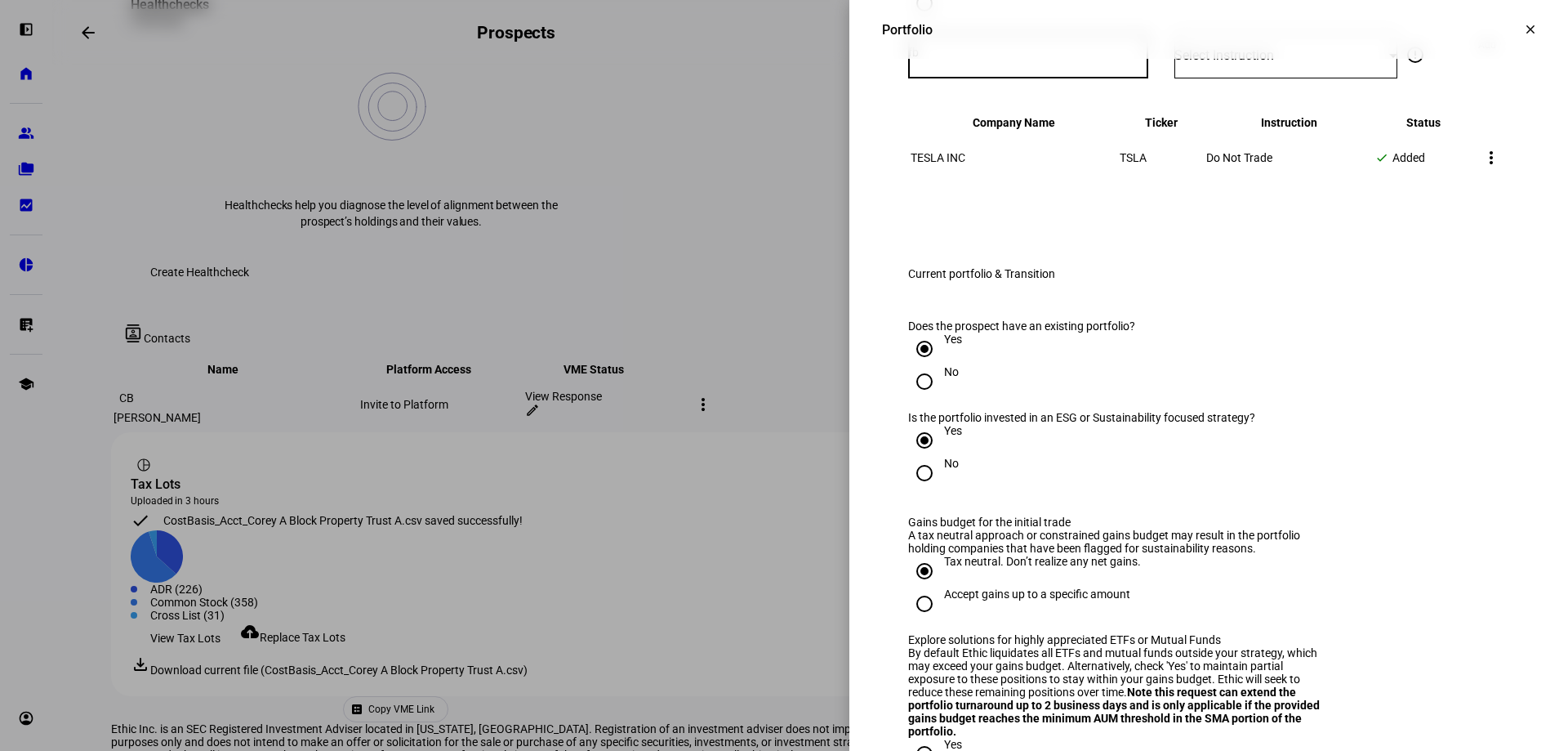
click at [976, 59] on input "fb" at bounding box center [1028, 52] width 240 height 13
click at [1007, 59] on input "fb" at bounding box center [1028, 52] width 240 height 13
click at [1017, 59] on input "f" at bounding box center [1028, 52] width 240 height 13
type input "fa"
click at [936, 59] on input "FB" at bounding box center [1028, 52] width 240 height 13
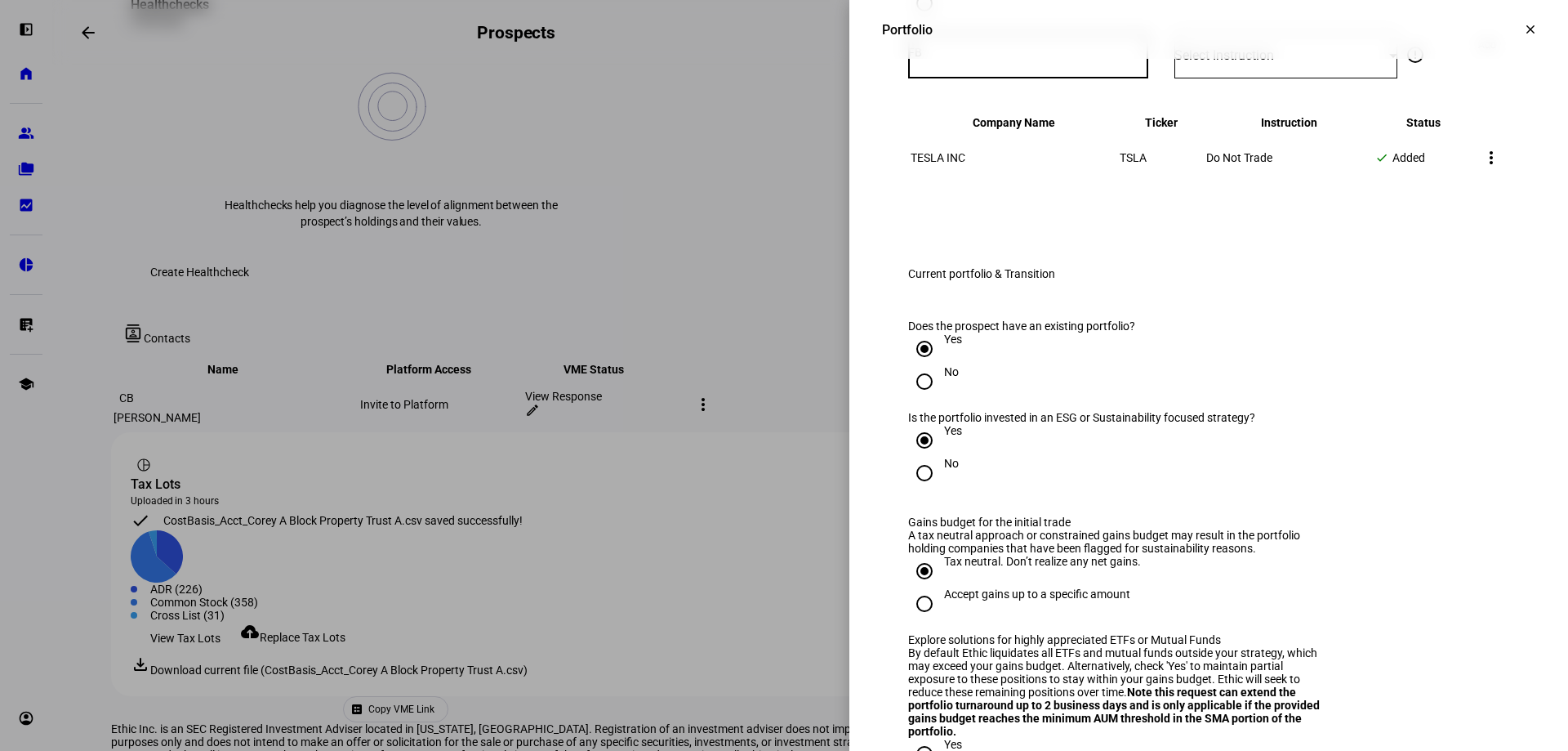
drag, startPoint x: 967, startPoint y: 341, endPoint x: 948, endPoint y: 343, distance: 19.1
click at [963, 59] on input "FB" at bounding box center [1028, 52] width 240 height 13
click at [1241, 79] on div "Select Instruction" at bounding box center [1285, 55] width 223 height 45
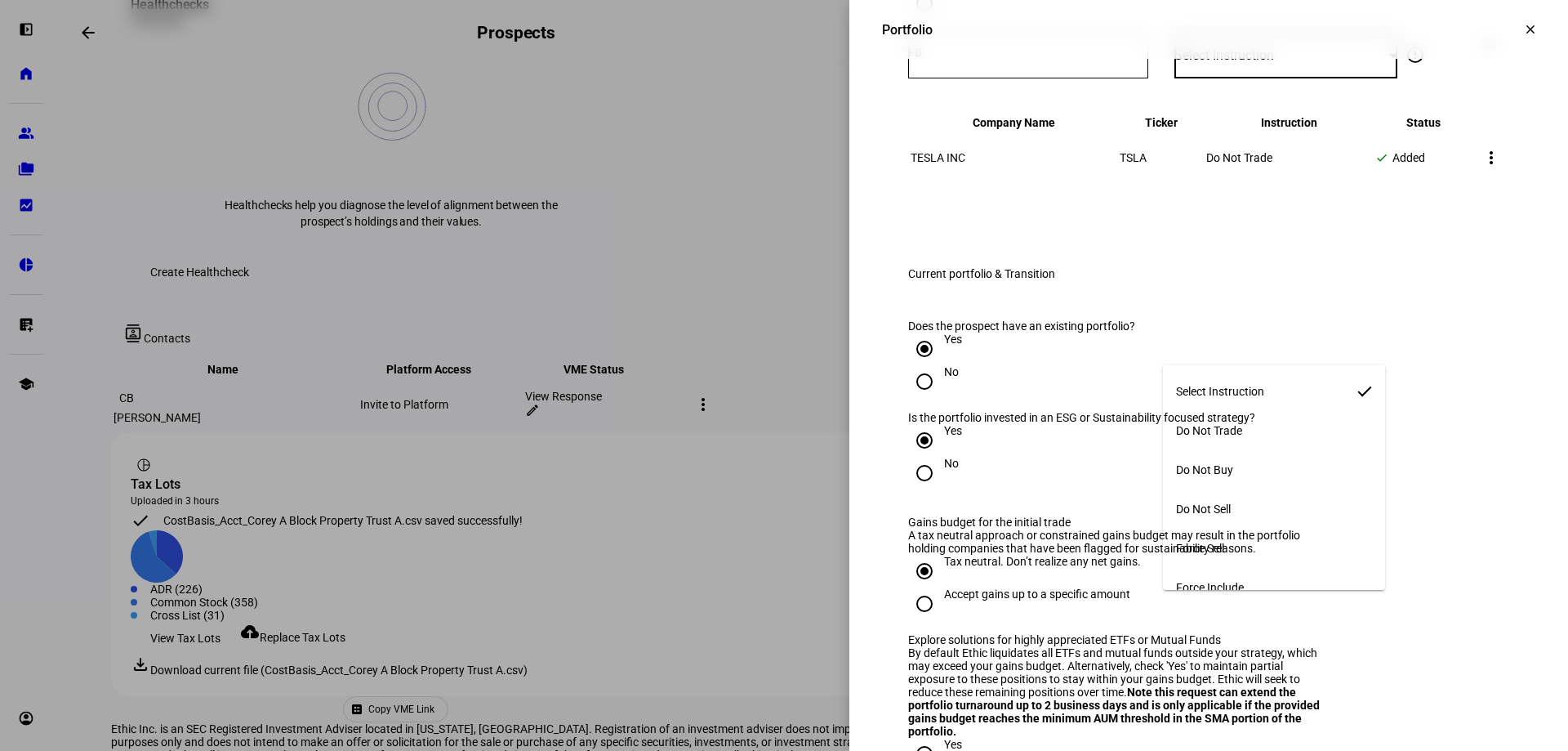
click at [1251, 414] on mat-option "Do Not Trade" at bounding box center [1274, 429] width 222 height 39
click at [1004, 59] on input "FB" at bounding box center [1028, 52] width 240 height 13
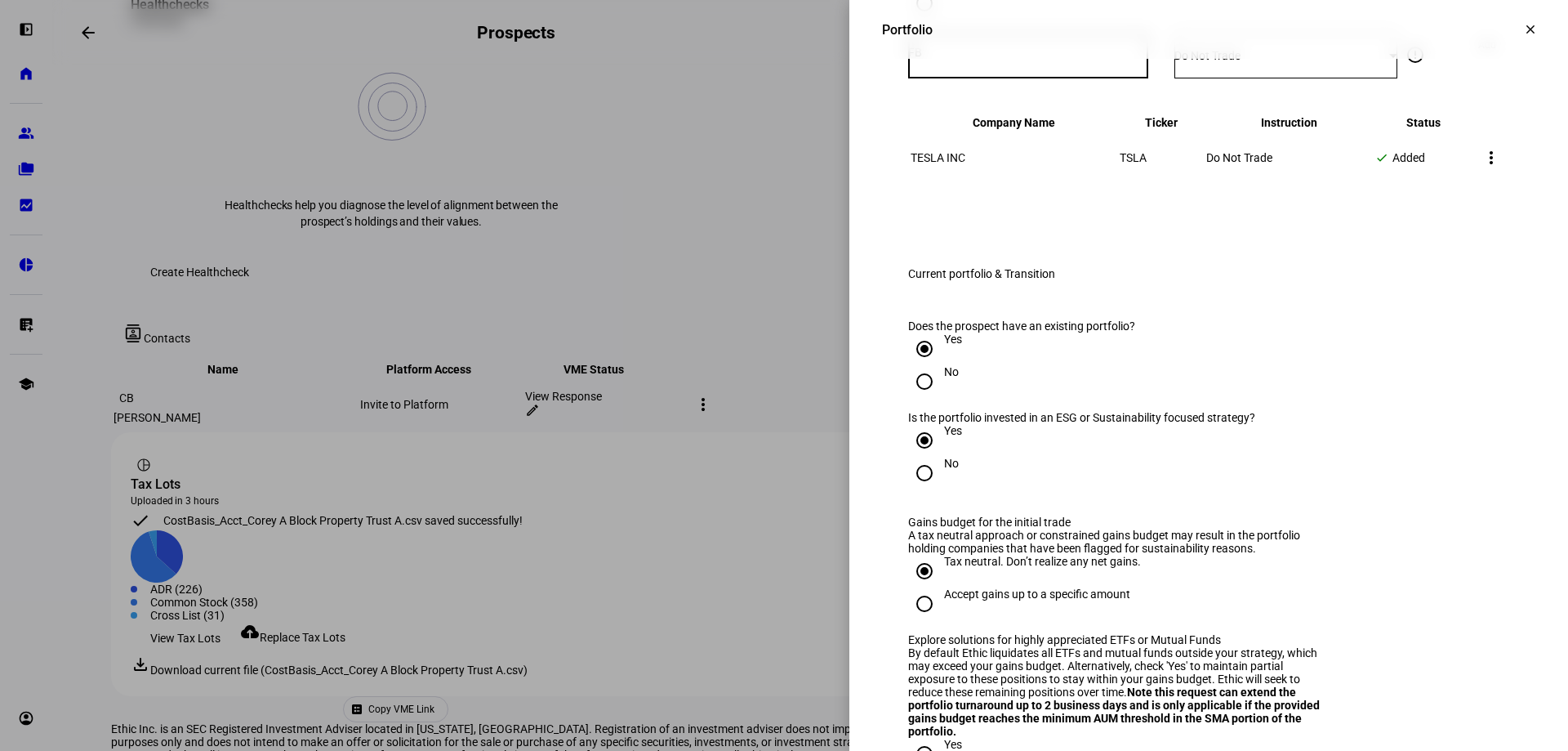
type input "F"
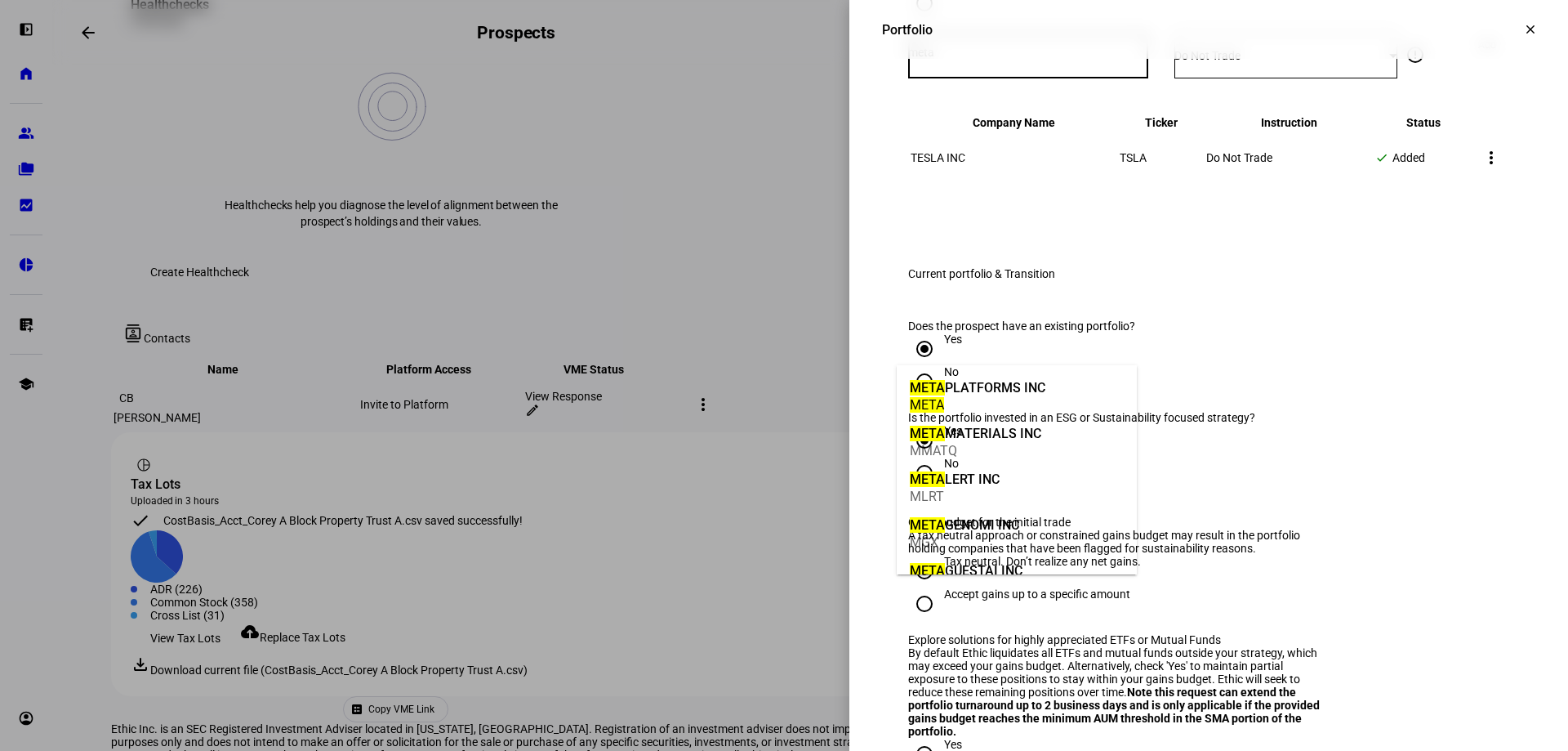
type input "meta"
click at [976, 394] on div "META PLATFORMS INC" at bounding box center [977, 387] width 136 height 19
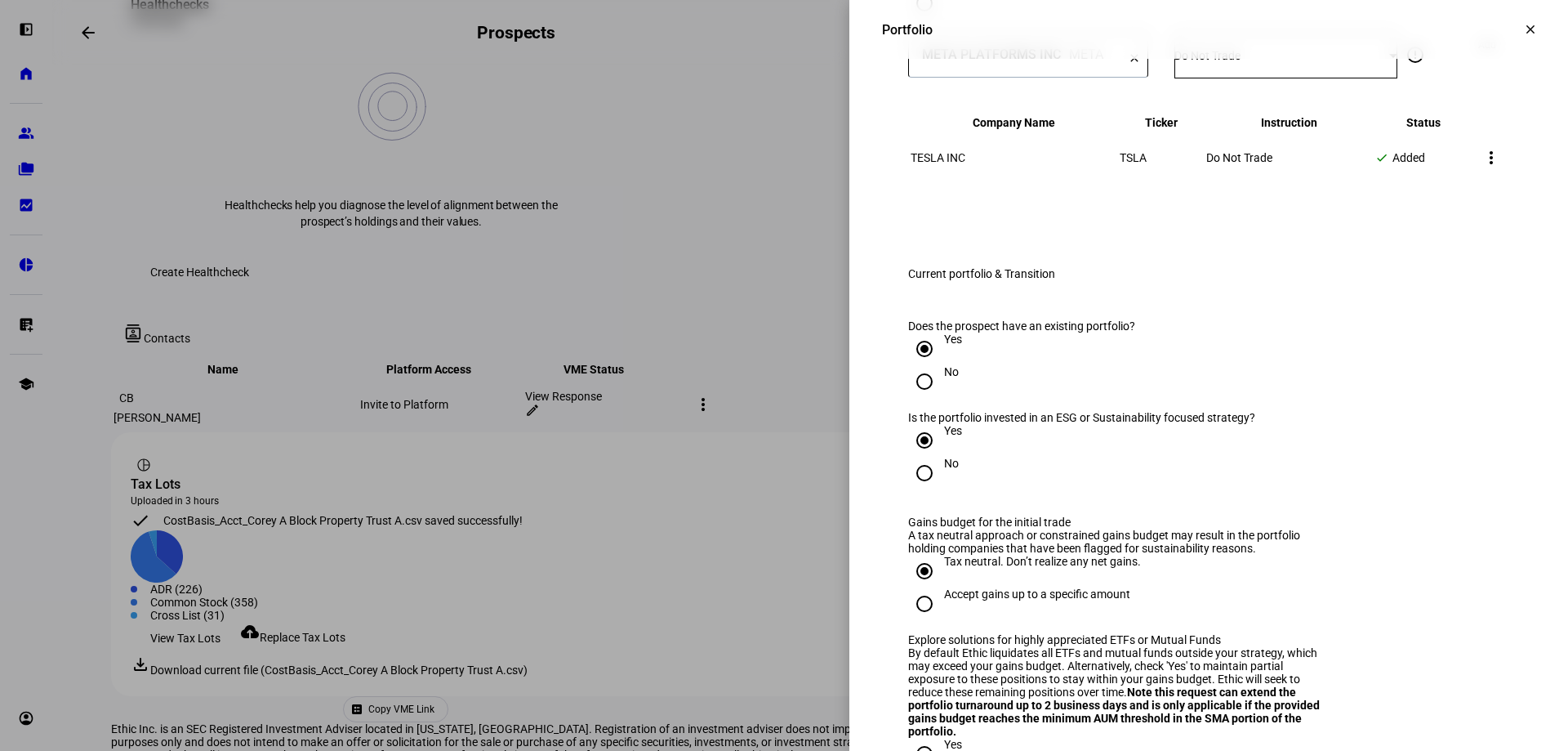
click at [1478, 58] on span "Add" at bounding box center [1487, 44] width 18 height 26
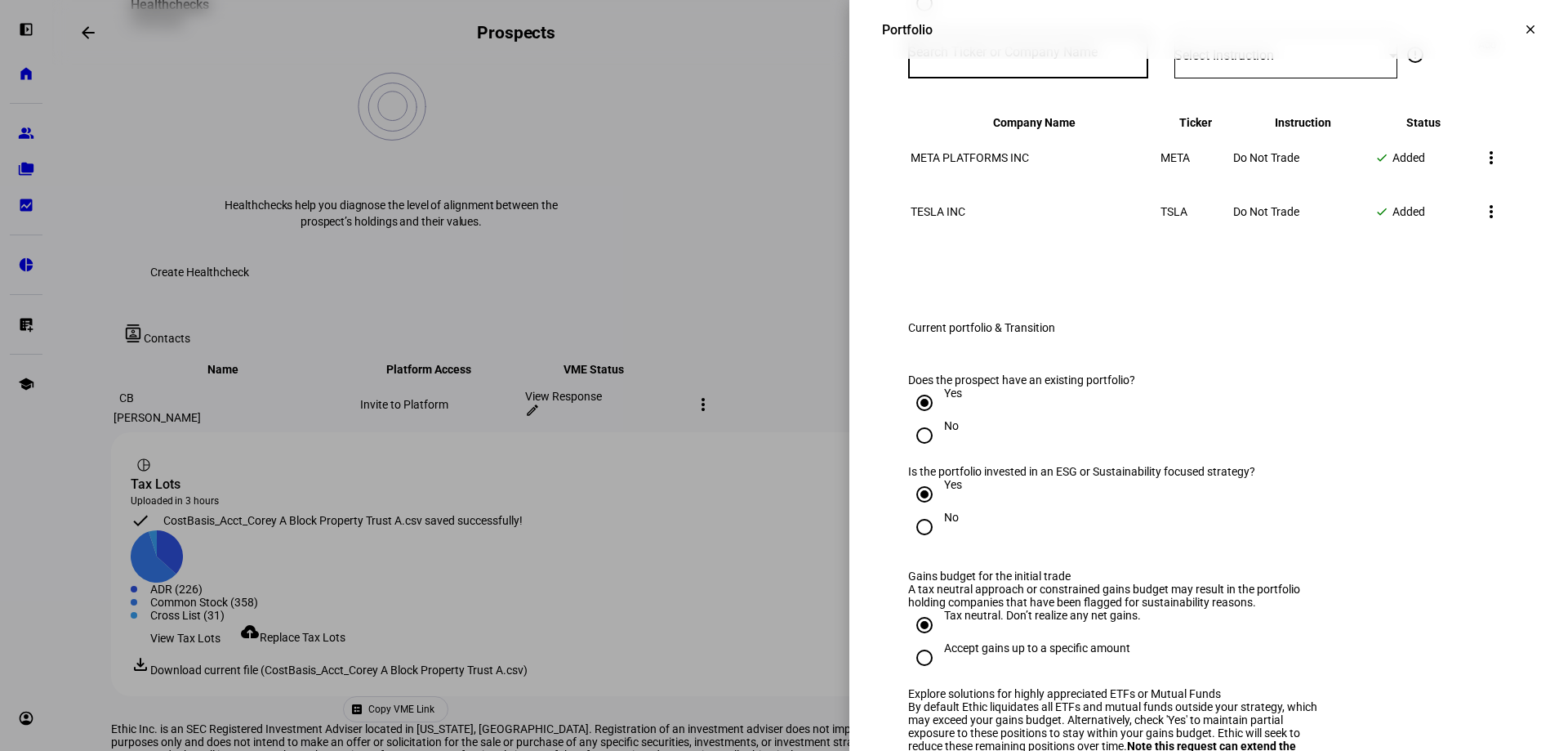
click at [1026, 59] on input "Number" at bounding box center [1028, 52] width 240 height 13
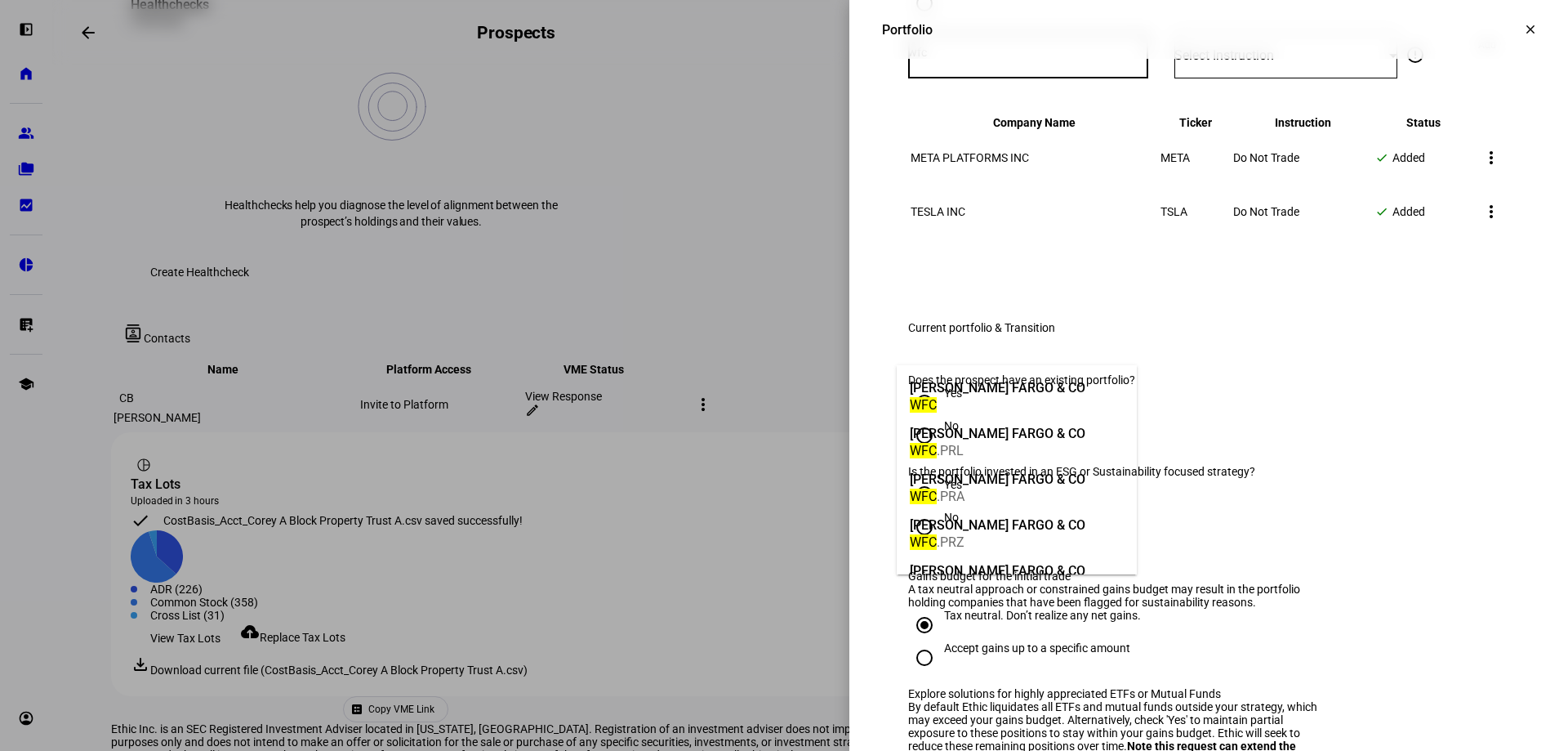
type input "wfc"
click at [1014, 394] on div "[PERSON_NAME] FARGO & CO" at bounding box center [997, 387] width 176 height 19
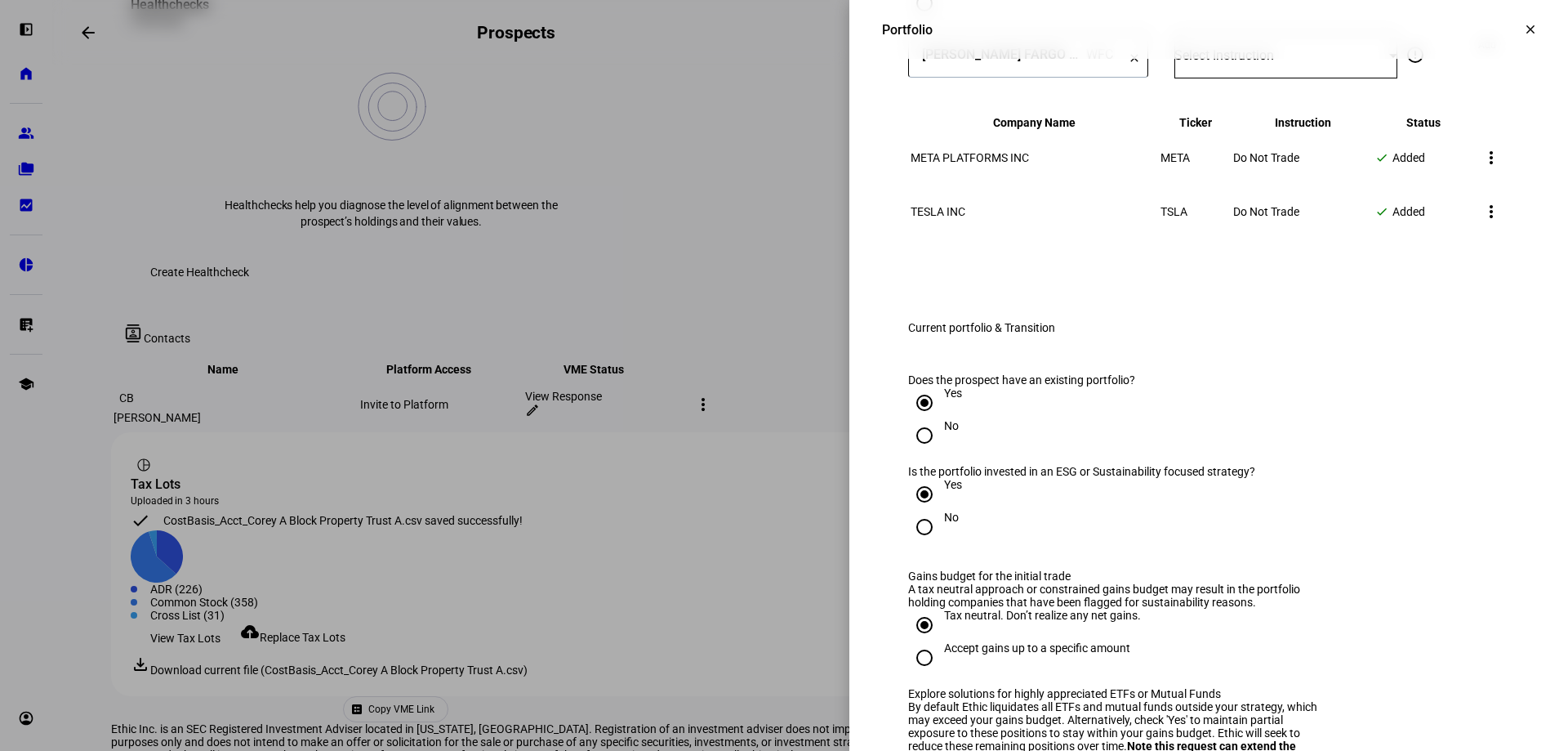
click at [1200, 63] on span "Select Instruction" at bounding box center [1224, 54] width 100 height 15
click at [1236, 434] on mat-option "Do Not Trade" at bounding box center [1274, 429] width 222 height 39
click at [1480, 58] on span "Add" at bounding box center [1487, 44] width 18 height 26
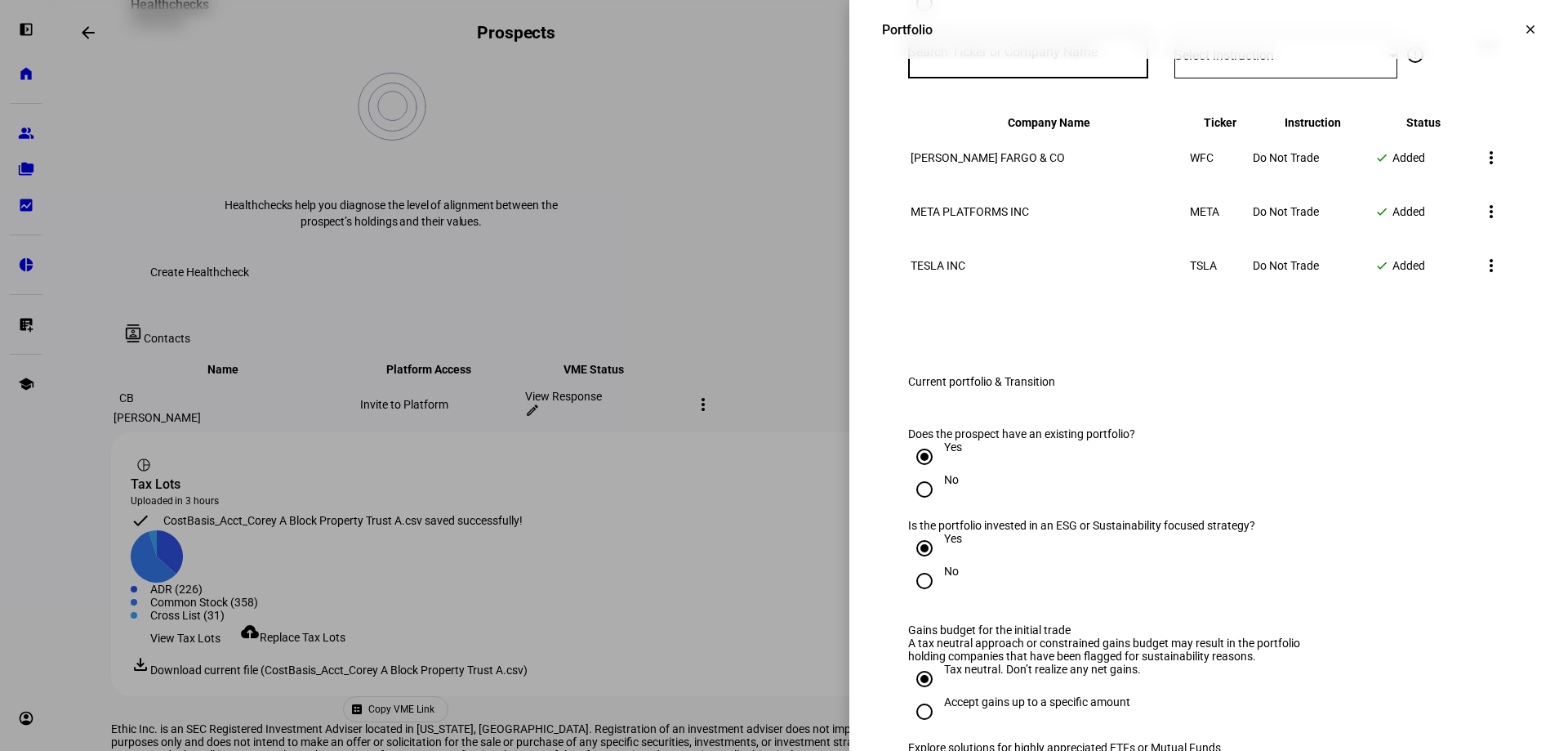
click at [996, 59] on input "Number" at bounding box center [1028, 52] width 240 height 13
click at [984, 59] on input "amzn" at bounding box center [1028, 52] width 240 height 13
type input "amzn"
click at [1010, 59] on input "Number" at bounding box center [1028, 52] width 240 height 13
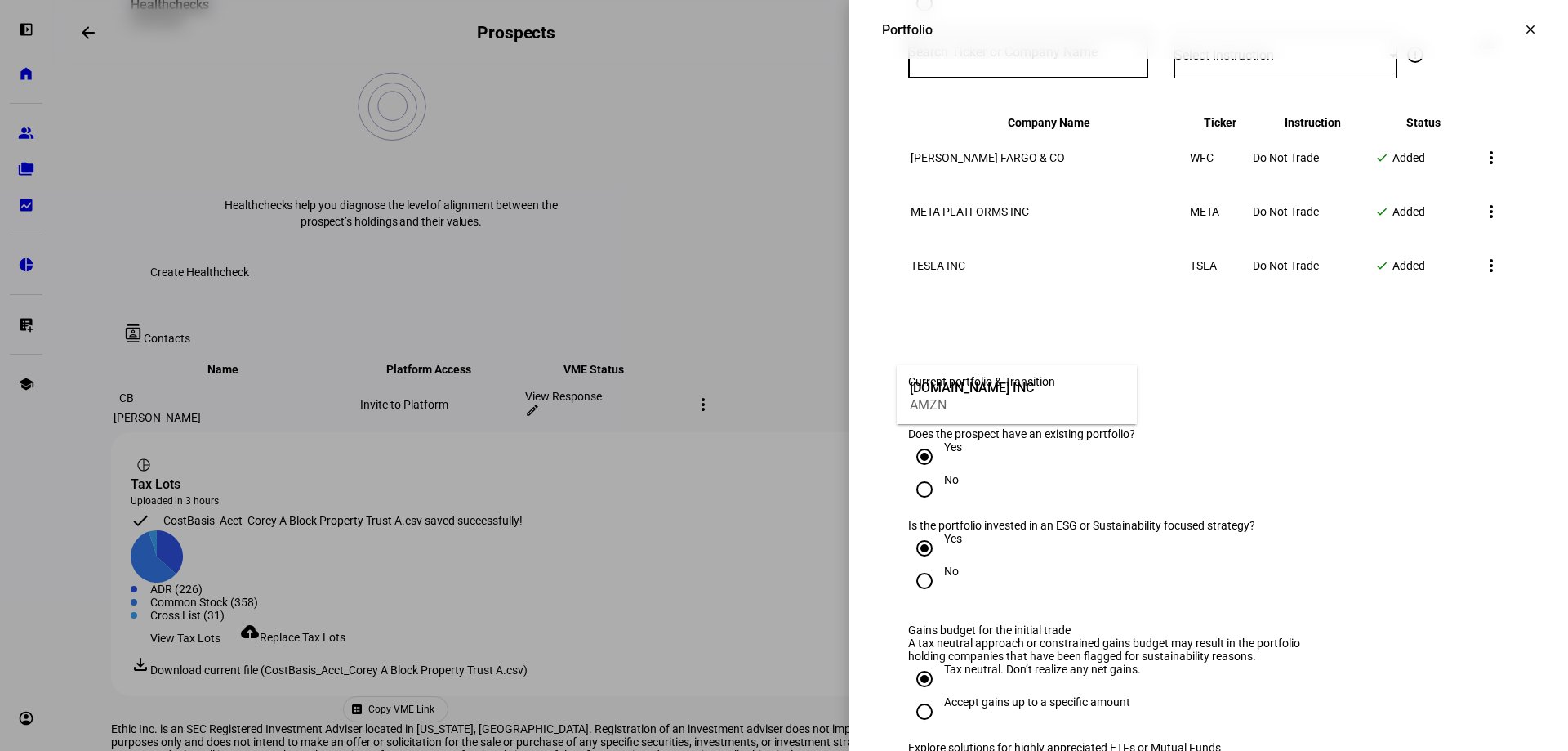
click at [993, 403] on div "AMZN" at bounding box center [971, 404] width 124 height 15
click at [1285, 63] on div "Select Instruction" at bounding box center [1281, 54] width 215 height 15
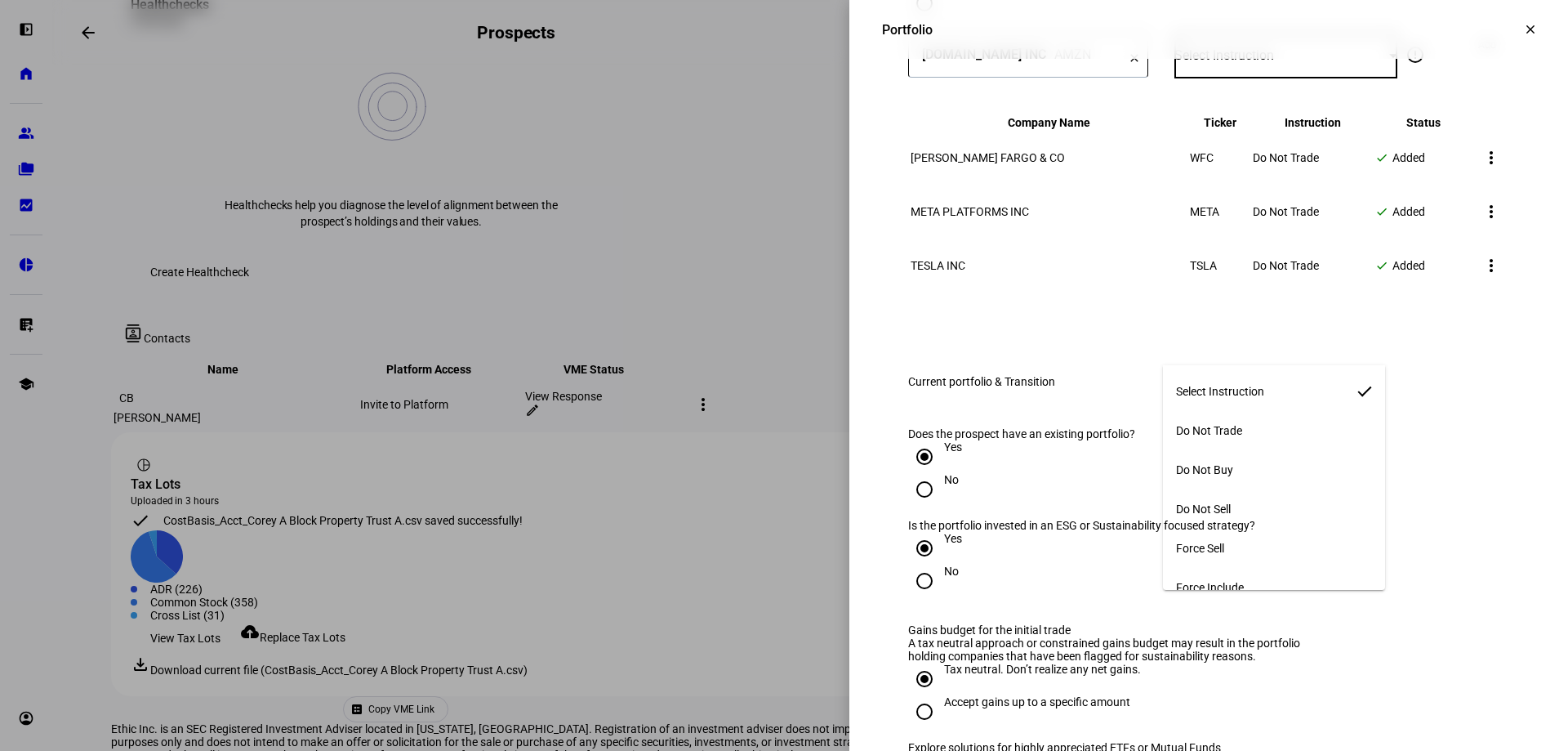
click at [1255, 427] on mat-option "Do Not Trade" at bounding box center [1274, 429] width 222 height 39
click at [1480, 58] on span "Add" at bounding box center [1487, 44] width 18 height 26
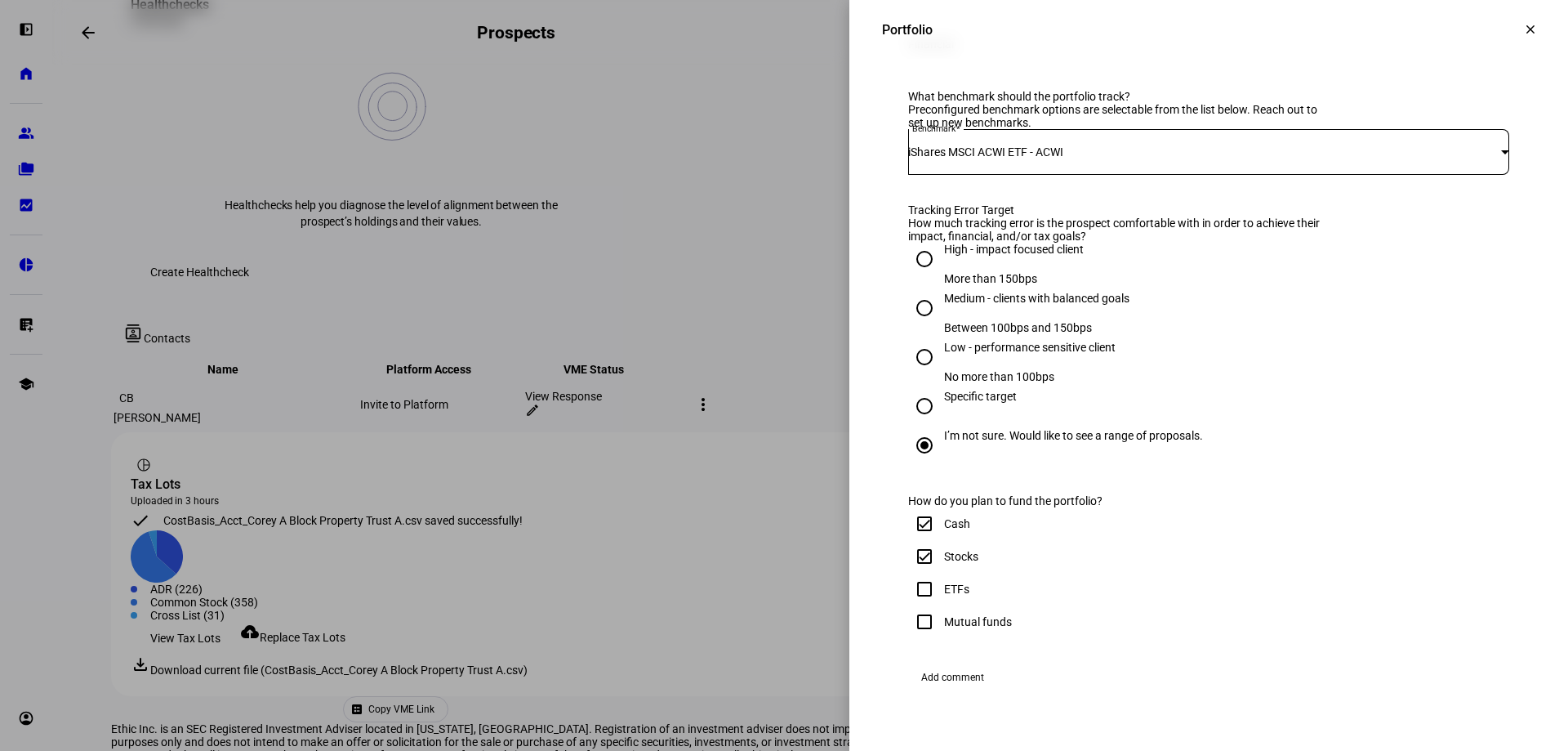
scroll to position [588, 0]
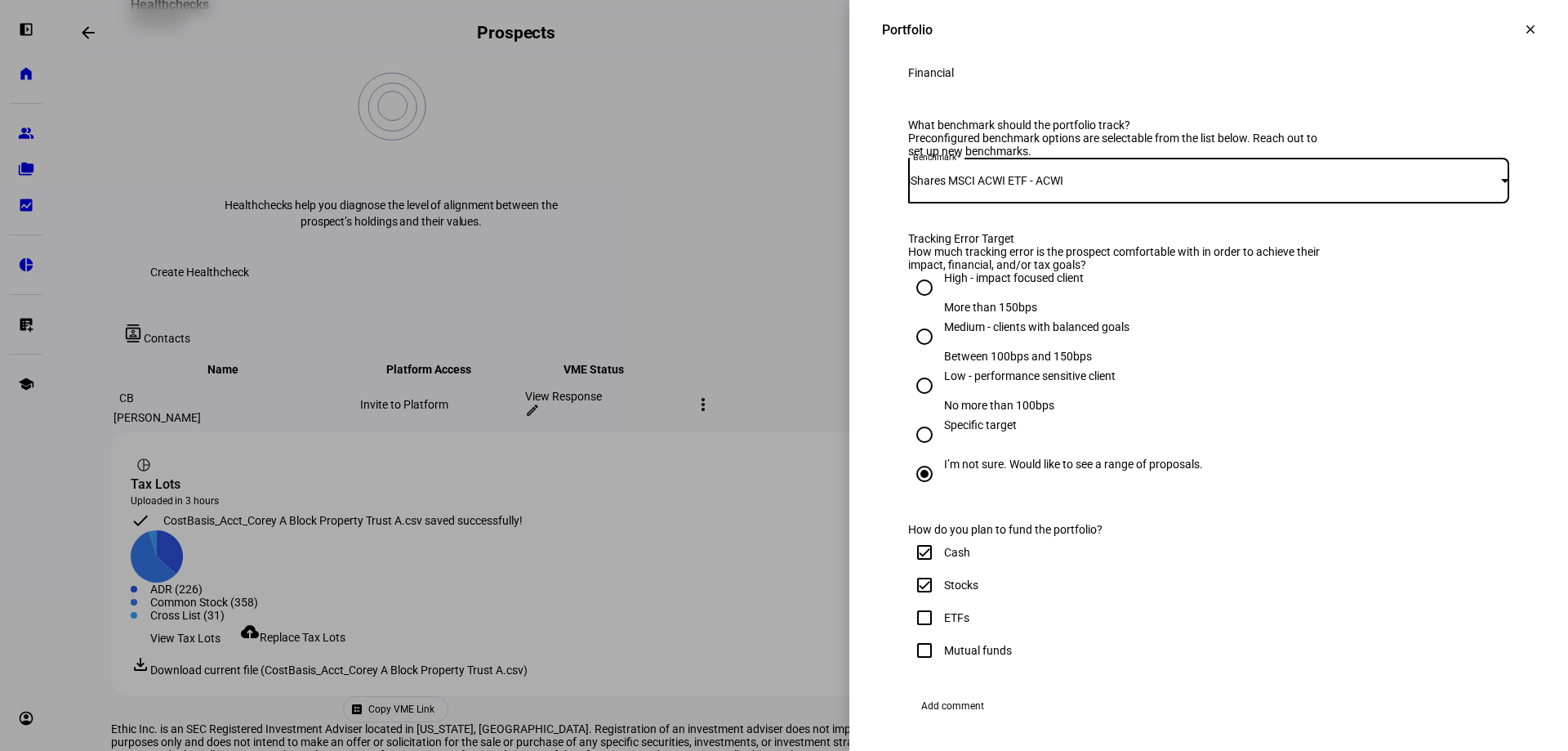
click at [1130, 187] on div "iShares MSCI ACWI ETF - ACWI" at bounding box center [1205, 180] width 593 height 13
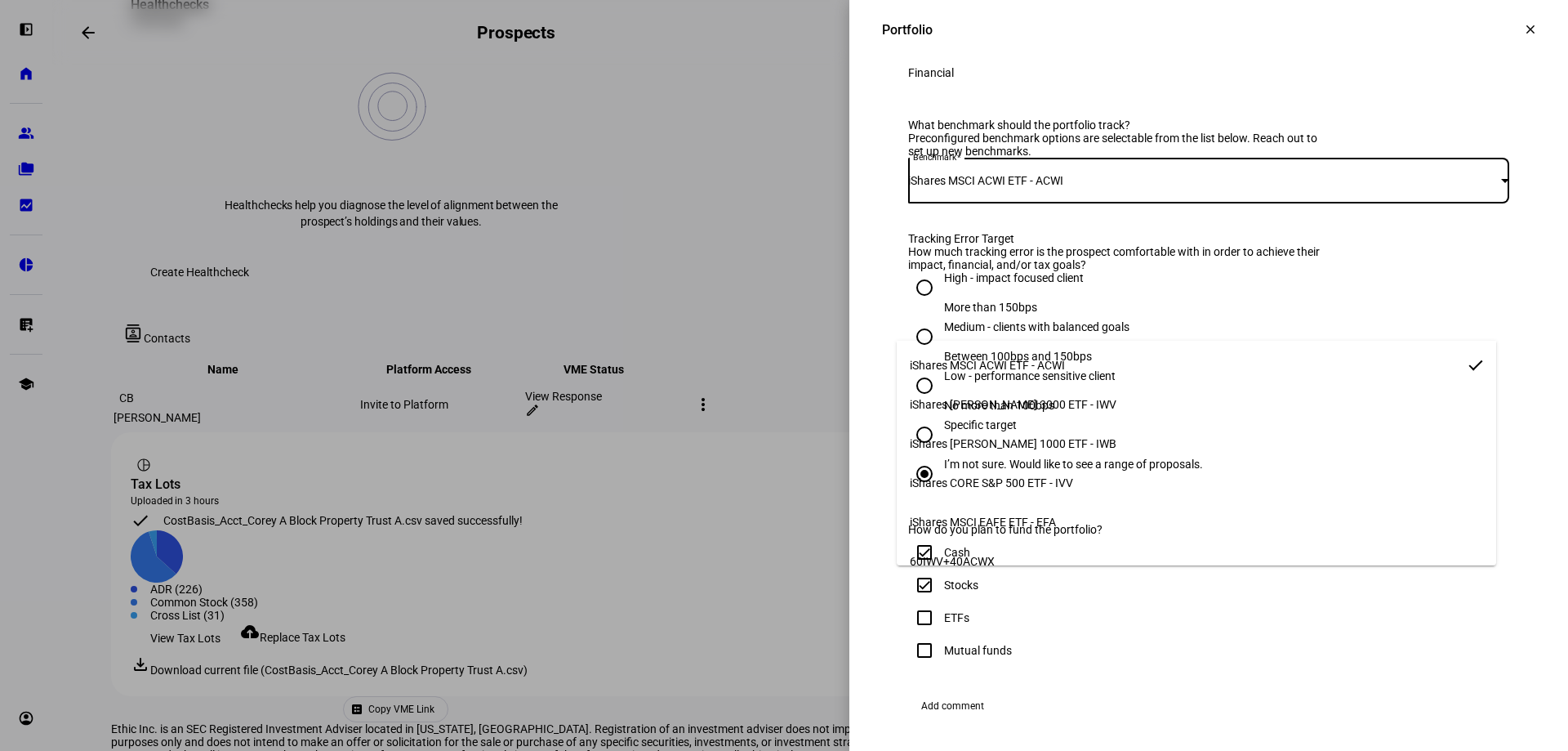
scroll to position [0, 0]
click at [1049, 367] on span "iShares MSCI ACWI ETF - ACWI" at bounding box center [986, 367] width 155 height 13
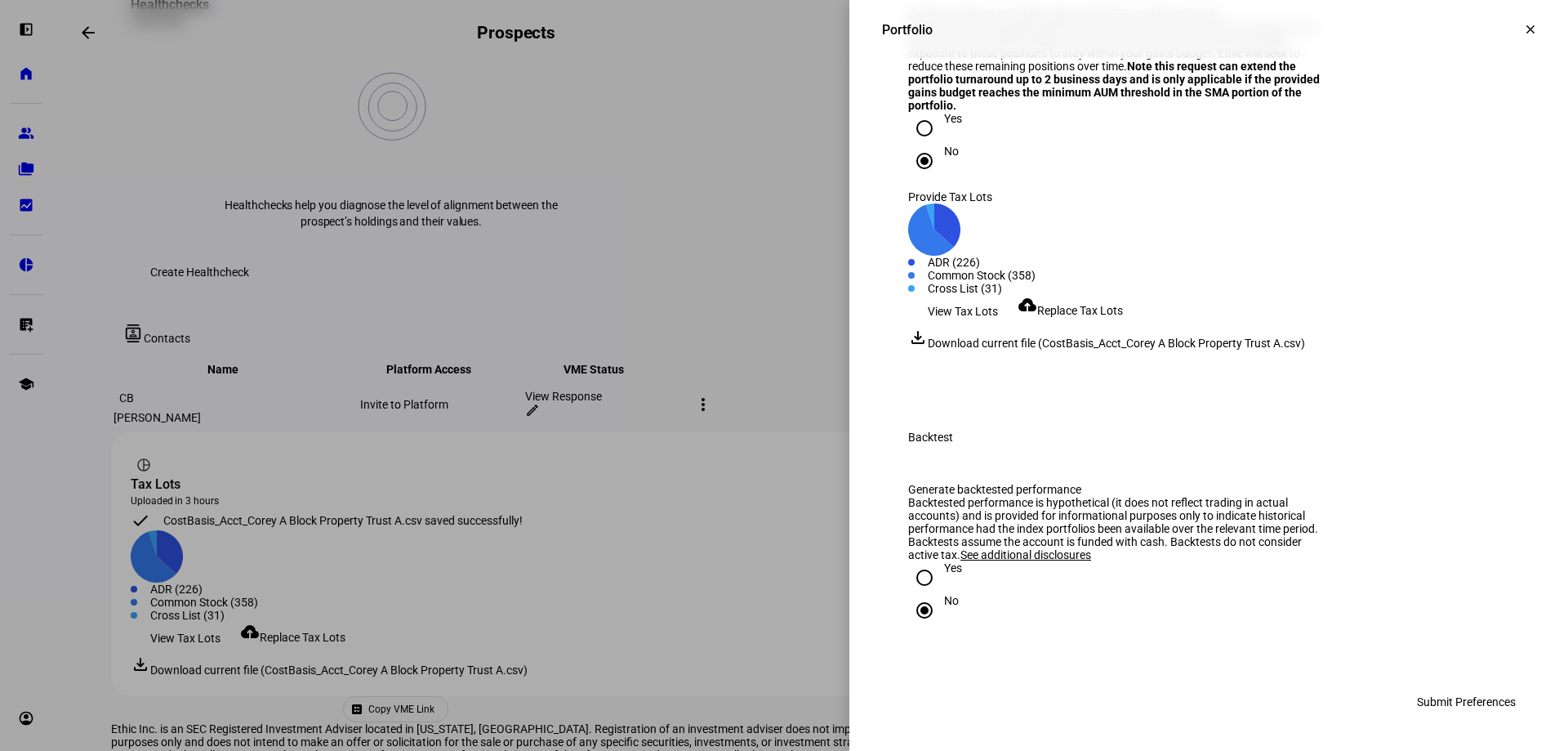
scroll to position [3195, 0]
click at [1444, 702] on span "Submit Preferences" at bounding box center [1466, 701] width 99 height 33
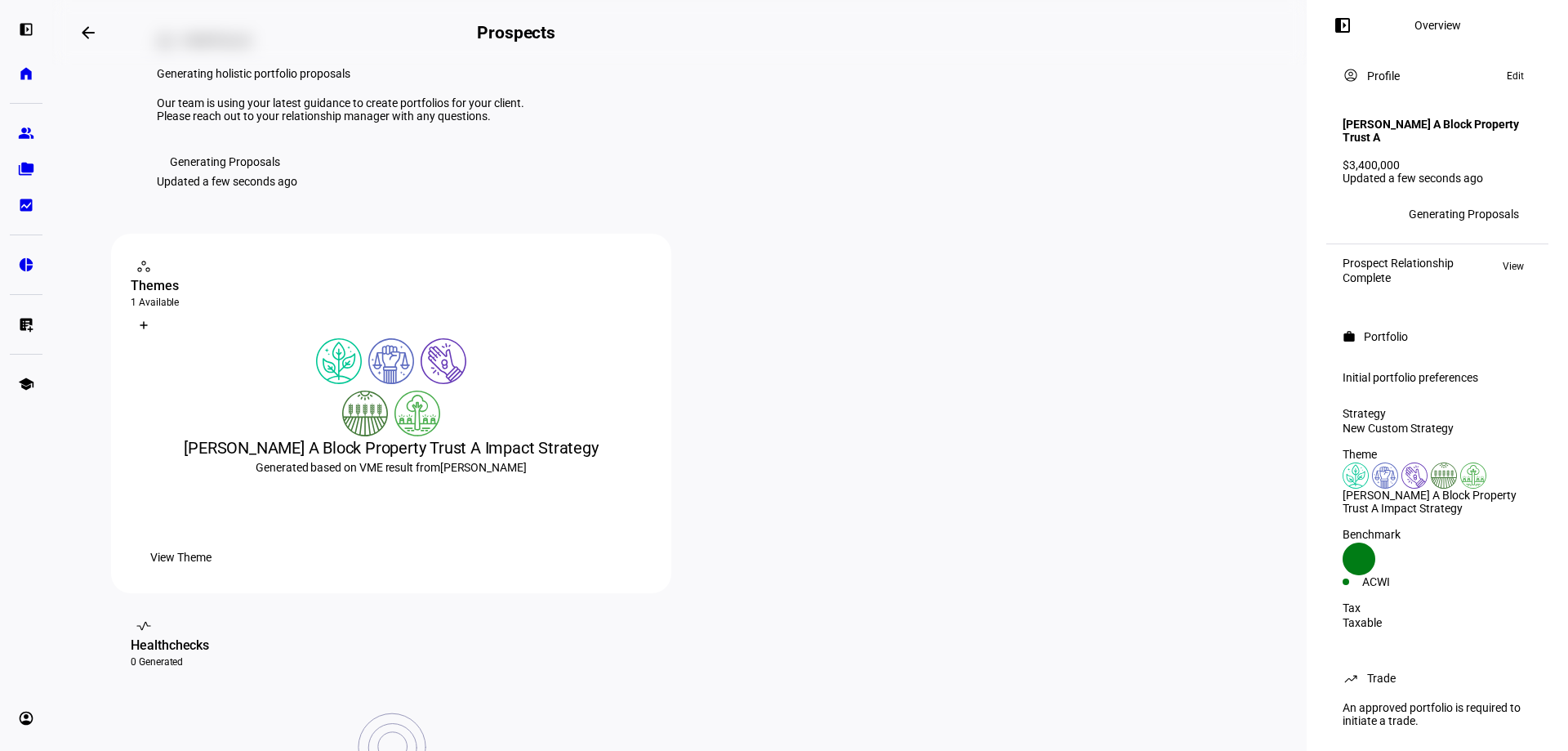
scroll to position [0, 0]
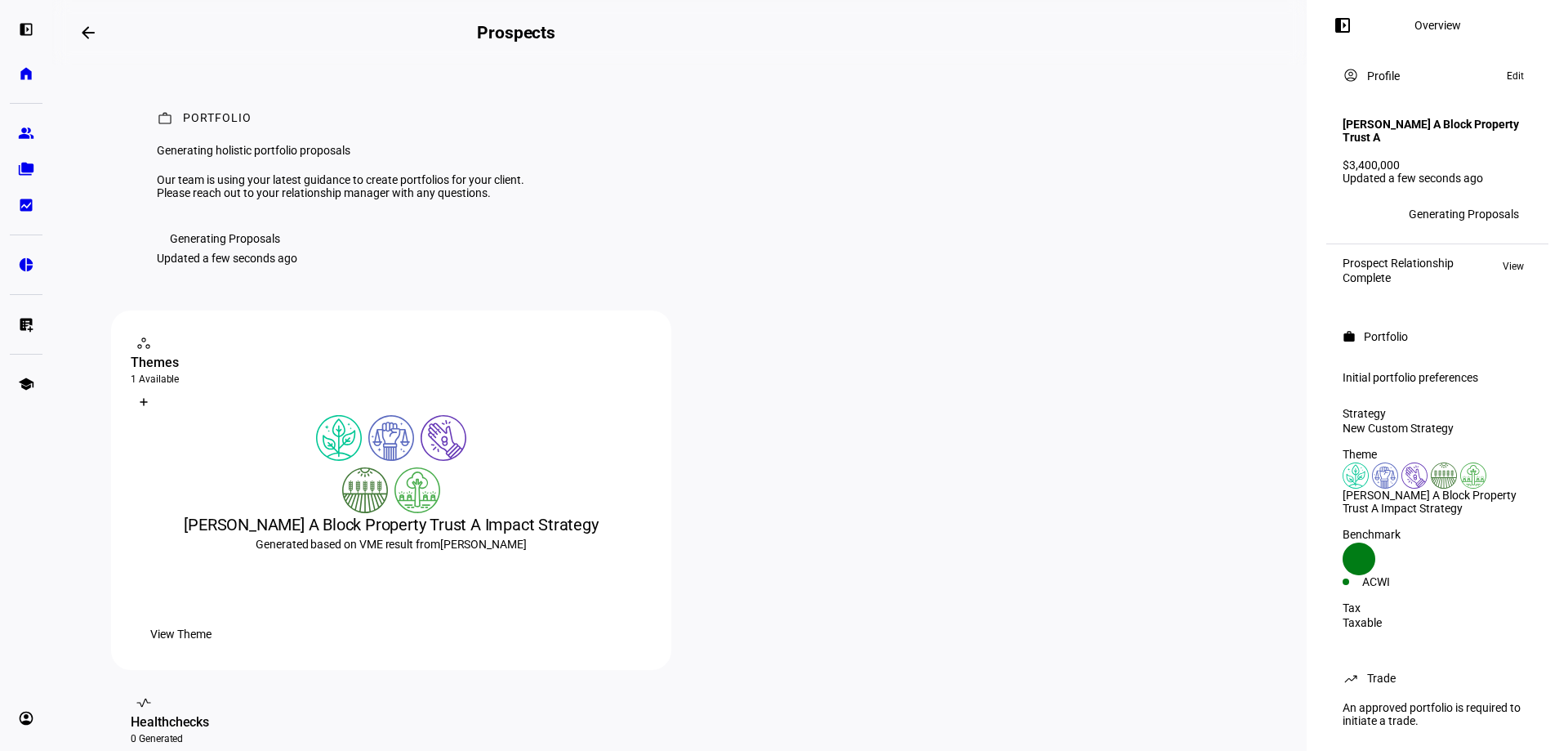
click at [91, 43] on span at bounding box center [88, 32] width 39 height 39
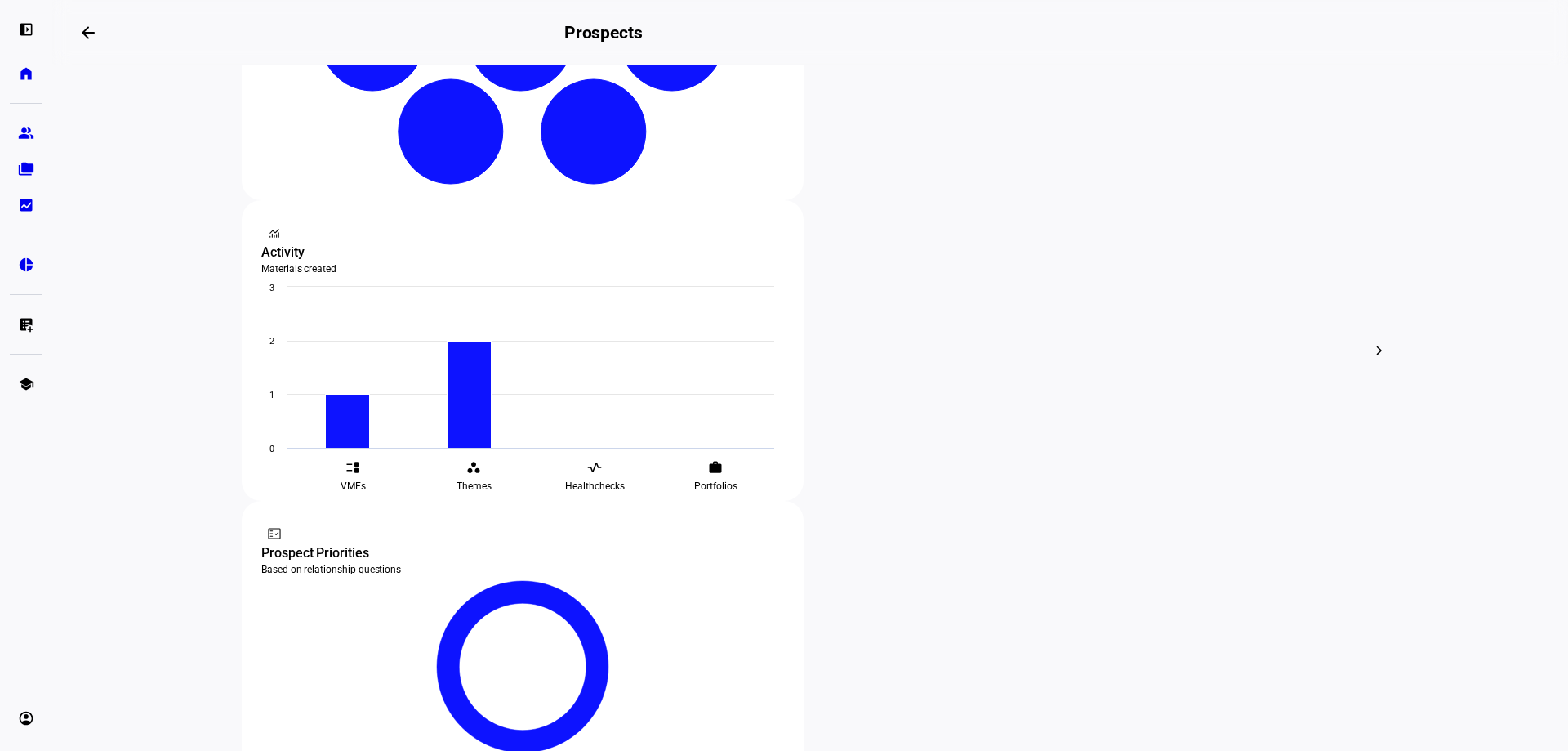
scroll to position [486, 0]
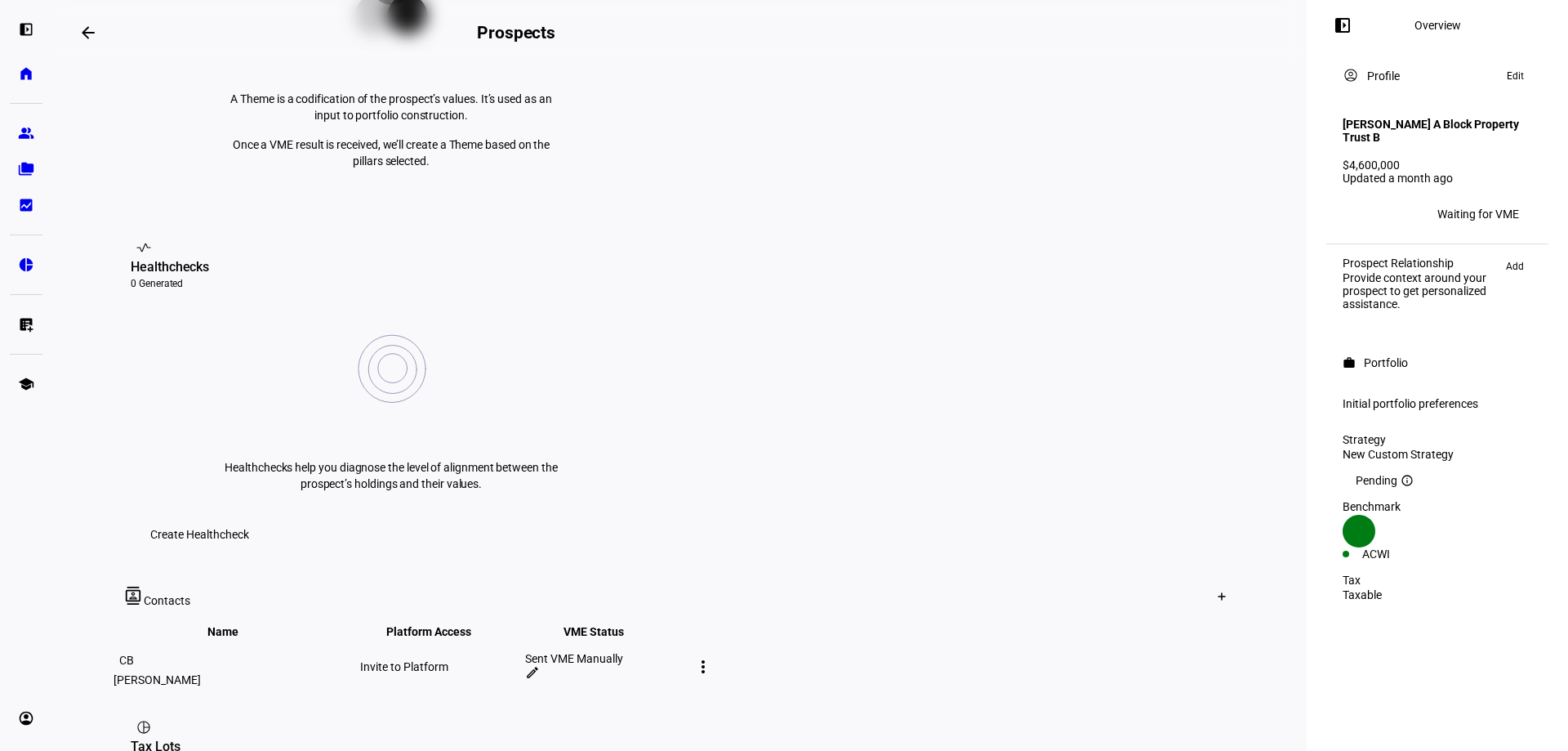
scroll to position [653, 0]
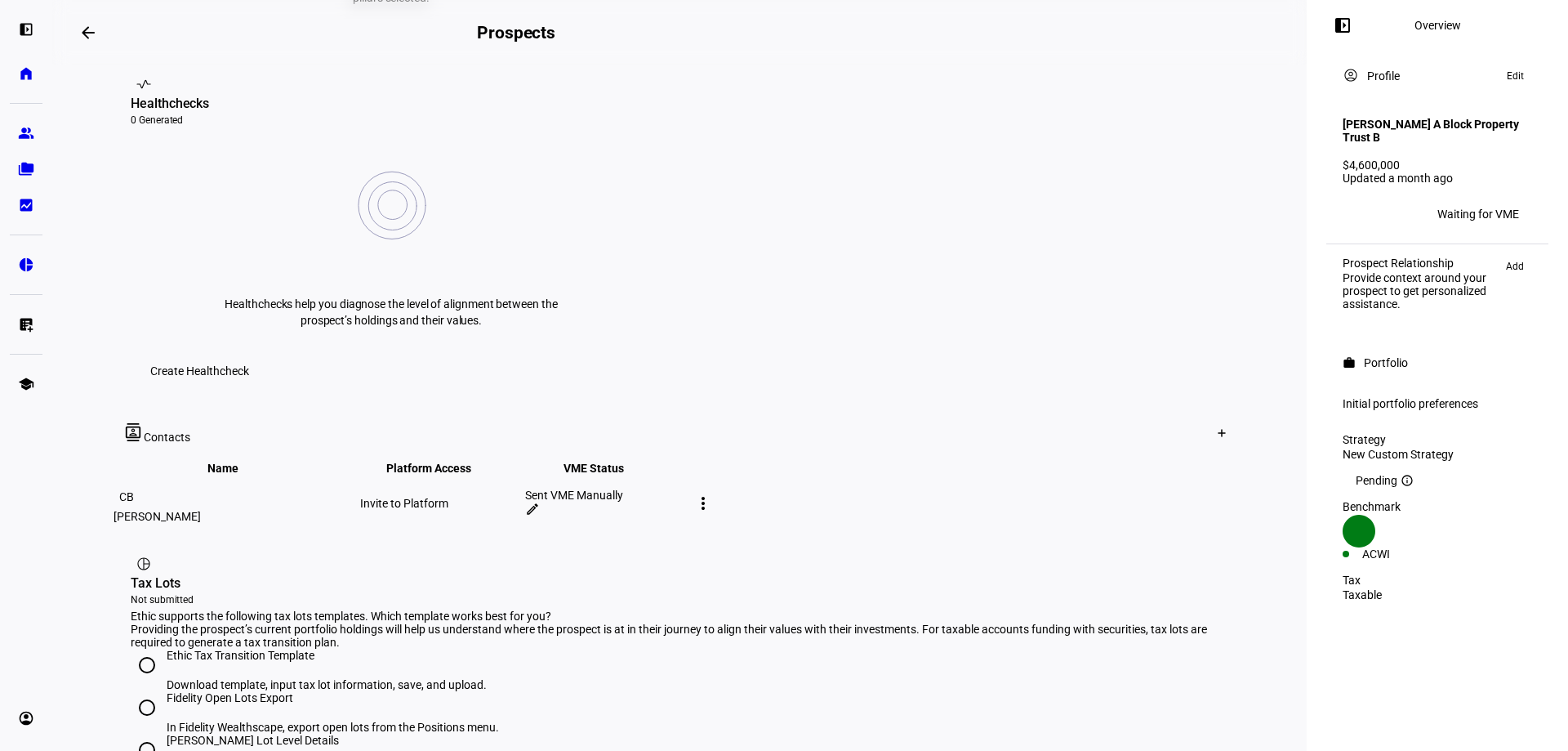
click at [140, 734] on input "[PERSON_NAME] Lot Level Details In the [PERSON_NAME] Advisor Center, export lot…" at bounding box center [147, 750] width 33 height 33
radio input "true"
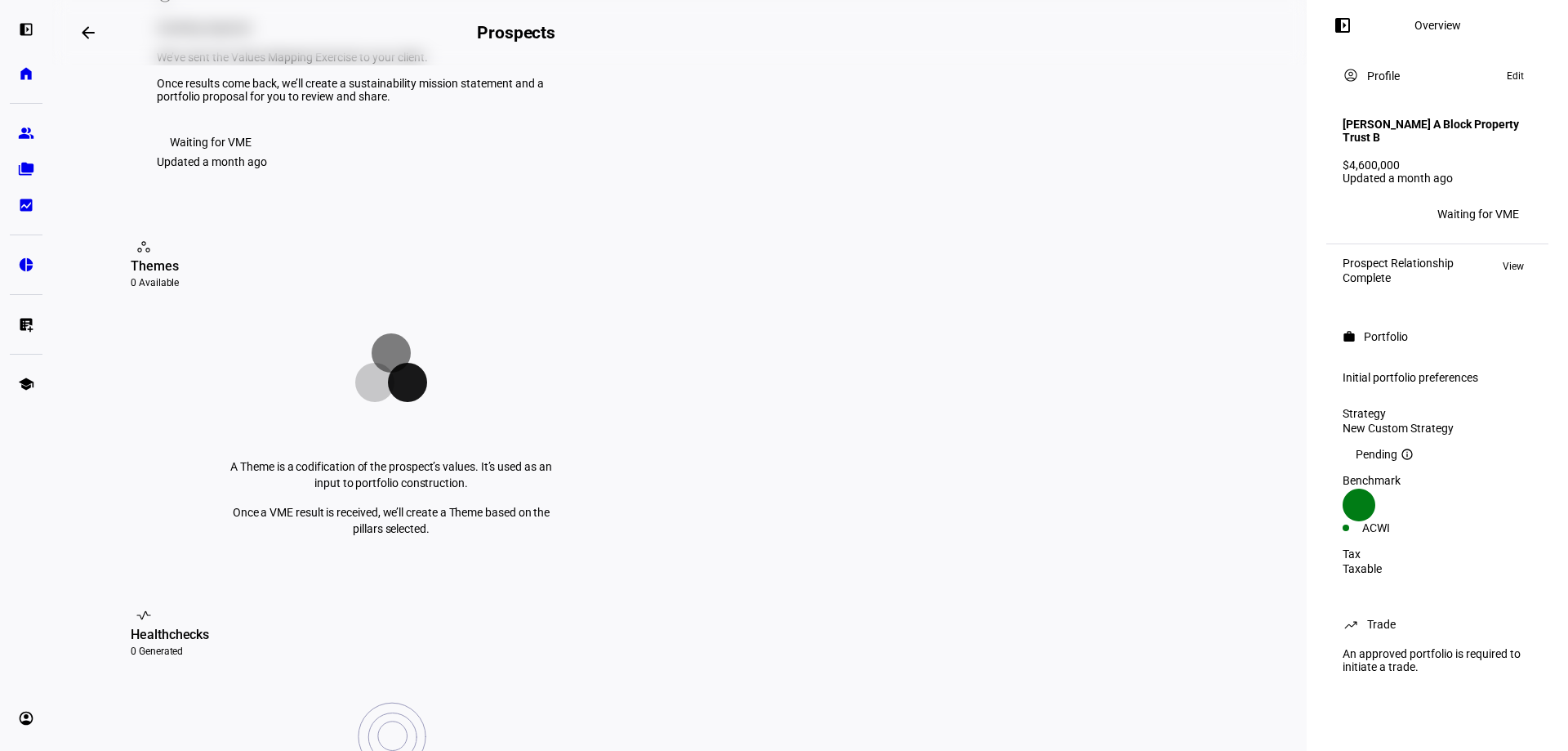
scroll to position [0, 0]
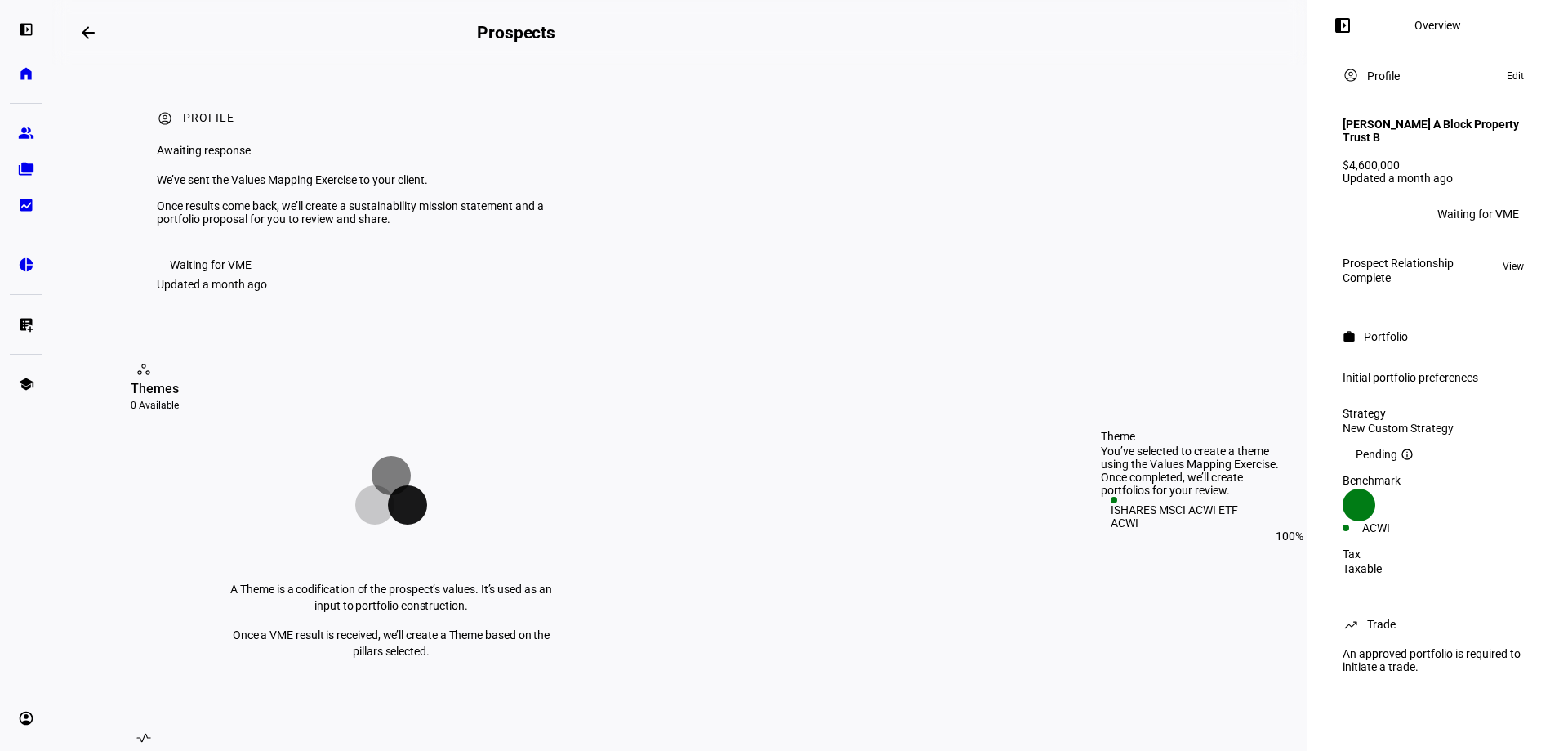
click at [1407, 460] on mat-icon "info_outline" at bounding box center [1407, 454] width 13 height 13
click at [1350, 570] on div "Taxable" at bounding box center [1437, 568] width 189 height 13
drag, startPoint x: 1416, startPoint y: 380, endPoint x: 1364, endPoint y: 336, distance: 68.1
click at [1415, 380] on div "Initial portfolio preferences" at bounding box center [1437, 377] width 189 height 13
click at [1339, 329] on div "work Portfolio" at bounding box center [1437, 336] width 209 height 39
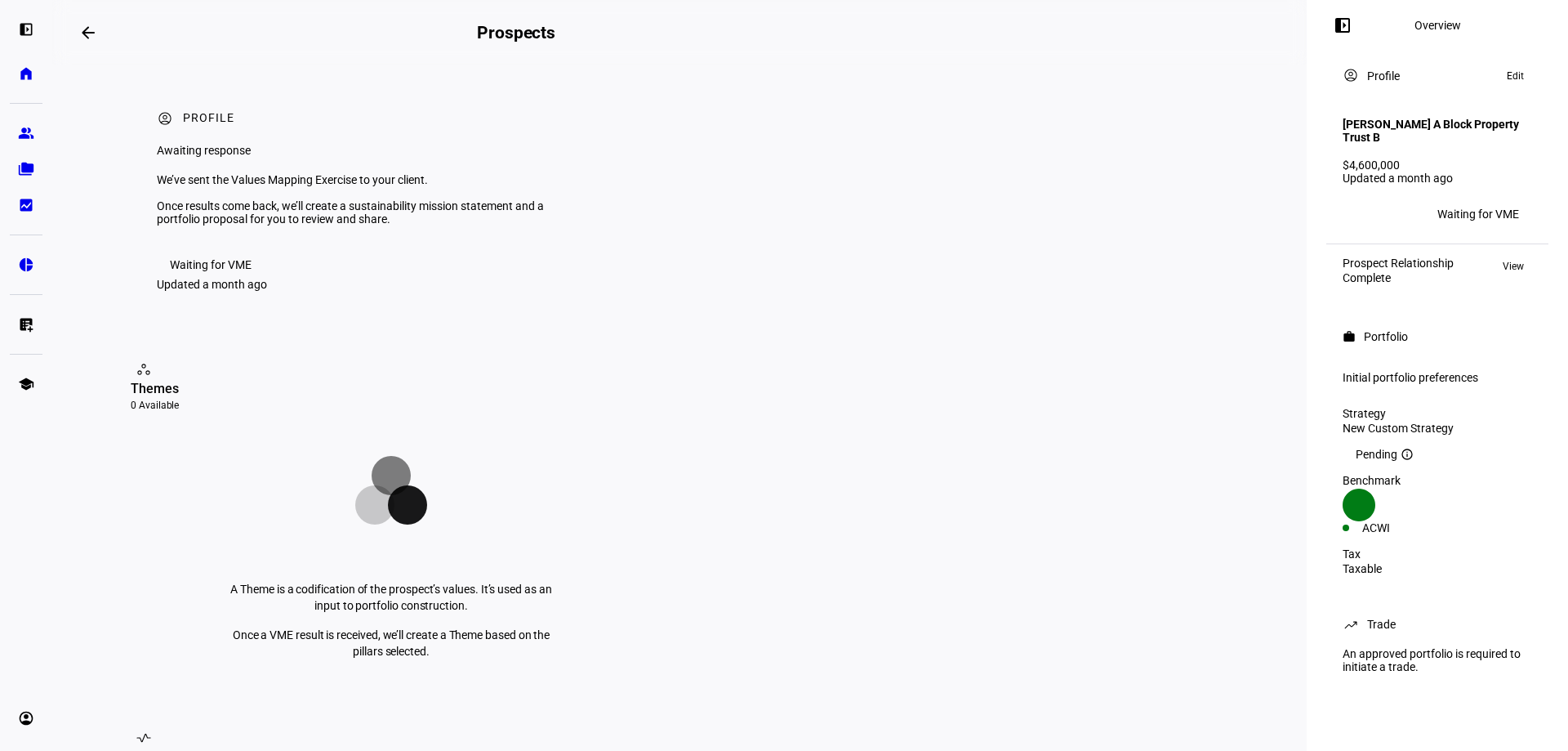
click at [1517, 265] on span "View" at bounding box center [1513, 266] width 21 height 20
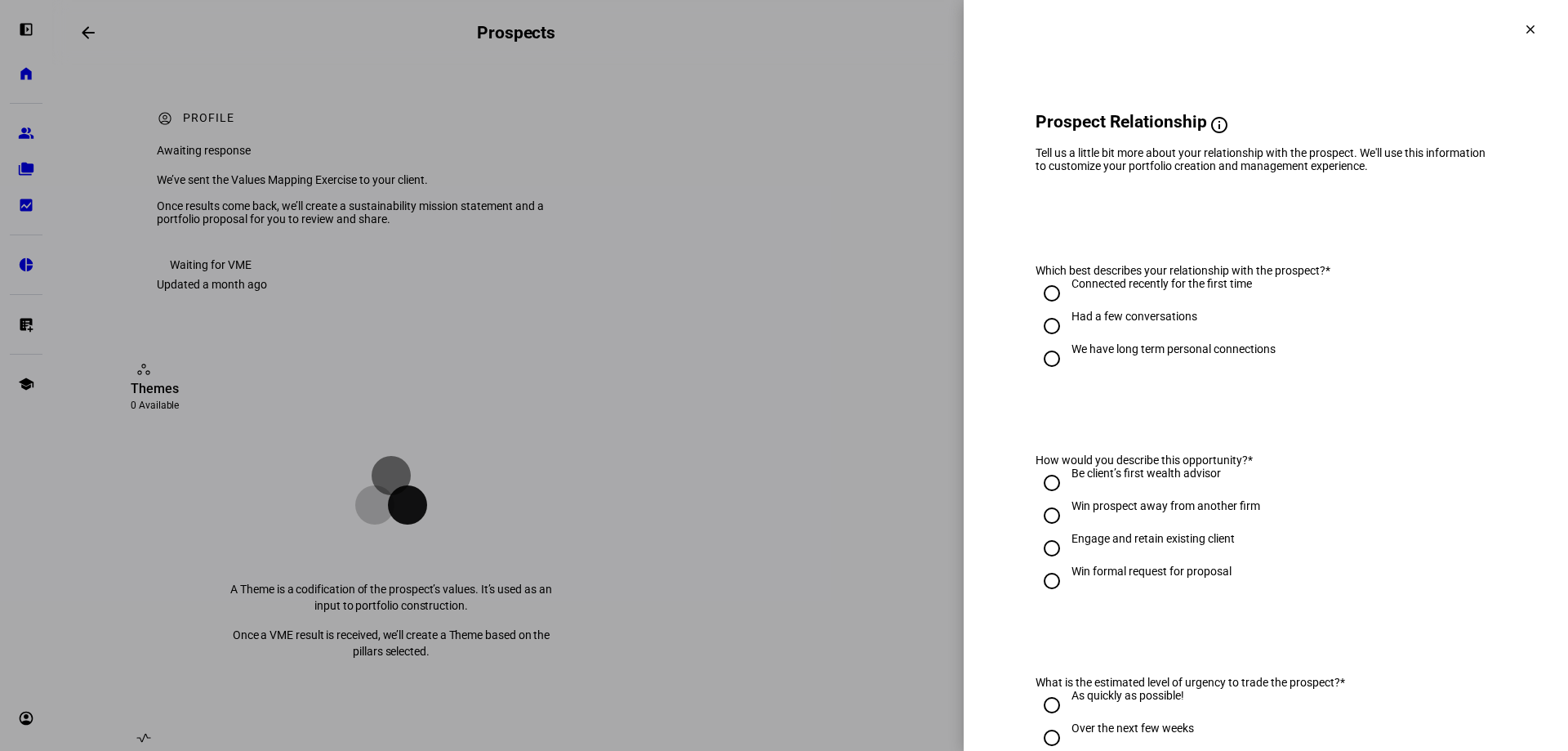
click at [1528, 29] on span at bounding box center [1530, 29] width 39 height 39
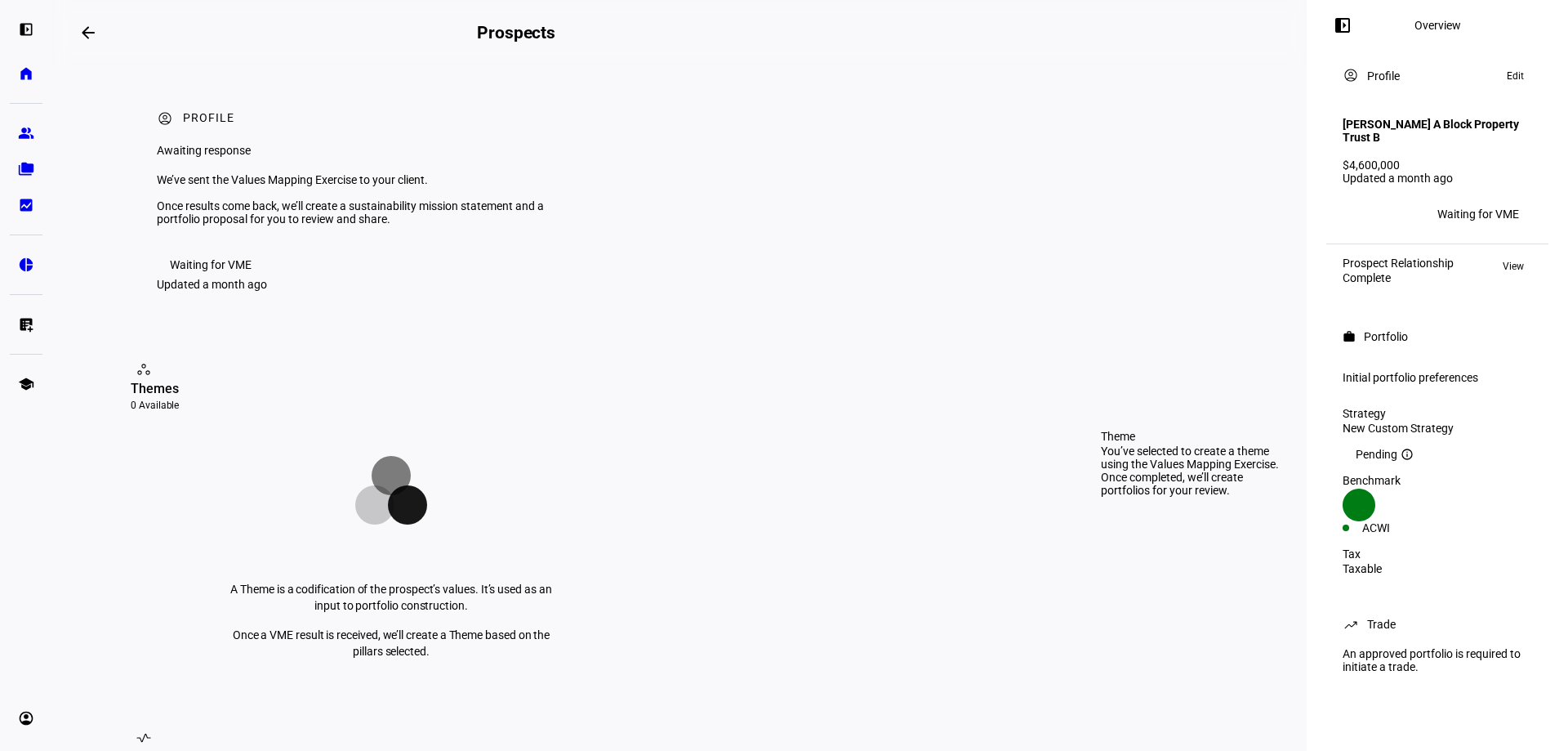
click at [1399, 460] on div "Pending info_outline" at bounding box center [1437, 454] width 189 height 13
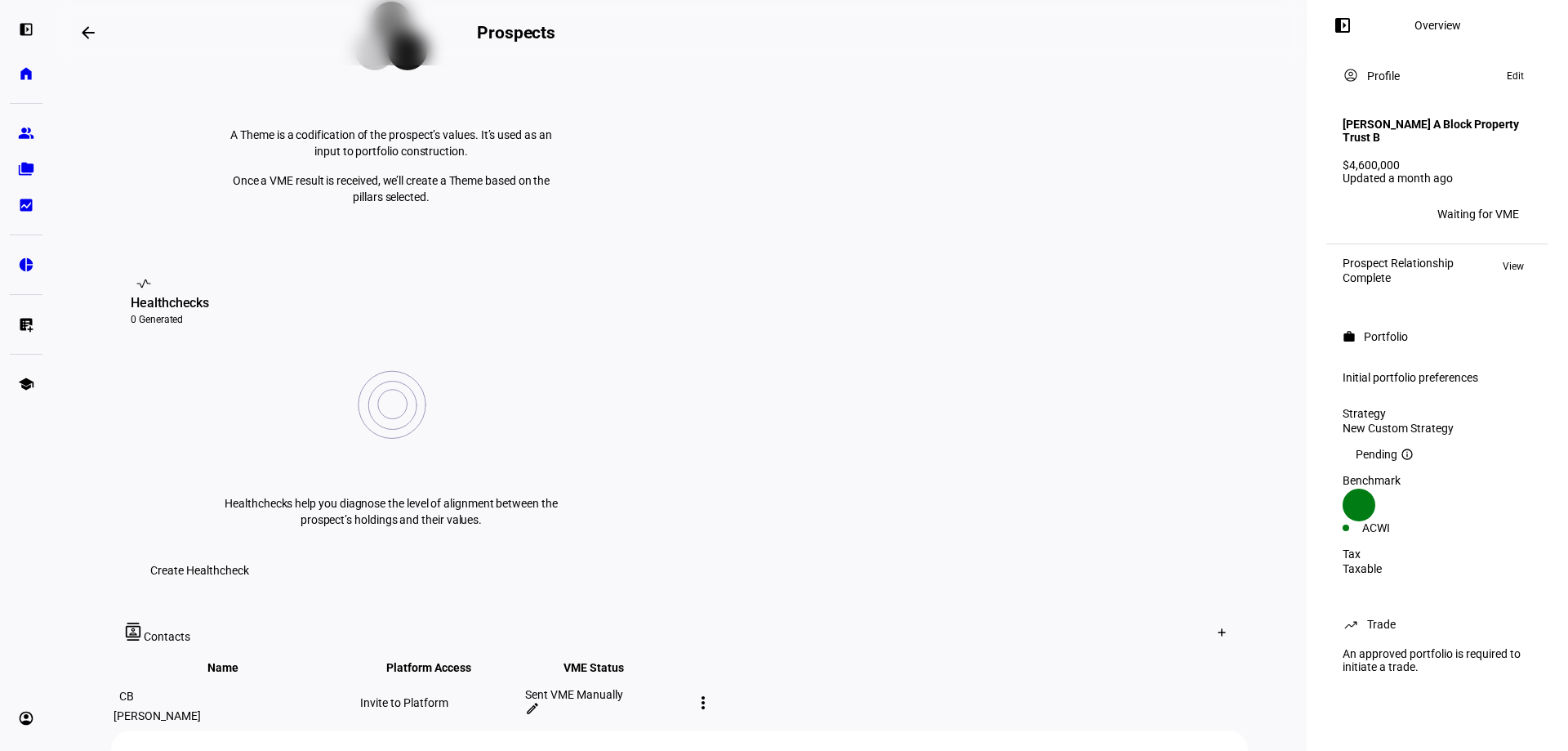
scroll to position [490, 0]
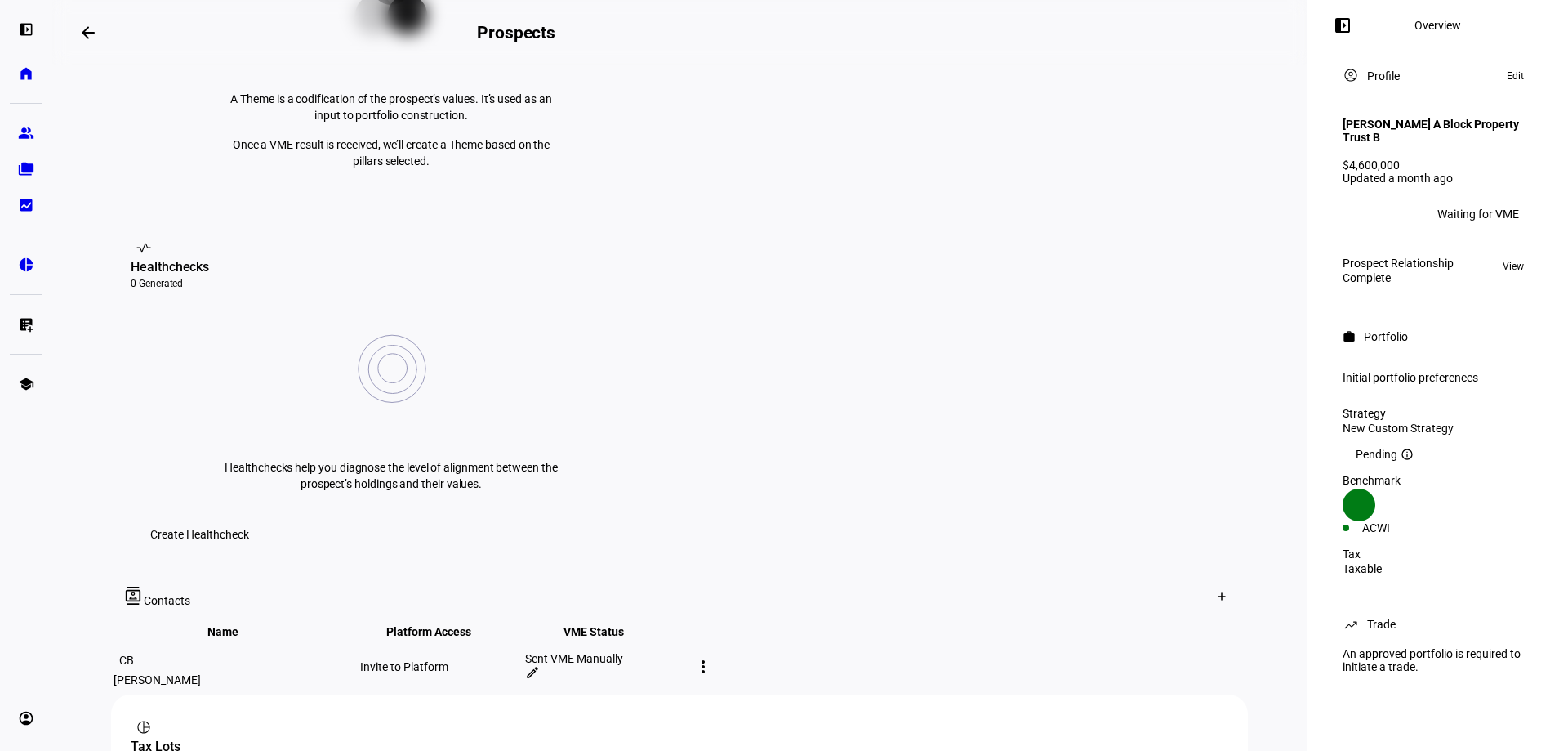
click at [713, 657] on mat-icon "more_vert" at bounding box center [703, 667] width 20 height 20
click at [1146, 509] on div at bounding box center [784, 375] width 1568 height 751
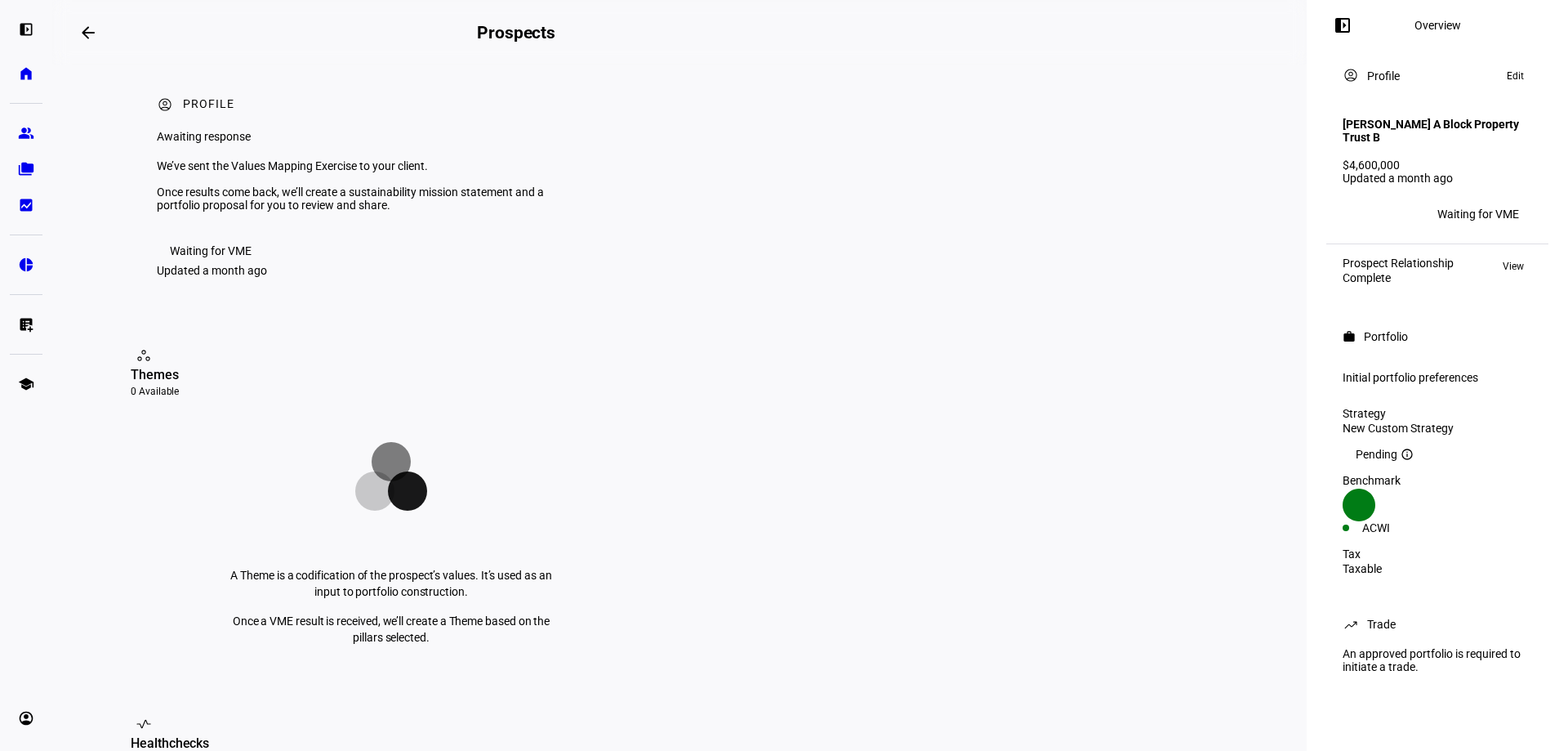
scroll to position [0, 0]
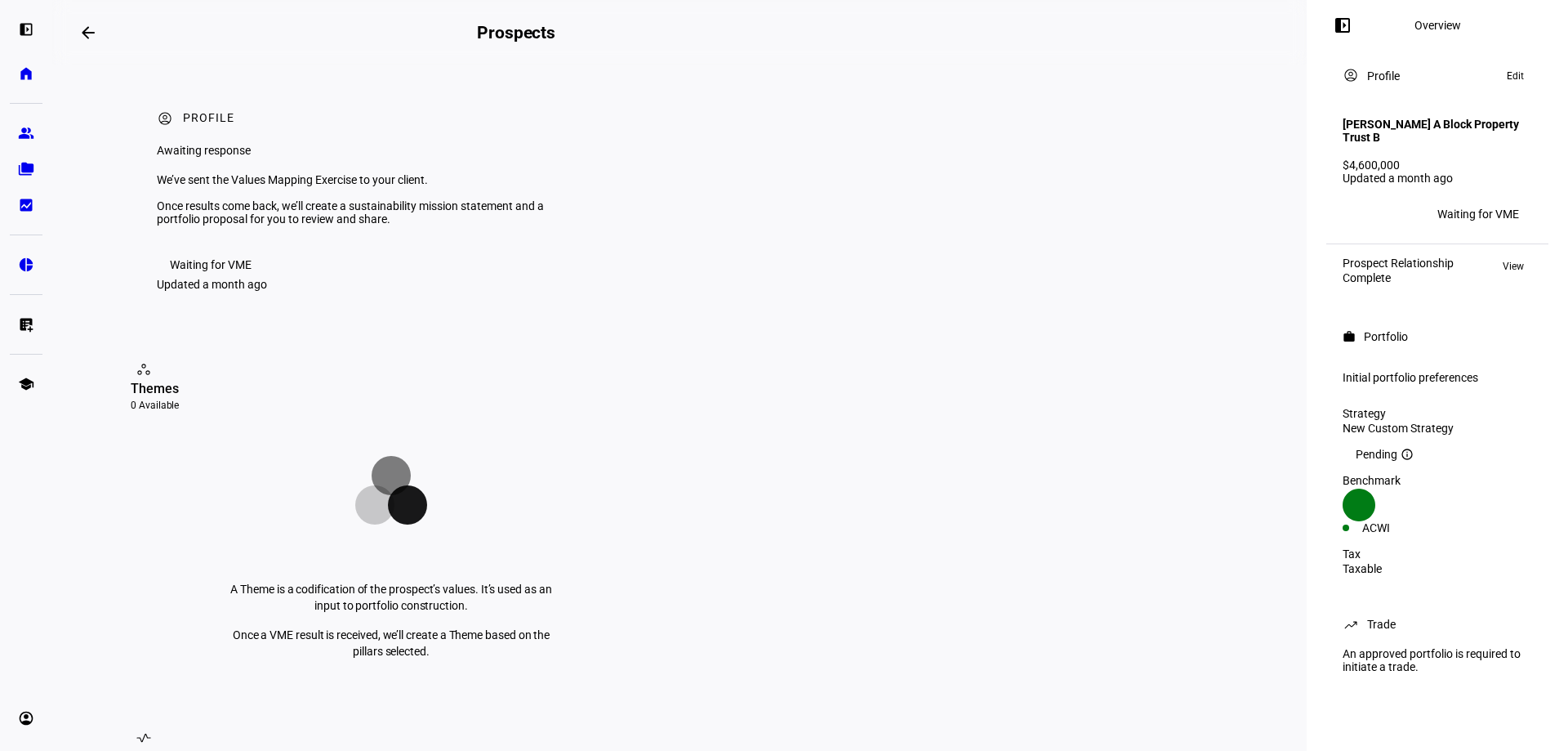
click at [555, 37] on h2 "Prospects" at bounding box center [515, 33] width 79 height 20
click at [71, 442] on eth-layout-page-content "arrow_backwards Prospects Overview left_panel_close account_circle Profile Awai…" at bounding box center [679, 375] width 1255 height 751
click at [75, 29] on span at bounding box center [88, 32] width 39 height 39
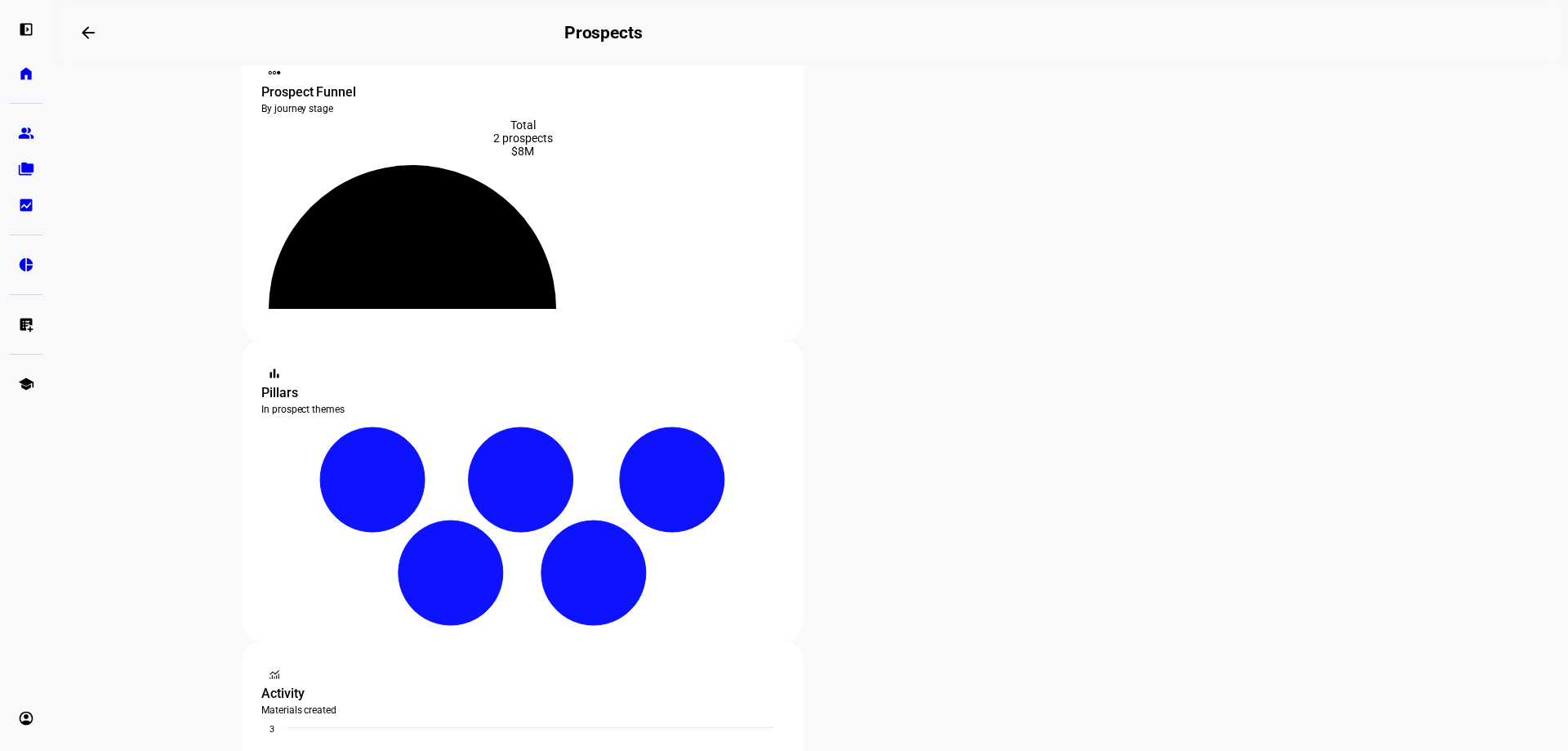
scroll to position [163, 0]
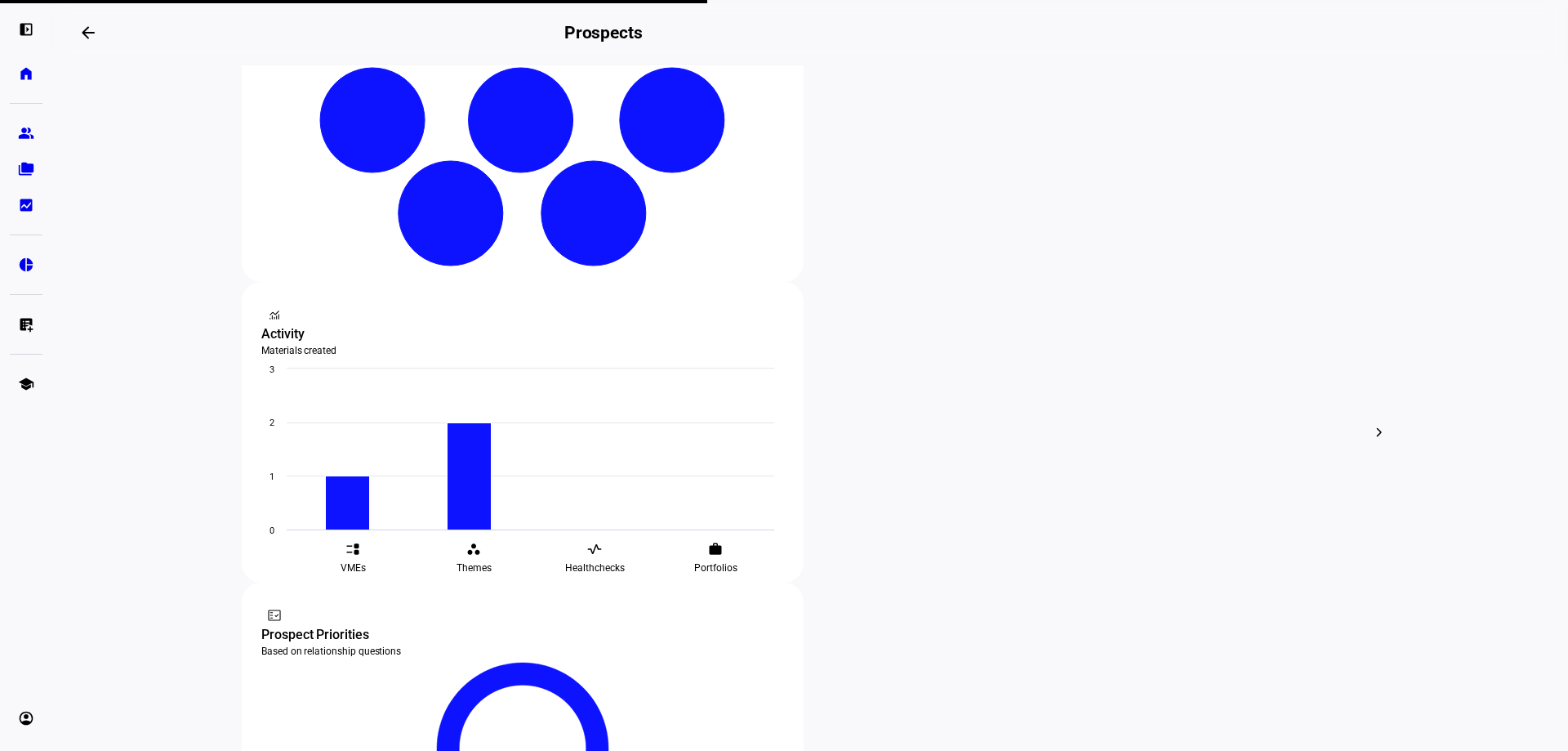
scroll to position [405, 0]
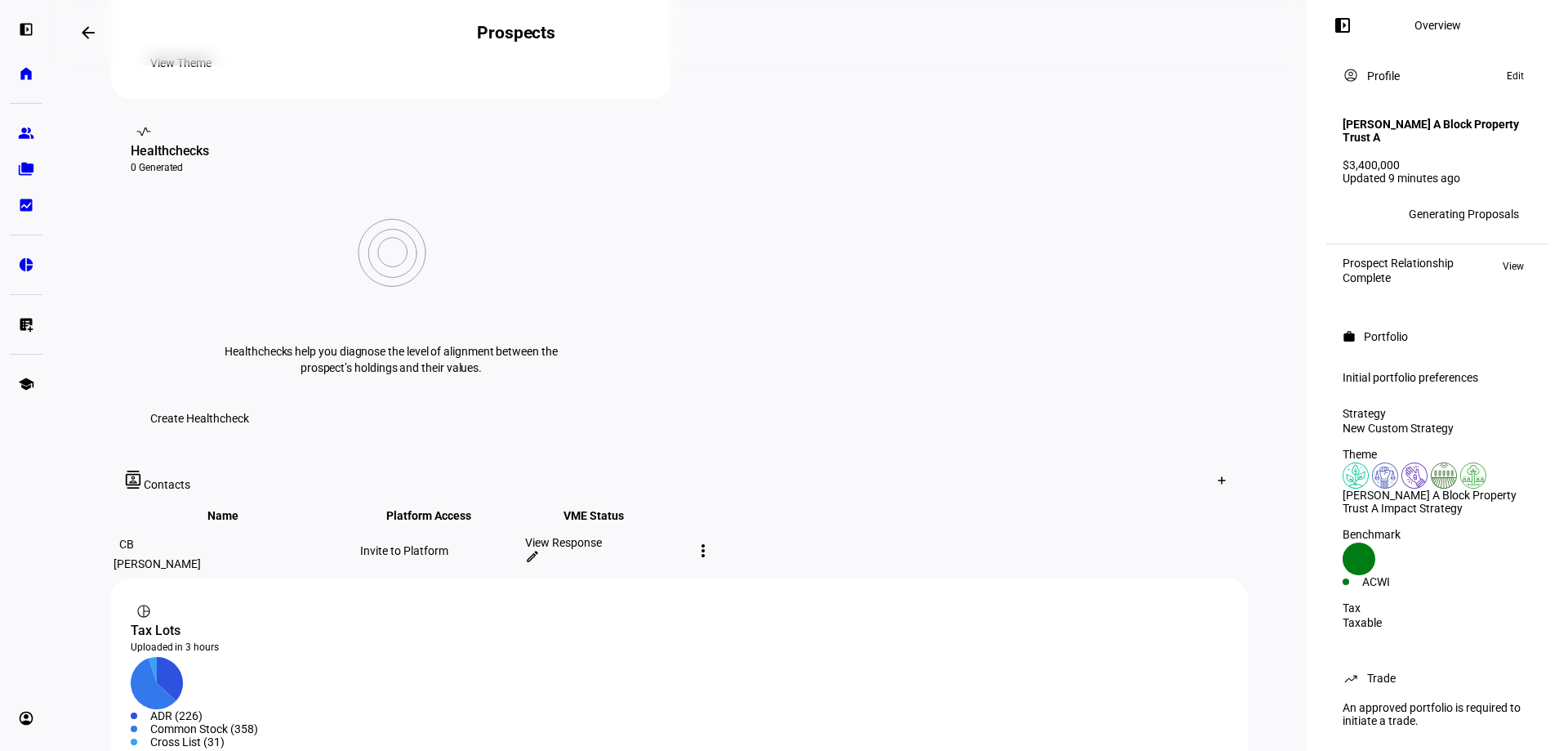
scroll to position [572, 0]
click at [687, 535] on div "View Response" at bounding box center [606, 542] width 162 height 13
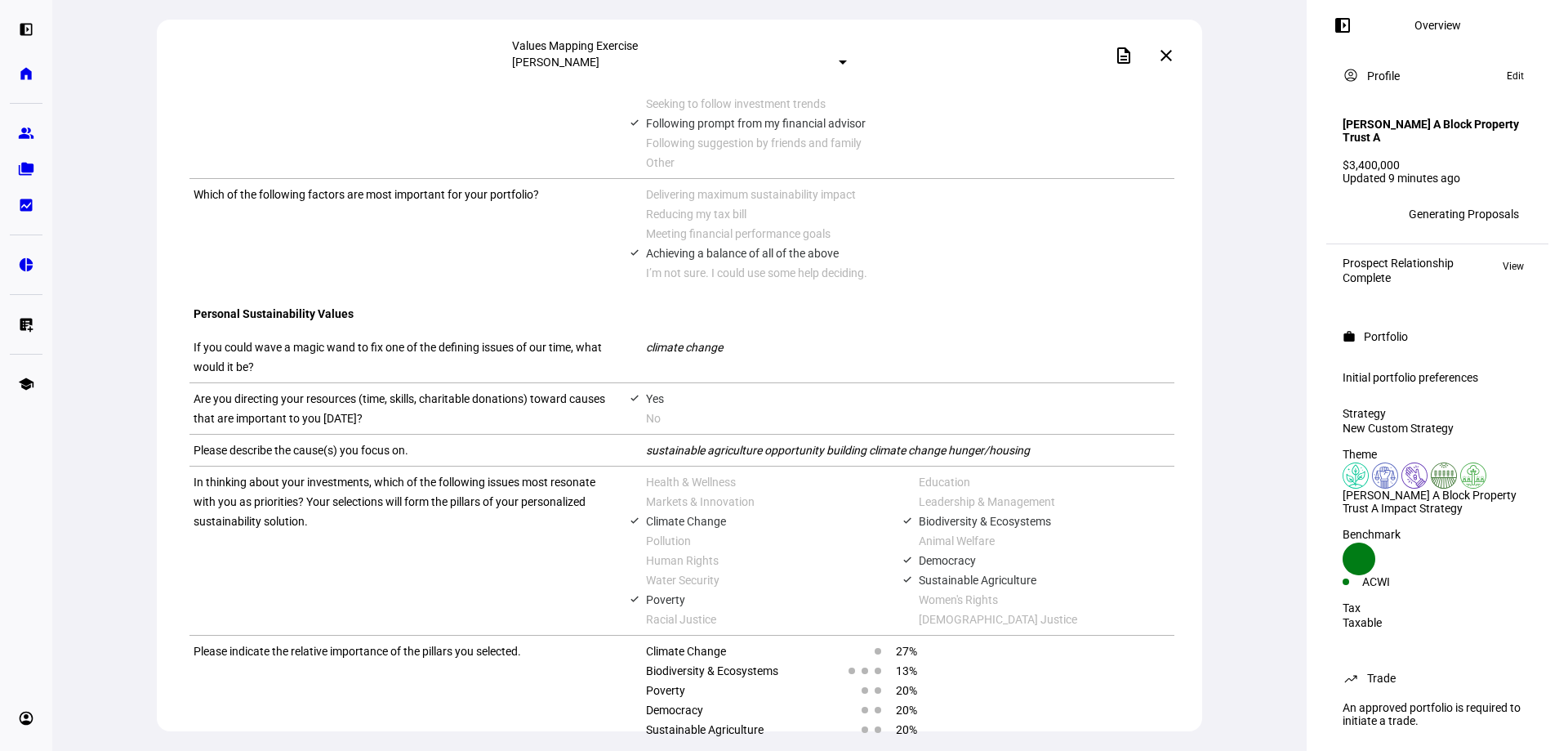
scroll to position [1037, 0]
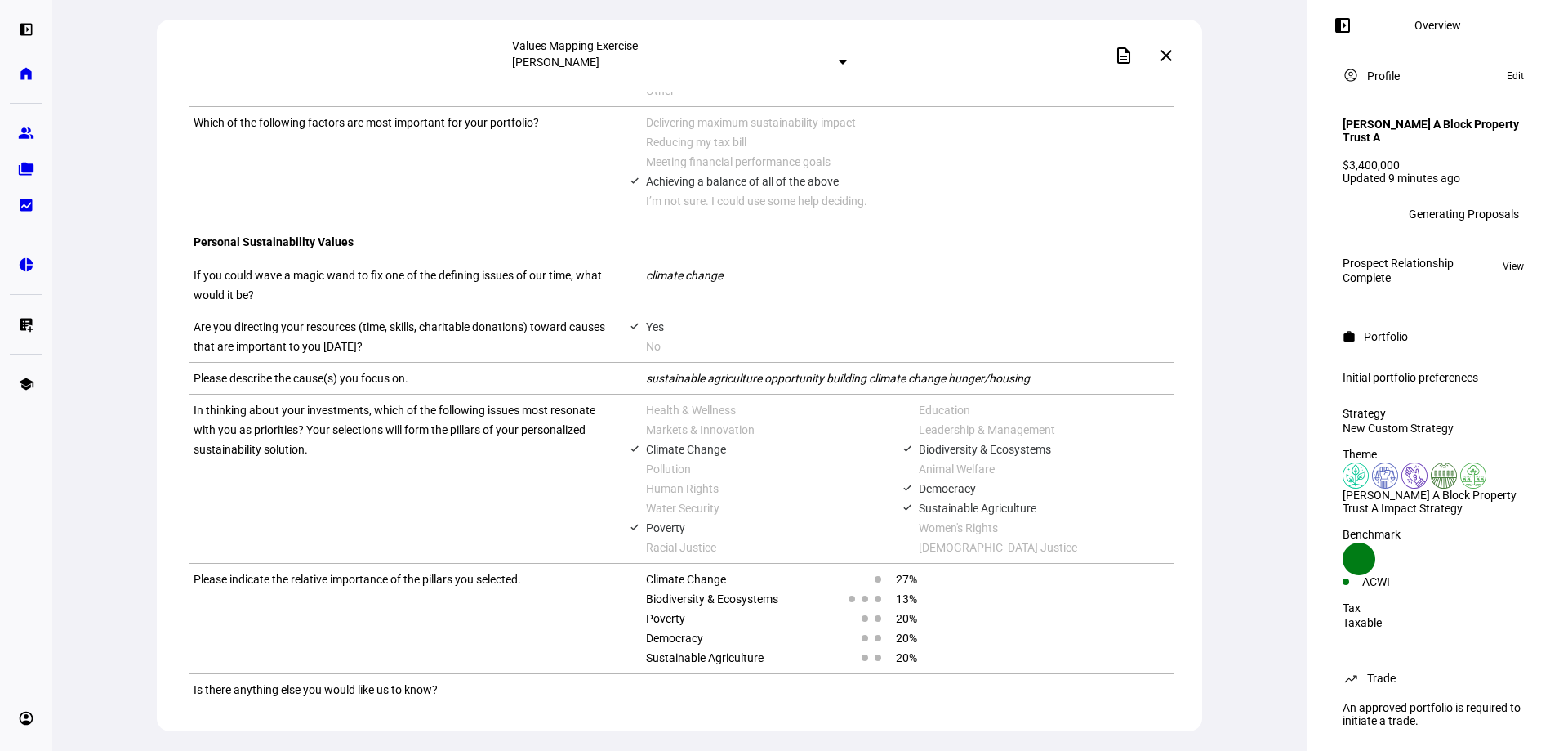
drag, startPoint x: 90, startPoint y: 362, endPoint x: 92, endPoint y: 372, distance: 10.2
click at [91, 369] on div "Values Mapping Exercise [PERSON_NAME] description close View PDF Values Mapping…" at bounding box center [679, 375] width 1255 height 751
